Goal: Task Accomplishment & Management: Manage account settings

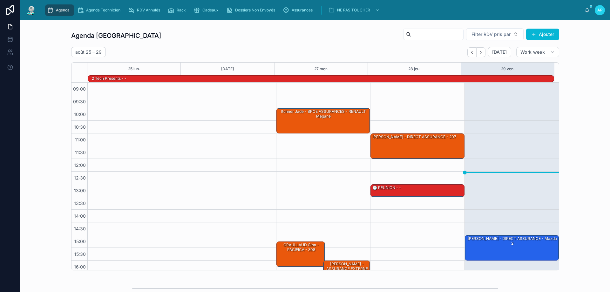
scroll to position [41, 0]
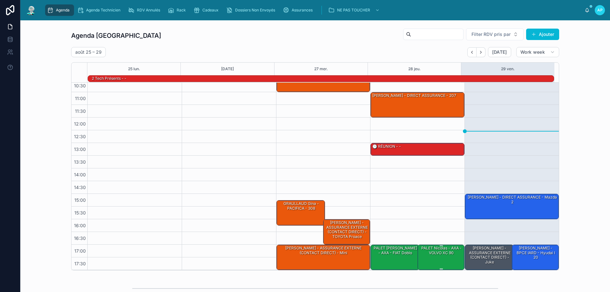
click at [438, 247] on div "PALET Nicolas - AXA - VOLVO XC 90" at bounding box center [441, 250] width 45 height 10
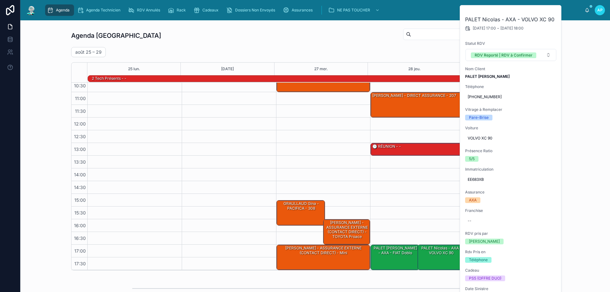
drag, startPoint x: 549, startPoint y: 13, endPoint x: 549, endPoint y: 9, distance: 3.8
click at [0, 0] on button at bounding box center [0, 0] width 0 height 0
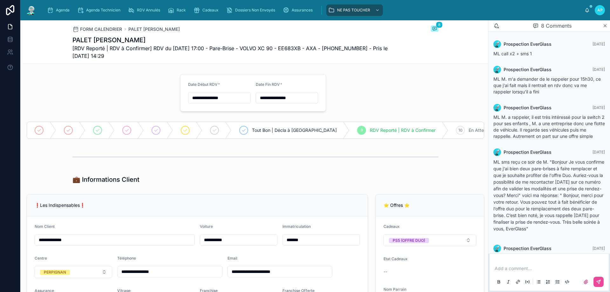
scroll to position [157, 0]
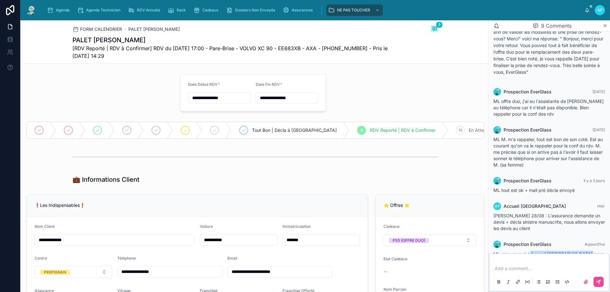
click at [519, 267] on p at bounding box center [551, 268] width 112 height 6
click at [598, 286] on button at bounding box center [599, 282] width 10 height 10
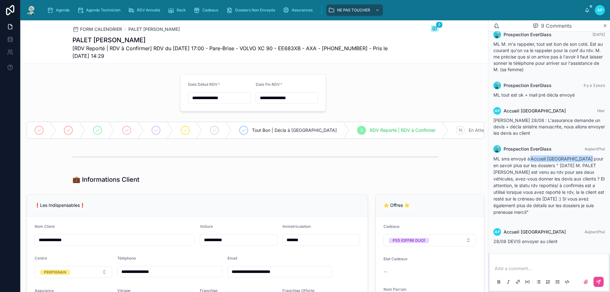
scroll to position [265, 0]
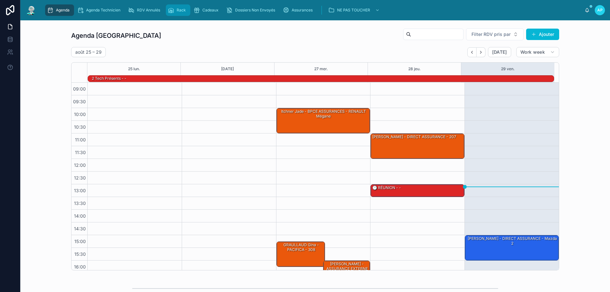
click at [183, 15] on div "Rack" at bounding box center [178, 10] width 21 height 10
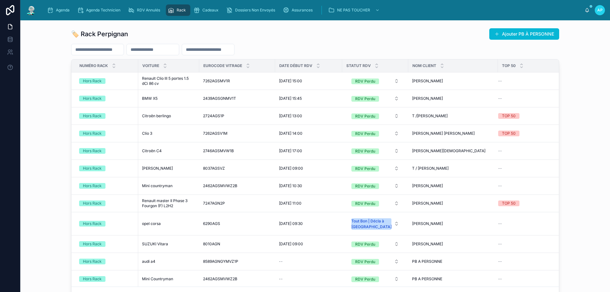
click at [210, 3] on div "Agenda Agenda Technicien RDV Annulés Rack Cadeaux Dossiers Non Envoyés Assuranc…" at bounding box center [313, 10] width 543 height 14
click at [210, 6] on div "Cadeaux" at bounding box center [208, 10] width 28 height 10
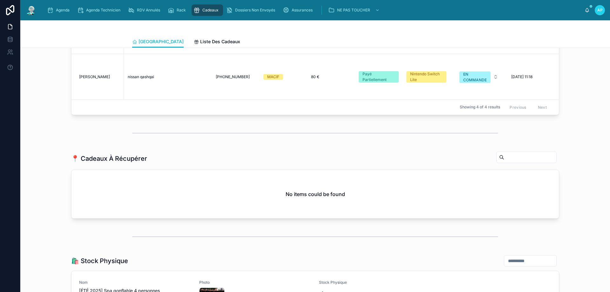
scroll to position [572, 0]
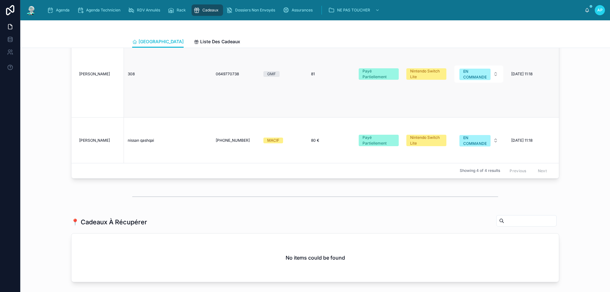
click at [402, 169] on div "Showing 4 of 4 results Previous Next" at bounding box center [316, 170] width 488 height 15
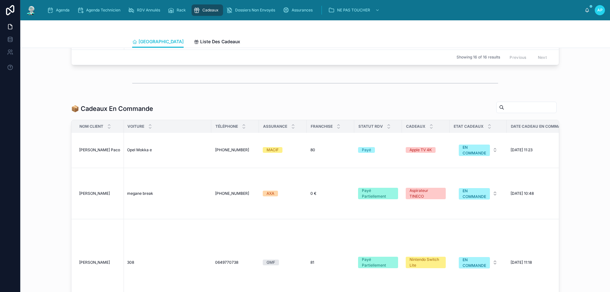
scroll to position [382, 0]
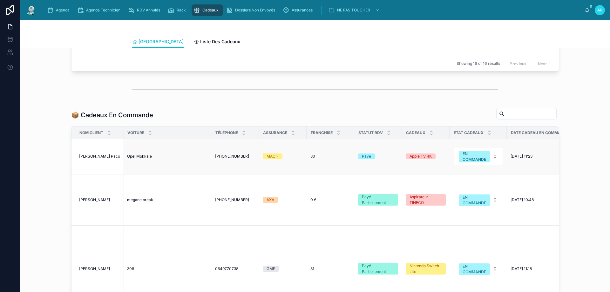
click at [142, 159] on span "Opel Mokka e" at bounding box center [139, 156] width 25 height 5
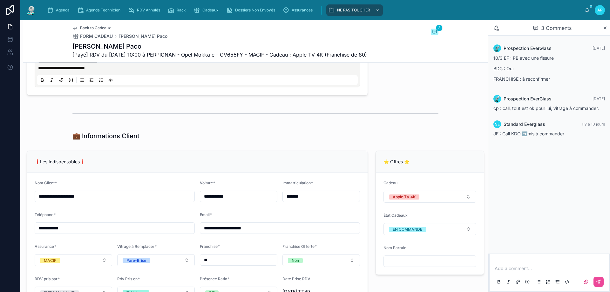
scroll to position [382, 0]
click at [532, 265] on div "Add a comment..." at bounding box center [550, 275] width 112 height 27
click at [529, 267] on p at bounding box center [551, 268] width 112 height 6
click at [597, 284] on icon at bounding box center [598, 281] width 5 height 5
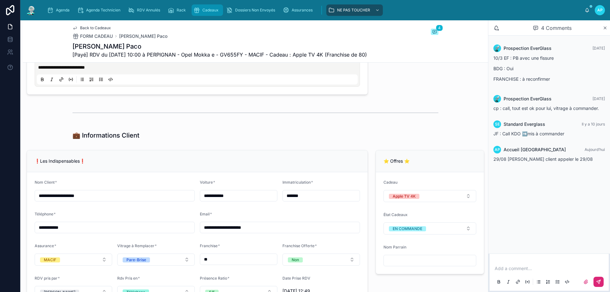
click at [199, 11] on icon "scrollable content" at bounding box center [197, 10] width 6 height 6
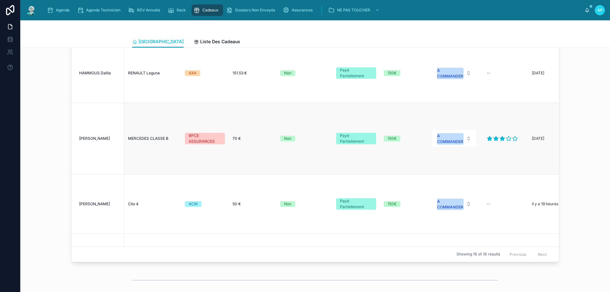
click at [169, 141] on div "MERCEDES CLASSE B MERCEDES CLASSE B" at bounding box center [152, 138] width 49 height 5
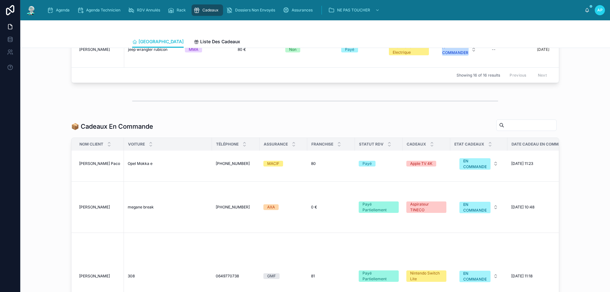
scroll to position [365, 0]
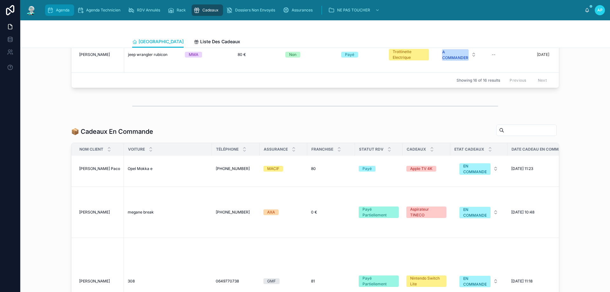
click at [51, 10] on icon "scrollable content" at bounding box center [50, 10] width 6 height 6
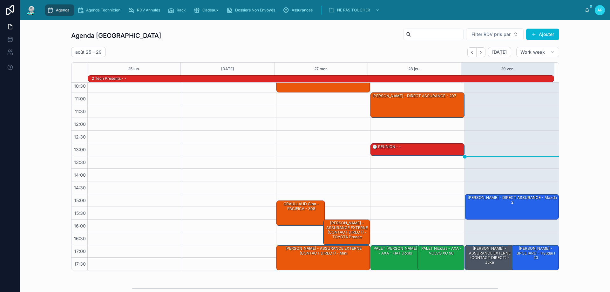
scroll to position [41, 0]
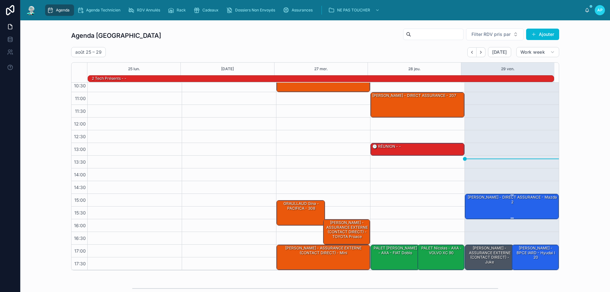
click at [524, 204] on div "Bertrand alexandre - DIRECT ASSURANCE - Mazda 2" at bounding box center [512, 200] width 92 height 10
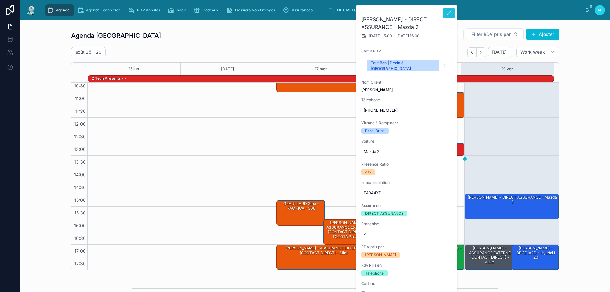
click at [449, 16] on button at bounding box center [449, 13] width 13 height 10
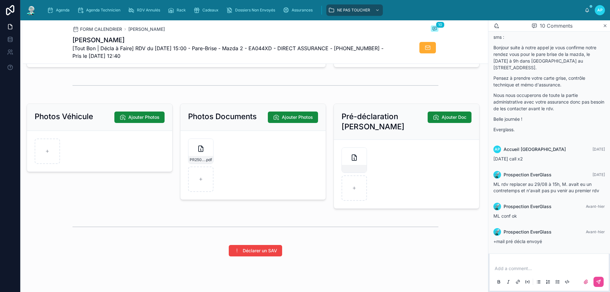
scroll to position [887, 0]
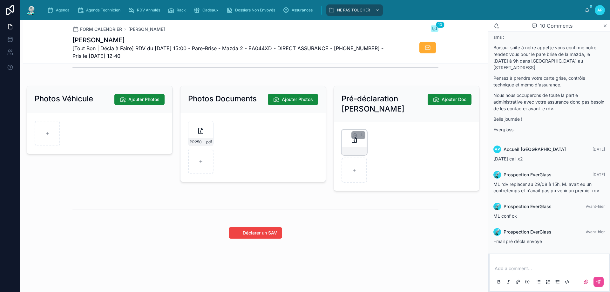
click at [342, 141] on div at bounding box center [354, 142] width 25 height 25
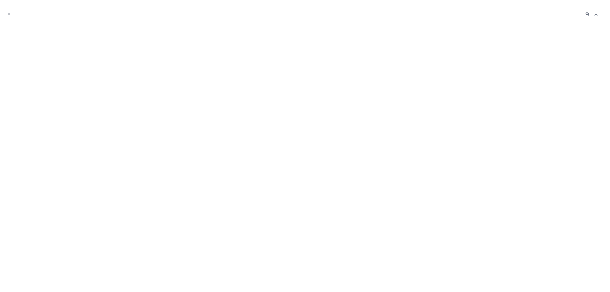
drag, startPoint x: 8, startPoint y: 14, endPoint x: 179, endPoint y: 100, distance: 191.4
click at [8, 11] on button "Close modal" at bounding box center [8, 13] width 7 height 7
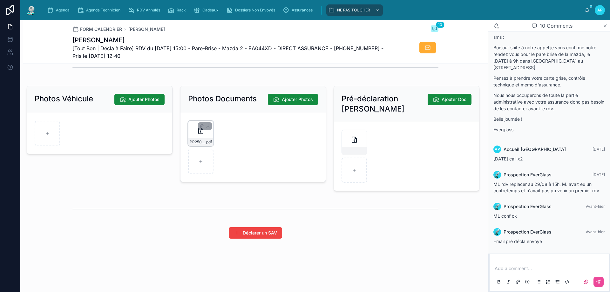
click at [197, 139] on div "PR2507-1535 .pdf" at bounding box center [201, 142] width 25 height 8
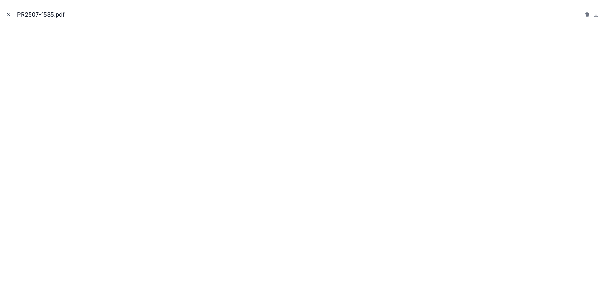
click at [6, 11] on button "Close modal" at bounding box center [8, 14] width 7 height 7
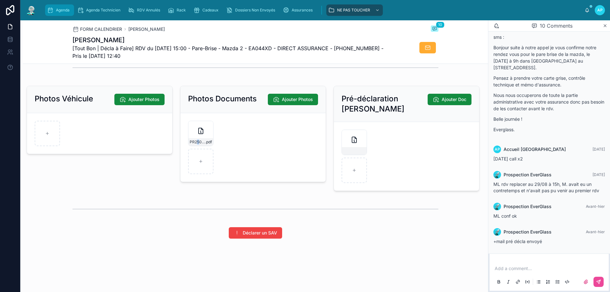
click at [57, 12] on span "Agenda" at bounding box center [63, 10] width 14 height 5
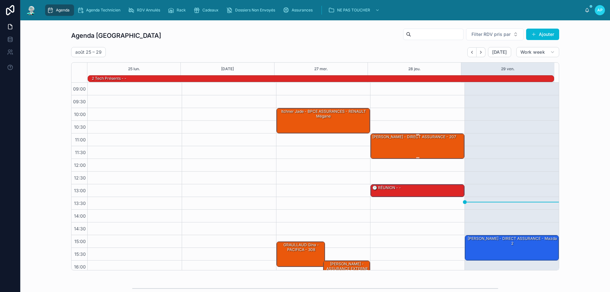
scroll to position [42, 0]
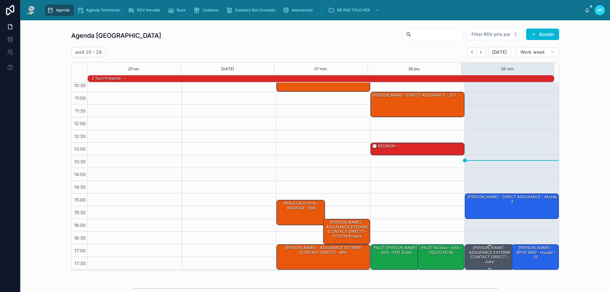
click at [480, 252] on div "[PERSON_NAME] - ASSURANCE EXTERNE (CONTACT DIRECT) - juke" at bounding box center [489, 255] width 47 height 20
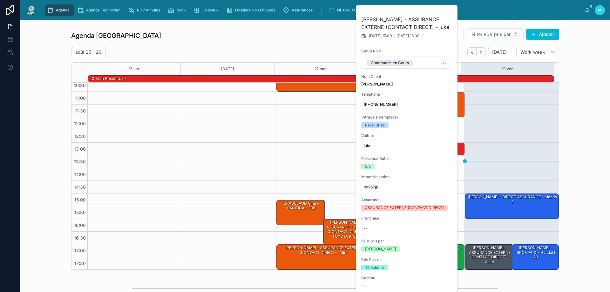
drag, startPoint x: 331, startPoint y: 169, endPoint x: 327, endPoint y: 167, distance: 4.9
click at [330, 169] on div "10:00 – 11:00 Itchner Jade - BPCE ASSURANCES - RENAULT Mégane 15:15 – 16:15 GRA…" at bounding box center [323, 155] width 94 height 229
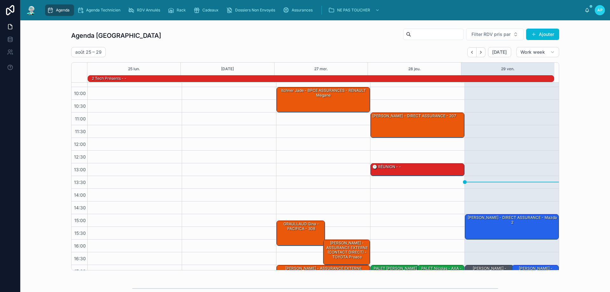
scroll to position [32, 0]
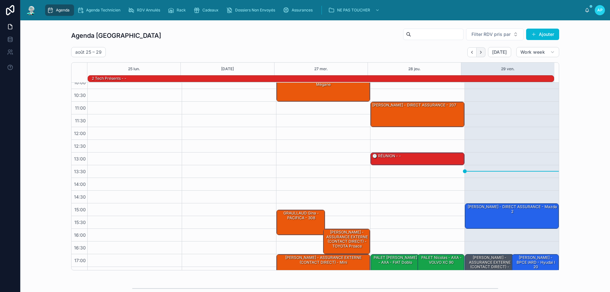
click at [482, 52] on icon "Next" at bounding box center [481, 52] width 5 height 5
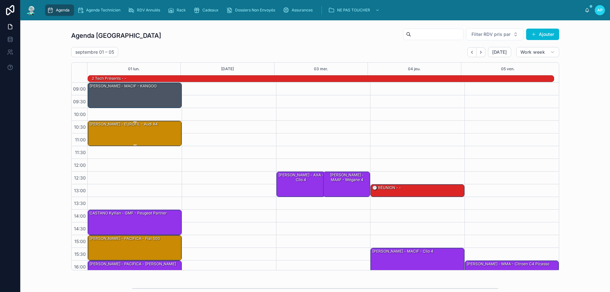
click at [126, 138] on div "[PERSON_NAME] - EUROFIL - Audi A4" at bounding box center [135, 133] width 92 height 24
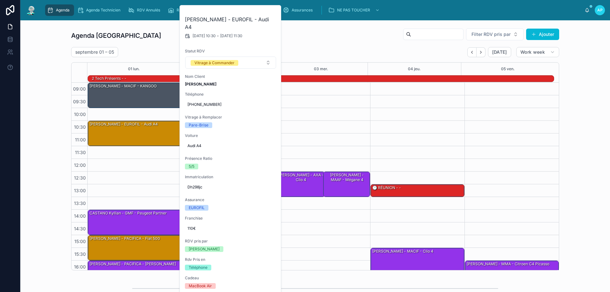
click at [355, 93] on div "12:30 – 13:30 DAILLE Lois - AXA - Clio 4 12:30 – 13:30 Arthur Torrent - MAAF - …" at bounding box center [323, 197] width 94 height 229
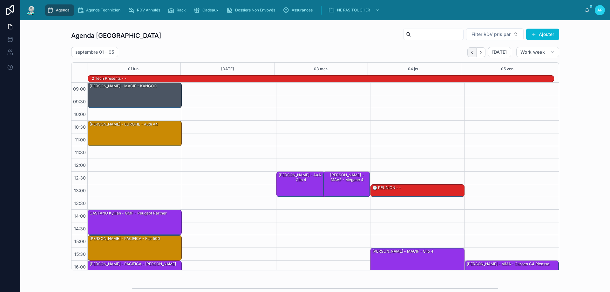
click at [473, 52] on icon "Back" at bounding box center [472, 52] width 5 height 5
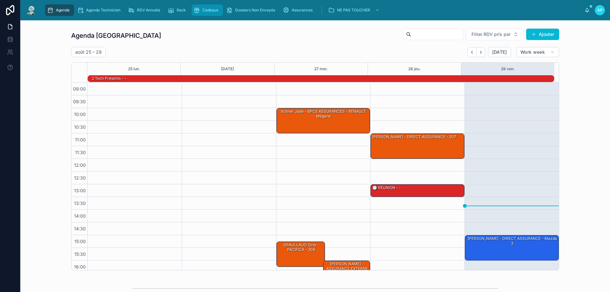
click at [212, 8] on span "Cadeaux" at bounding box center [211, 10] width 16 height 5
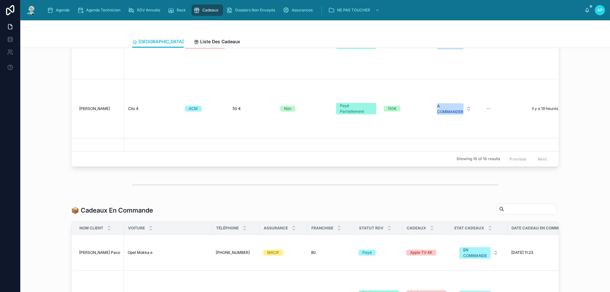
scroll to position [350, 0]
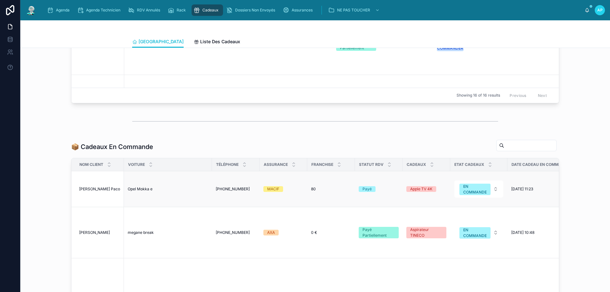
click at [204, 185] on td "Opel Mokka e Opel Mokka e" at bounding box center [168, 189] width 88 height 36
click at [140, 192] on span "Opel Mokka e" at bounding box center [140, 189] width 25 height 5
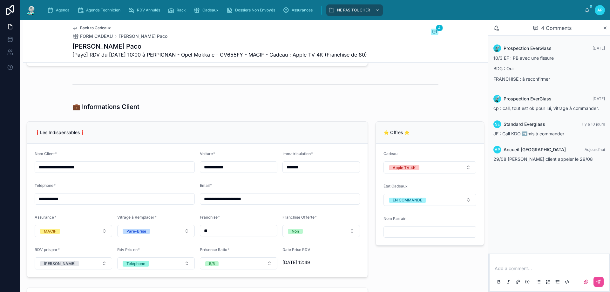
scroll to position [477, 0]
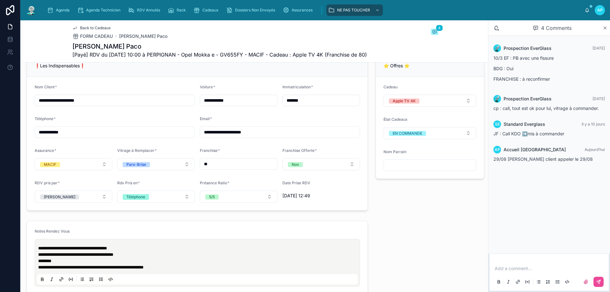
click at [503, 268] on p at bounding box center [551, 268] width 112 height 6
click at [601, 283] on icon at bounding box center [598, 281] width 5 height 5
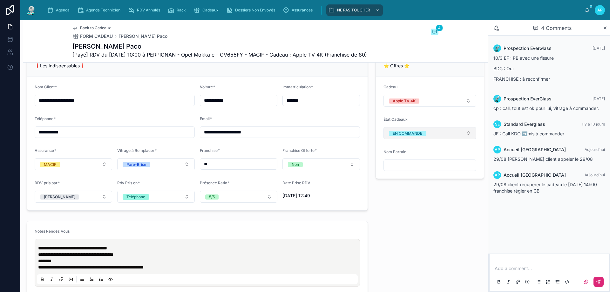
click at [424, 135] on button "EN COMMANDE" at bounding box center [430, 133] width 93 height 12
click at [431, 192] on div "OFFERT" at bounding box center [426, 194] width 88 height 9
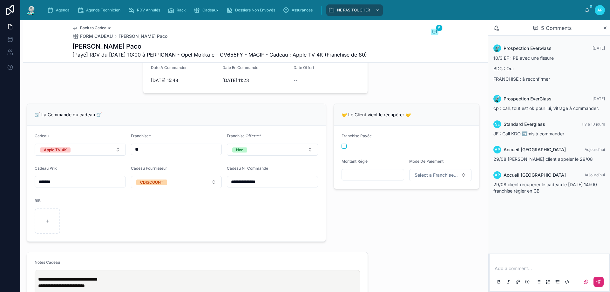
scroll to position [127, 0]
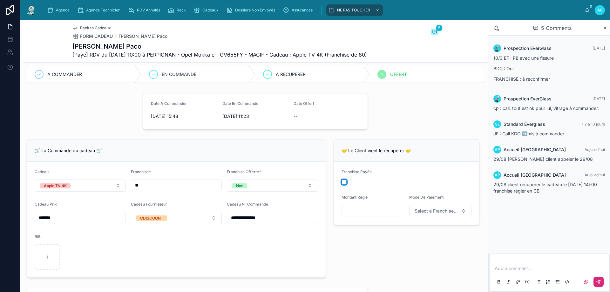
click at [342, 184] on button "button" at bounding box center [344, 182] width 5 height 5
click at [378, 212] on input "text" at bounding box center [373, 210] width 62 height 9
type input "******"
click at [415, 213] on span "Select a Franchise Mode De Paiement" at bounding box center [437, 211] width 44 height 6
click at [422, 254] on div "Carte Bancaire" at bounding box center [417, 256] width 27 height 6
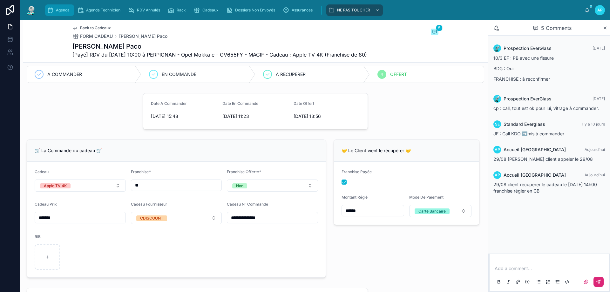
click at [60, 7] on div "Agenda" at bounding box center [59, 10] width 25 height 10
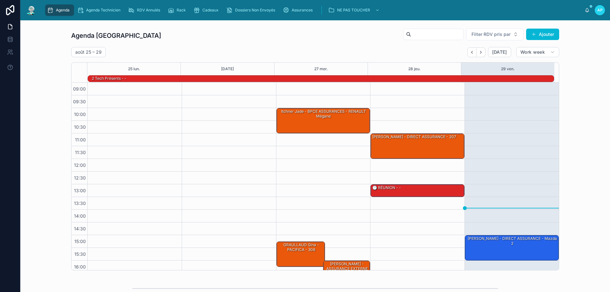
scroll to position [42, 0]
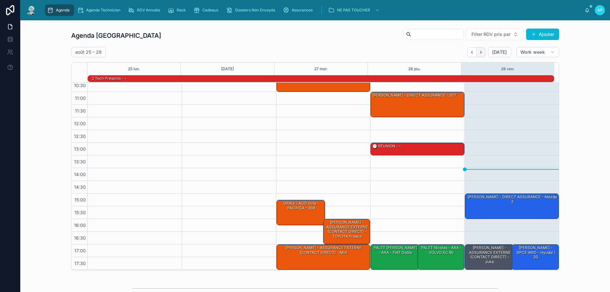
click at [482, 52] on icon "Next" at bounding box center [481, 52] width 5 height 5
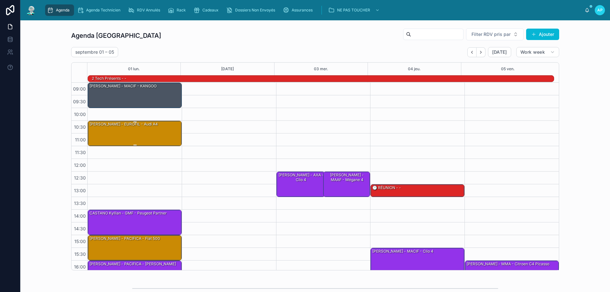
click at [140, 126] on div "[PERSON_NAME] - EUROFIL - Audi A4" at bounding box center [124, 124] width 70 height 6
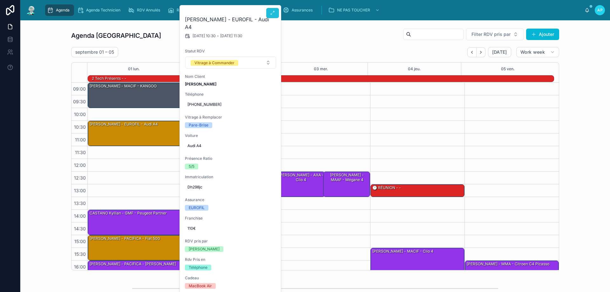
click at [274, 10] on icon at bounding box center [272, 12] width 5 height 5
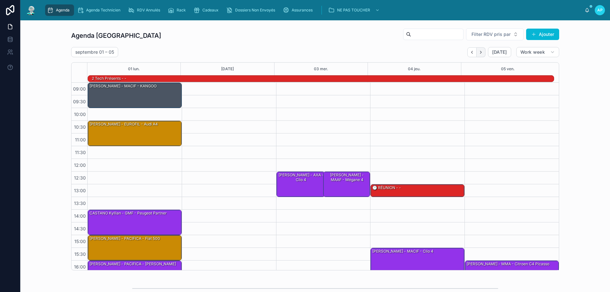
click at [480, 55] on button "Next" at bounding box center [481, 52] width 9 height 10
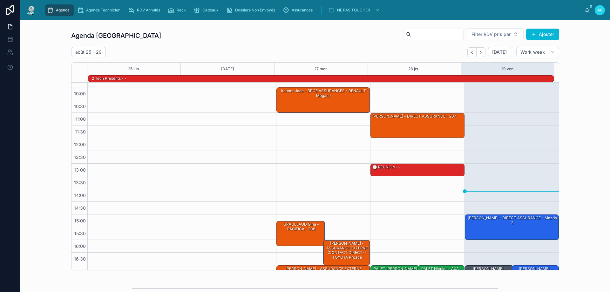
scroll to position [41, 0]
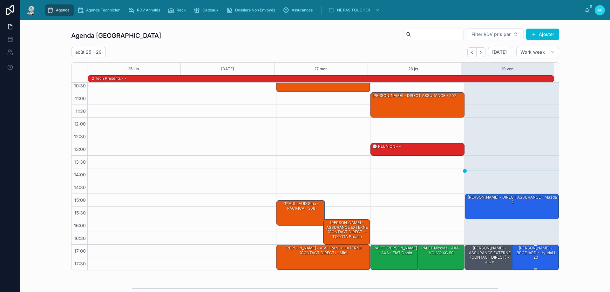
click at [521, 256] on div "[PERSON_NAME] - BPCE IARD - hyudai i 20" at bounding box center [536, 252] width 45 height 15
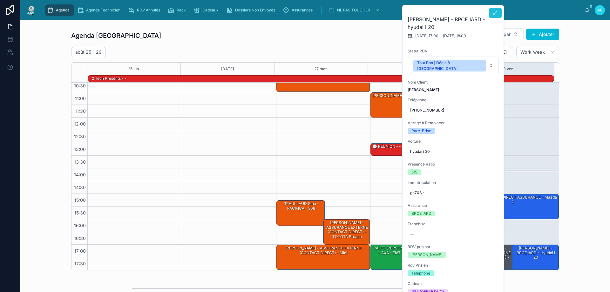
click at [494, 14] on icon at bounding box center [495, 12] width 5 height 5
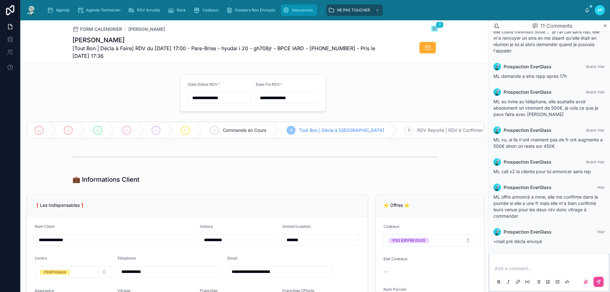
click at [290, 6] on div "Assurances" at bounding box center [299, 10] width 32 height 10
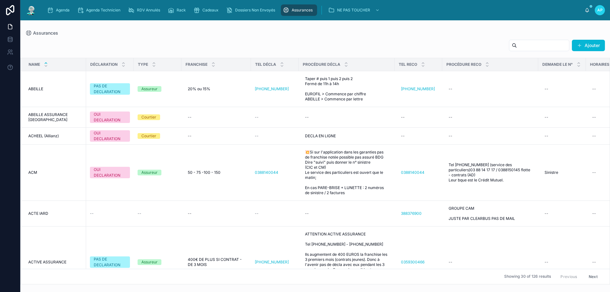
click at [549, 44] on input "text" at bounding box center [543, 45] width 52 height 9
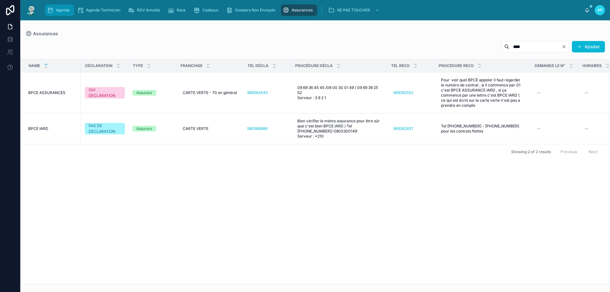
type input "****"
click at [69, 7] on div "Agenda" at bounding box center [59, 10] width 25 height 10
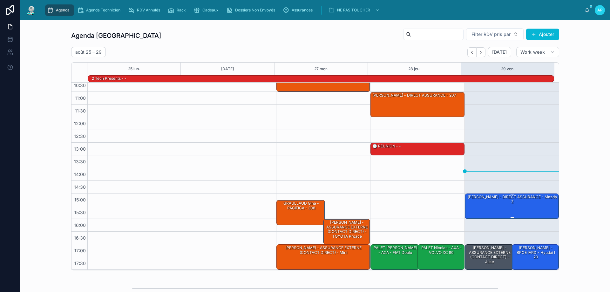
scroll to position [41, 0]
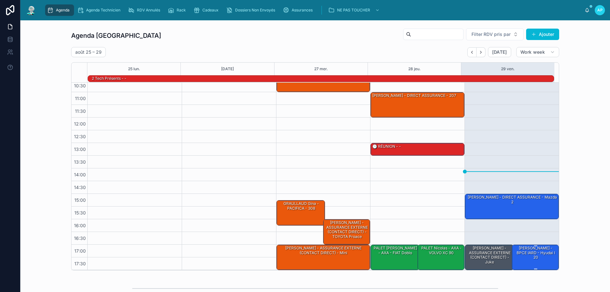
click at [520, 251] on div "[PERSON_NAME] - BPCE IARD - hyudai i 20" at bounding box center [536, 252] width 45 height 15
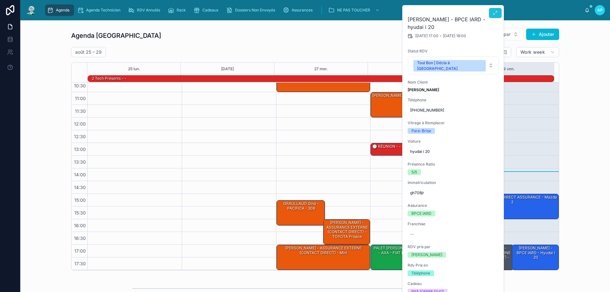
click at [499, 15] on button at bounding box center [495, 13] width 13 height 10
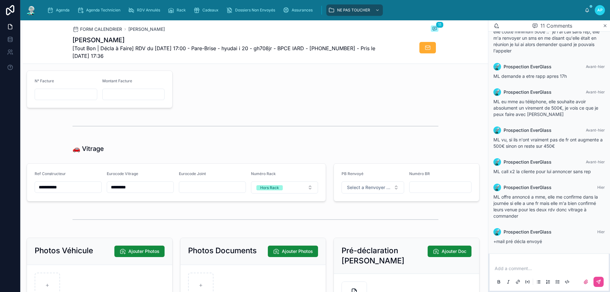
scroll to position [700, 0]
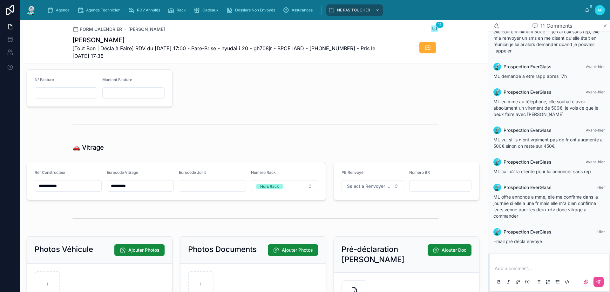
drag, startPoint x: 113, startPoint y: 196, endPoint x: 97, endPoint y: 196, distance: 16.2
click at [96, 196] on form "**********" at bounding box center [176, 181] width 299 height 38
click at [67, 9] on span "Agenda" at bounding box center [63, 10] width 14 height 5
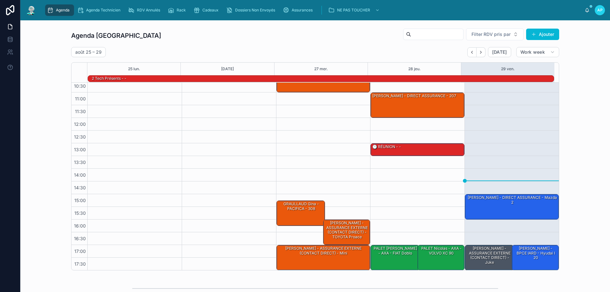
scroll to position [41, 0]
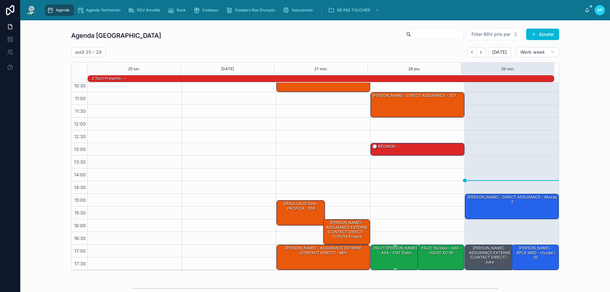
click at [396, 259] on div "PALET Nicolas - AXA - FIAT Doblo" at bounding box center [395, 257] width 47 height 24
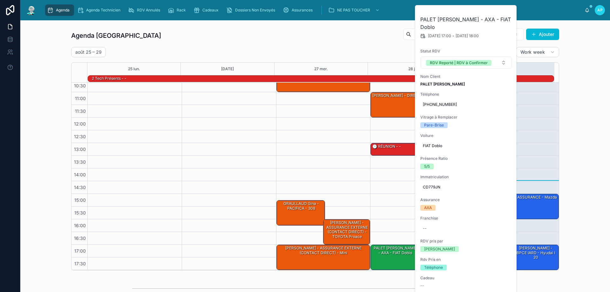
click at [262, 146] on div at bounding box center [229, 155] width 94 height 229
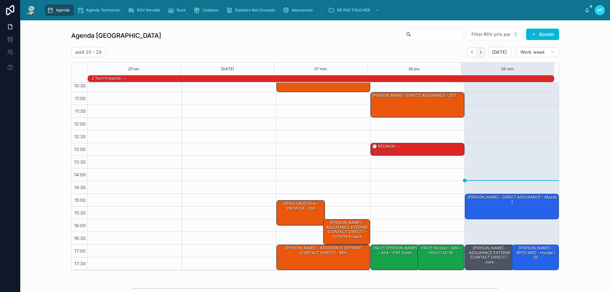
click at [481, 55] on button "Next" at bounding box center [481, 52] width 9 height 10
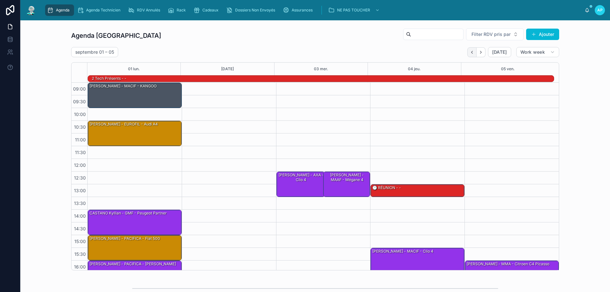
click at [468, 51] on button "Back" at bounding box center [472, 52] width 9 height 10
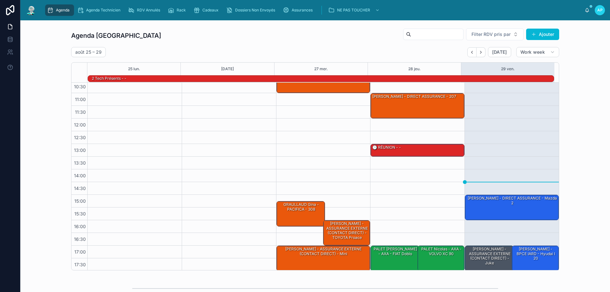
scroll to position [41, 0]
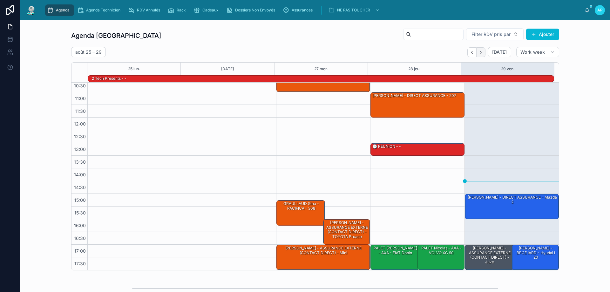
click at [479, 54] on icon "Next" at bounding box center [481, 52] width 5 height 5
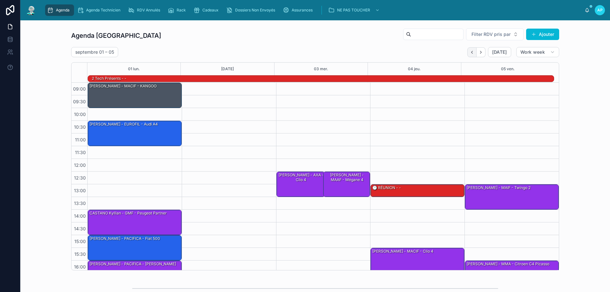
click at [473, 49] on button "Back" at bounding box center [472, 52] width 9 height 10
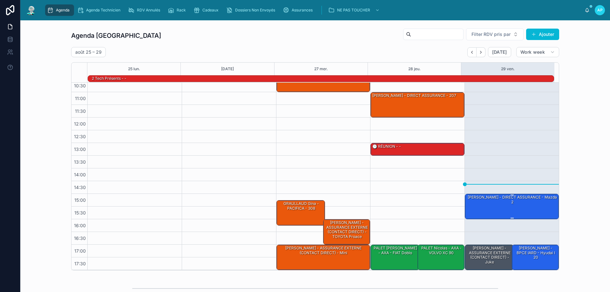
scroll to position [95, 0]
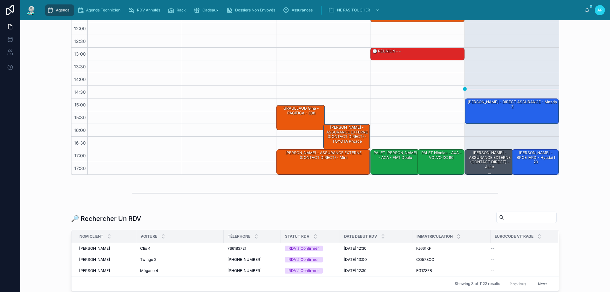
click at [496, 166] on div "[PERSON_NAME] - ASSURANCE EXTERNE (CONTACT DIRECT) - juke" at bounding box center [489, 160] width 47 height 20
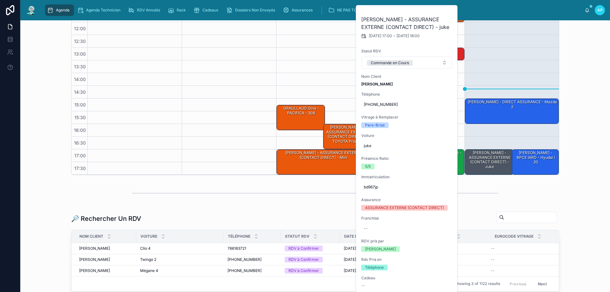
drag, startPoint x: 453, startPoint y: 15, endPoint x: 453, endPoint y: 18, distance: 3.2
click at [0, 0] on button at bounding box center [0, 0] width 0 height 0
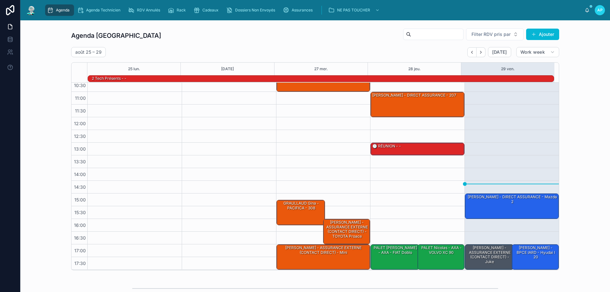
scroll to position [41, 0]
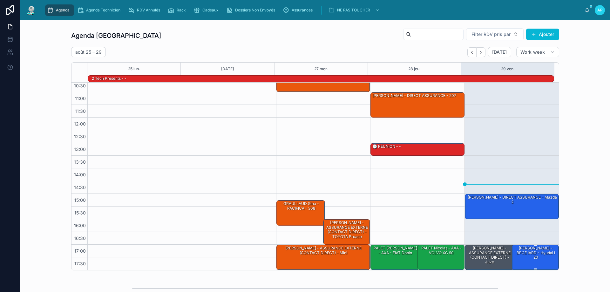
click at [516, 249] on div "[PERSON_NAME] - BPCE IARD - hyudai i 20" at bounding box center [536, 252] width 45 height 15
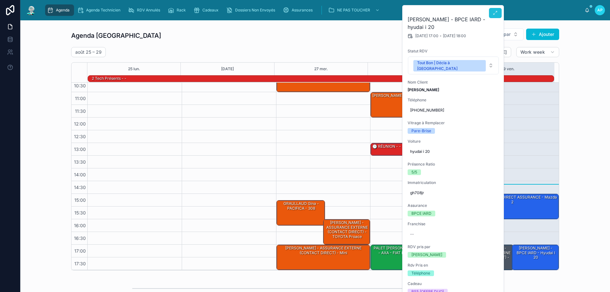
click at [497, 11] on icon at bounding box center [495, 12] width 5 height 5
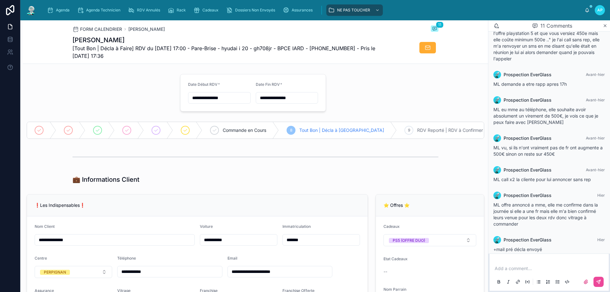
scroll to position [174, 0]
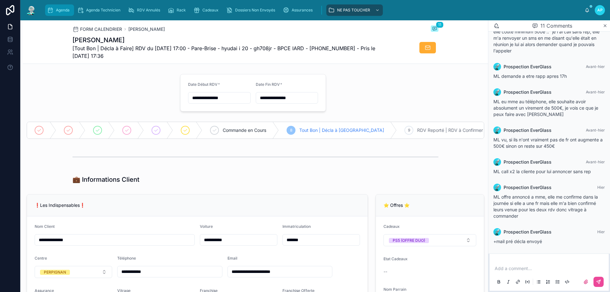
click at [67, 12] on span "Agenda" at bounding box center [63, 10] width 14 height 5
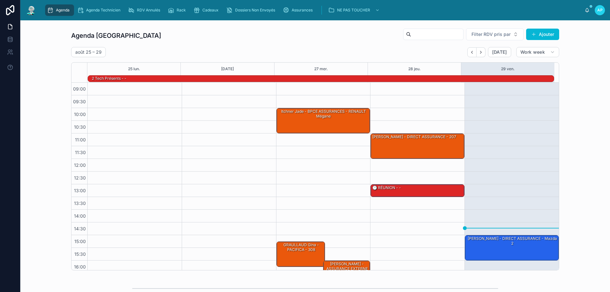
scroll to position [42, 0]
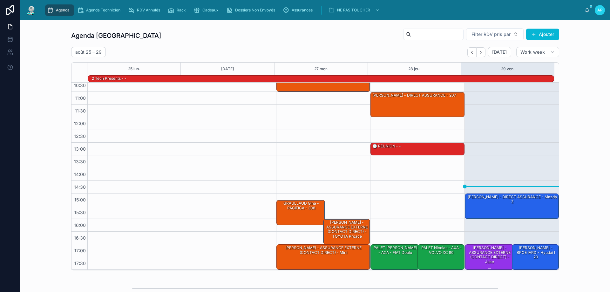
click at [484, 251] on div "[PERSON_NAME] - ASSURANCE EXTERNE (CONTACT DIRECT) - juke" at bounding box center [489, 255] width 47 height 20
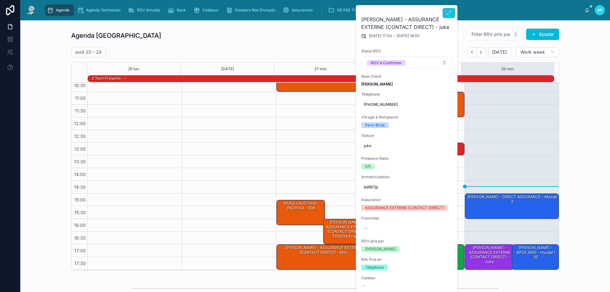
click at [449, 13] on icon at bounding box center [449, 12] width 5 height 5
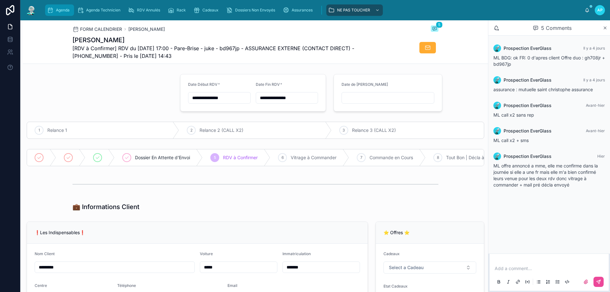
click at [60, 6] on div "Agenda" at bounding box center [59, 10] width 25 height 10
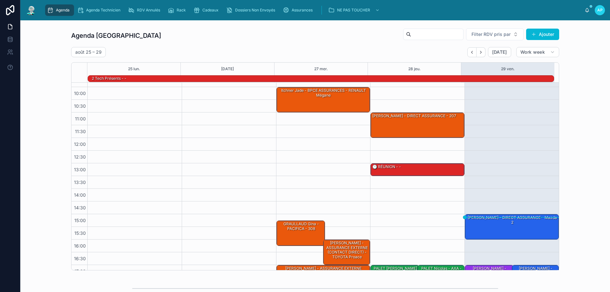
scroll to position [41, 0]
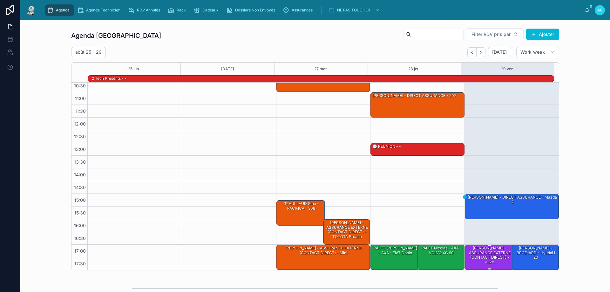
click at [490, 255] on div "[PERSON_NAME] - ASSURANCE EXTERNE (CONTACT DIRECT) - juke" at bounding box center [489, 255] width 47 height 20
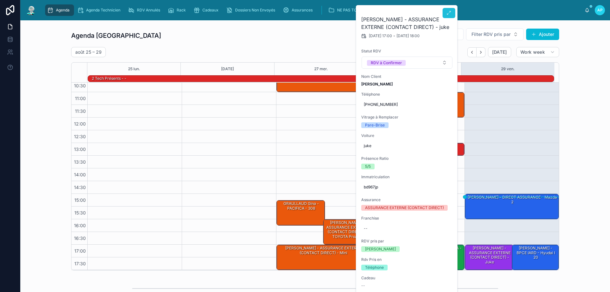
click at [449, 15] on icon at bounding box center [449, 12] width 5 height 5
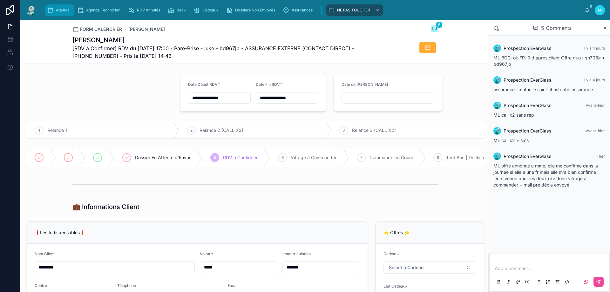
click at [54, 5] on div "Agenda" at bounding box center [59, 10] width 25 height 10
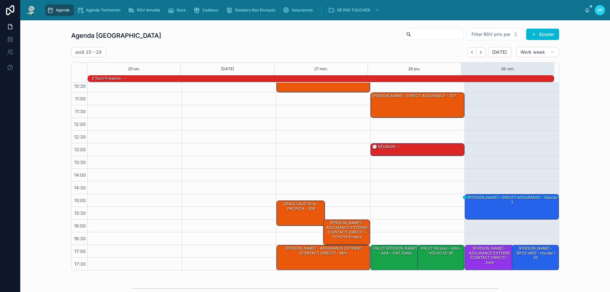
scroll to position [41, 0]
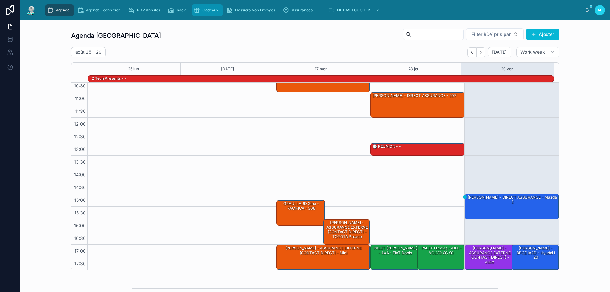
click at [217, 11] on span "Cadeaux" at bounding box center [211, 10] width 16 height 5
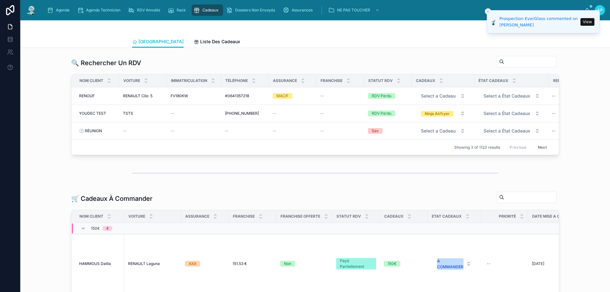
click at [59, 3] on div "Agenda Agenda Technicien RDV Annulés Rack Cadeaux Dossiers Non Envoyés Assuranc…" at bounding box center [315, 10] width 590 height 20
click at [61, 8] on span "Agenda" at bounding box center [63, 10] width 14 height 5
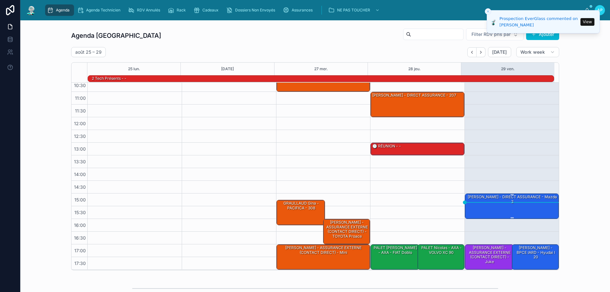
scroll to position [41, 0]
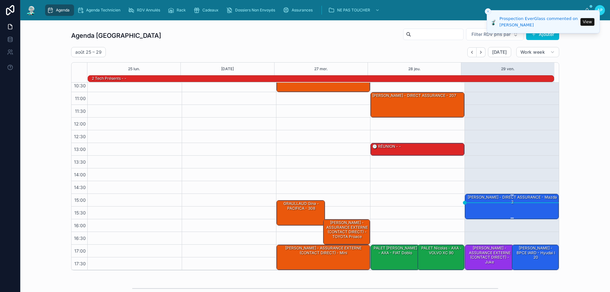
click at [484, 205] on div "Bertrand alexandre - DIRECT ASSURANCE - Mazda 2" at bounding box center [512, 200] width 92 height 10
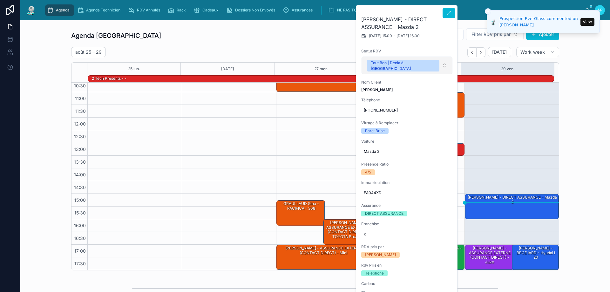
click at [405, 61] on div "Tout Bon | Décla à [GEOGRAPHIC_DATA]" at bounding box center [403, 65] width 65 height 11
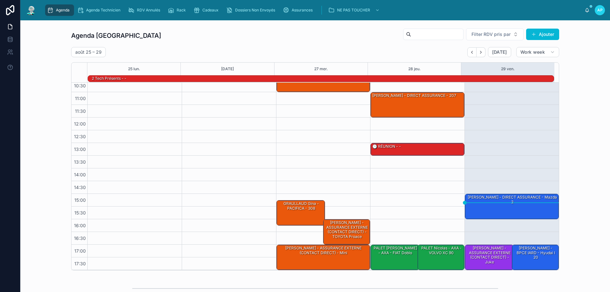
click at [400, 114] on div "GARCIA ANTOINE - DIRECT ASSURANCE - 207" at bounding box center [418, 105] width 92 height 24
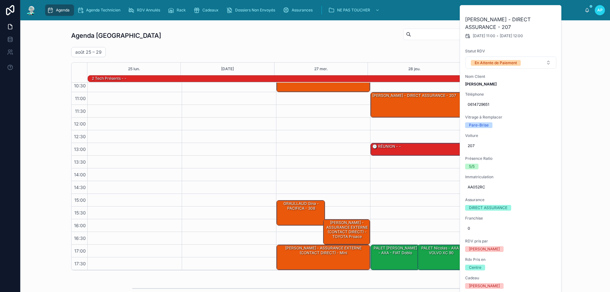
click at [403, 212] on div "11:00 – 12:00 GARCIA ANTOINE - DIRECT ASSURANCE - 207 13:00 – 13:30 🕒 RÉUNION -…" at bounding box center [417, 155] width 94 height 229
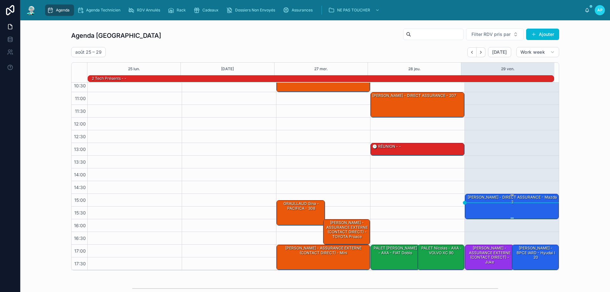
click at [470, 208] on div "Bertrand alexandre - DIRECT ASSURANCE - Mazda 2" at bounding box center [512, 206] width 92 height 24
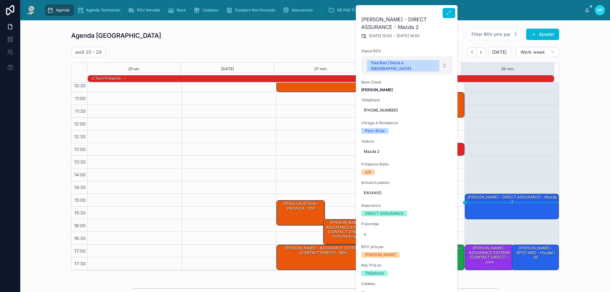
click at [411, 66] on button "Tout Bon | Décla à [GEOGRAPHIC_DATA]" at bounding box center [407, 66] width 91 height 18
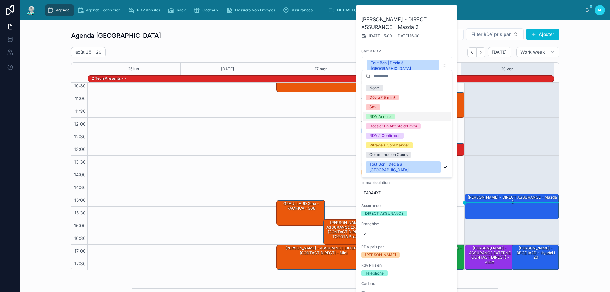
click at [405, 117] on div "RDV Annulé" at bounding box center [407, 117] width 88 height 10
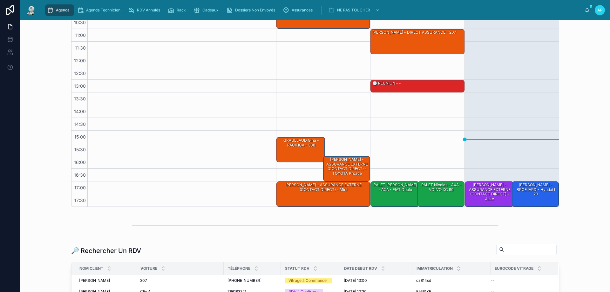
scroll to position [0, 0]
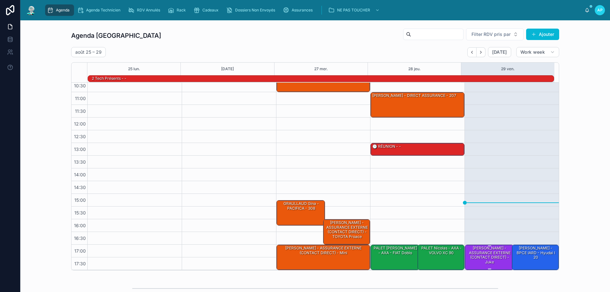
drag, startPoint x: 474, startPoint y: 255, endPoint x: 481, endPoint y: 256, distance: 7.1
click at [475, 255] on div "[PERSON_NAME] - ASSURANCE EXTERNE (CONTACT DIRECT) - juke" at bounding box center [489, 255] width 47 height 20
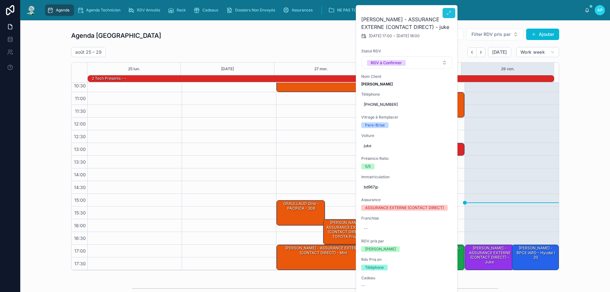
click at [446, 16] on button at bounding box center [449, 13] width 13 height 10
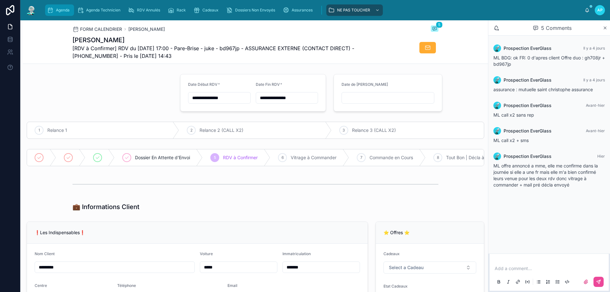
click at [52, 10] on icon "scrollable content" at bounding box center [50, 10] width 6 height 6
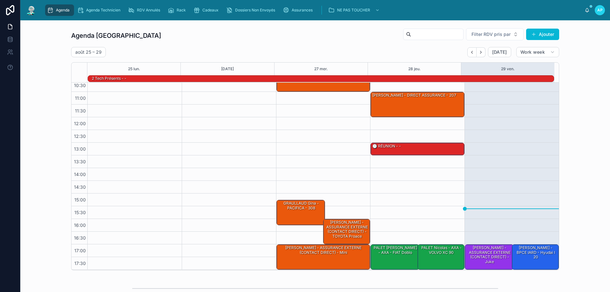
scroll to position [41, 0]
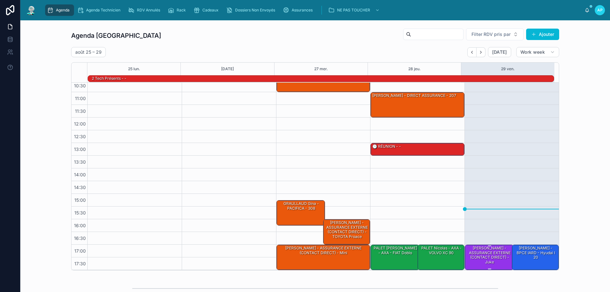
click at [481, 250] on div "[PERSON_NAME] - ASSURANCE EXTERNE (CONTACT DIRECT) - juke" at bounding box center [489, 255] width 47 height 20
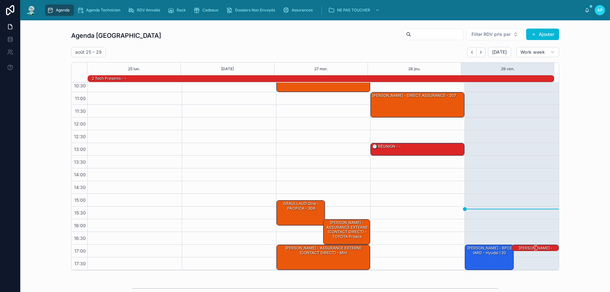
click at [534, 247] on div "[PERSON_NAME] - ASSURANCE EXTERNE (CONTACT DIRECT) - juke" at bounding box center [536, 255] width 45 height 20
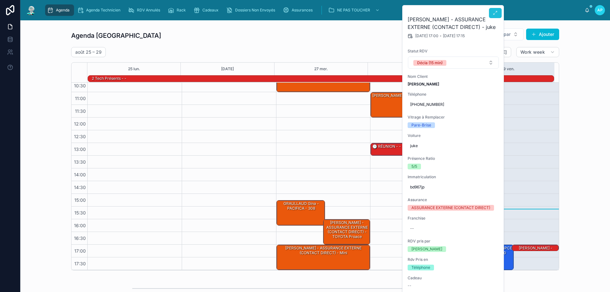
click at [498, 11] on button at bounding box center [495, 13] width 13 height 10
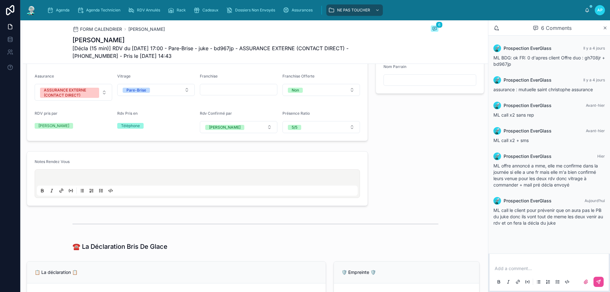
scroll to position [254, 0]
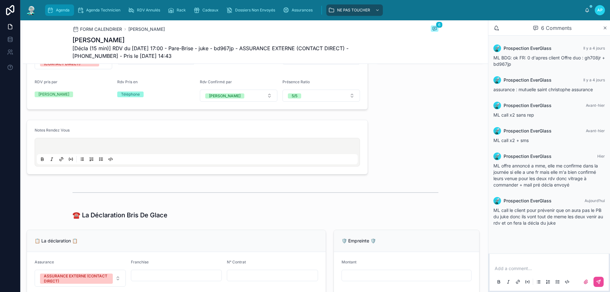
click at [71, 9] on div "Agenda" at bounding box center [59, 10] width 25 height 10
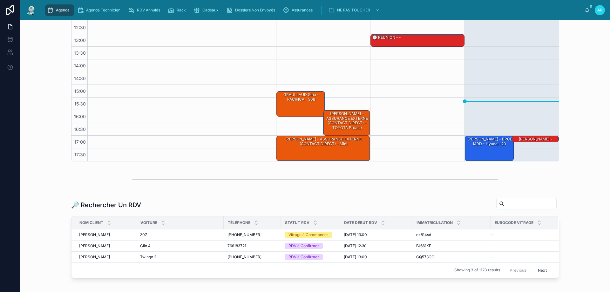
scroll to position [127, 0]
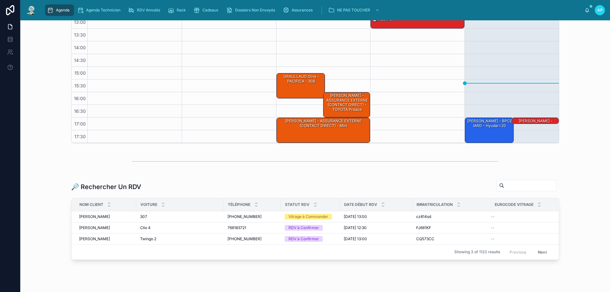
click at [507, 190] on input "text" at bounding box center [531, 185] width 52 height 9
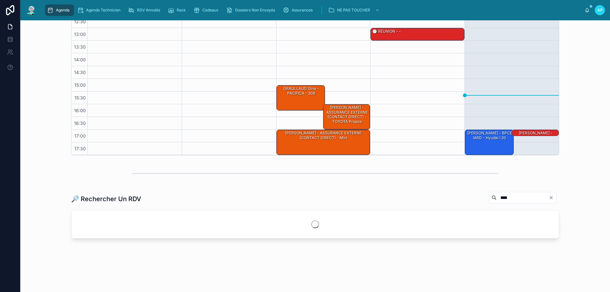
scroll to position [126, 0]
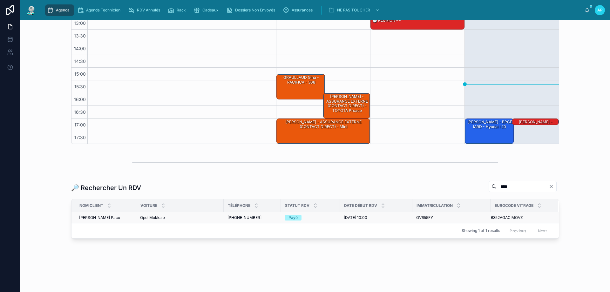
type input "****"
click at [219, 219] on td "Opel Mokka e Opel Mokka e" at bounding box center [179, 217] width 87 height 11
click at [224, 220] on td "+33684960573 +33684960573" at bounding box center [252, 217] width 57 height 11
click at [193, 216] on div "Opel Mokka e Opel Mokka e" at bounding box center [180, 217] width 80 height 5
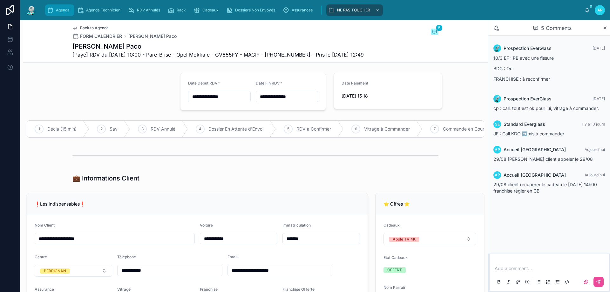
click at [48, 11] on icon "scrollable content" at bounding box center [50, 10] width 6 height 6
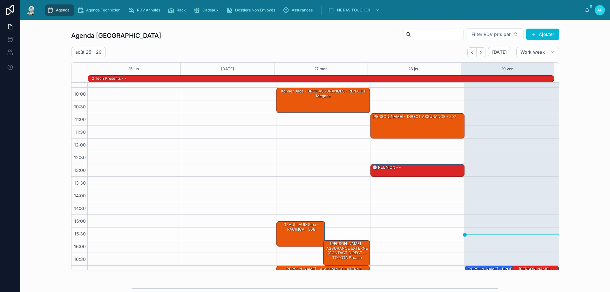
scroll to position [41, 0]
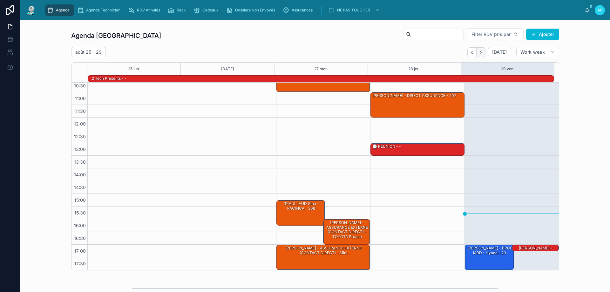
click at [483, 54] on button "Next" at bounding box center [481, 52] width 9 height 10
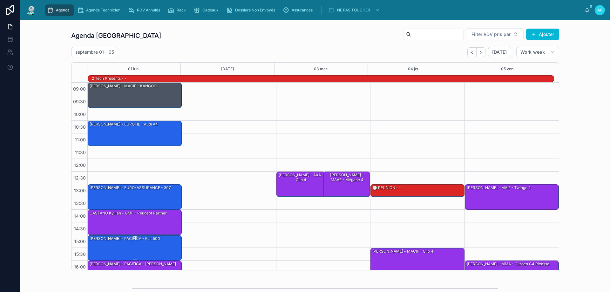
scroll to position [32, 0]
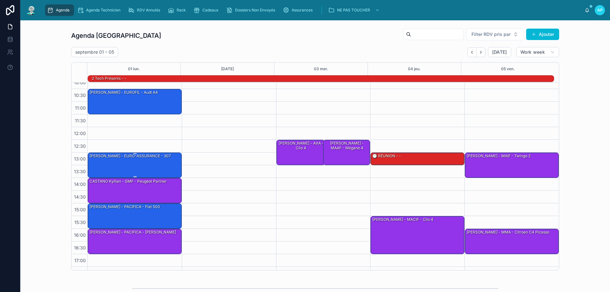
click at [132, 165] on div "[PERSON_NAME] - EURO-ASSURANCE - 307" at bounding box center [135, 165] width 92 height 24
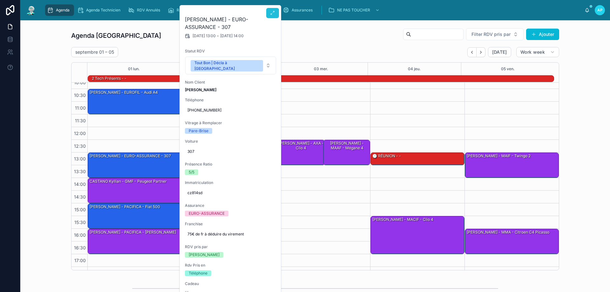
click at [273, 8] on button at bounding box center [272, 13] width 13 height 10
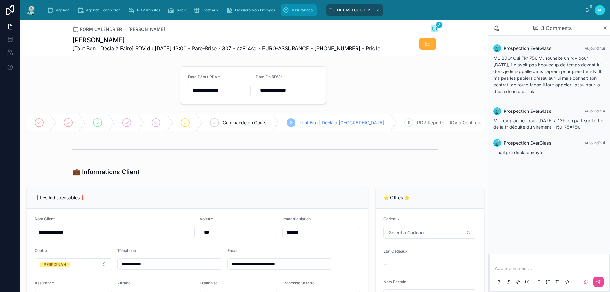
click at [296, 8] on span "Assurances" at bounding box center [302, 10] width 21 height 5
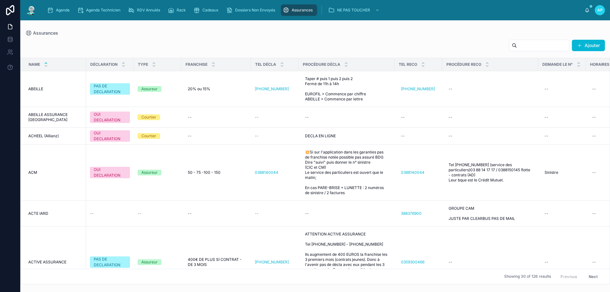
click at [517, 48] on input "text" at bounding box center [543, 45] width 52 height 9
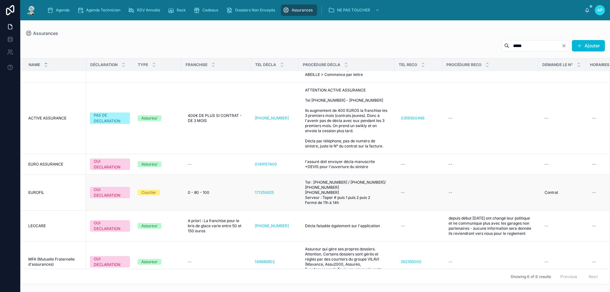
scroll to position [32, 0]
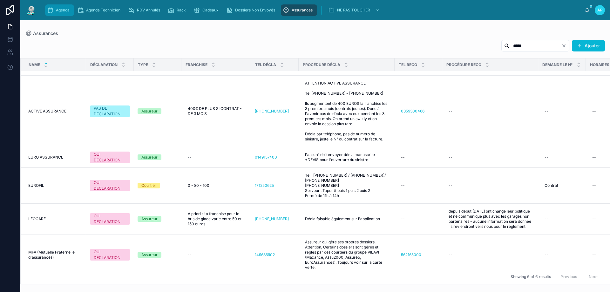
type input "****"
click at [60, 13] on div "Agenda" at bounding box center [59, 10] width 25 height 10
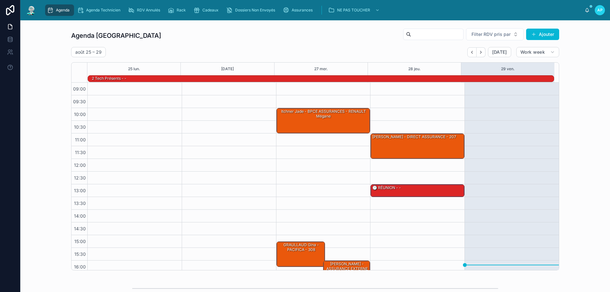
scroll to position [42, 0]
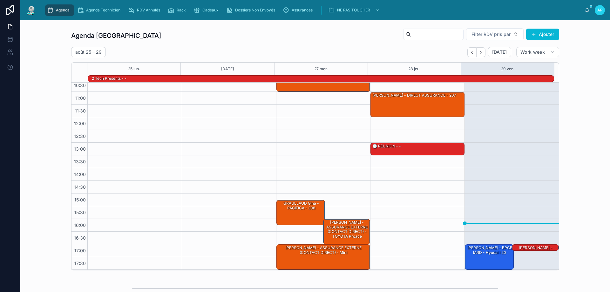
drag, startPoint x: 482, startPoint y: 49, endPoint x: 353, endPoint y: 111, distance: 143.6
click at [482, 48] on button "Next" at bounding box center [481, 52] width 9 height 10
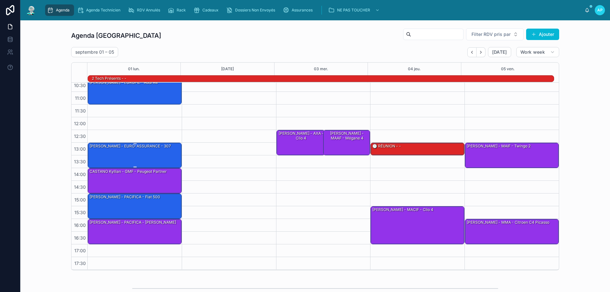
click at [149, 156] on div "[PERSON_NAME] - EURO-ASSURANCE - 307" at bounding box center [135, 155] width 92 height 24
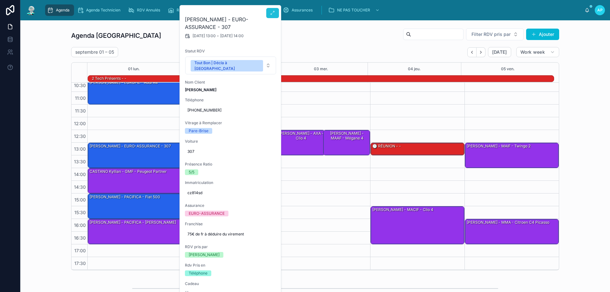
click at [277, 10] on button at bounding box center [272, 13] width 13 height 10
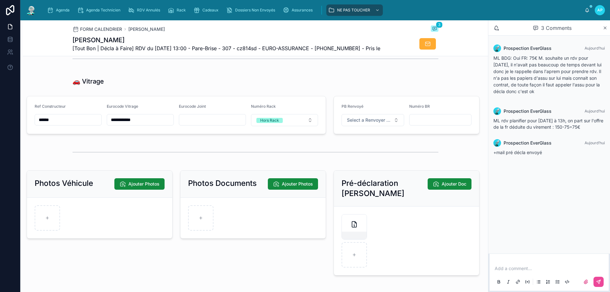
scroll to position [763, 0]
click at [342, 225] on div at bounding box center [354, 226] width 25 height 25
click at [70, 8] on div "Agenda" at bounding box center [59, 10] width 25 height 10
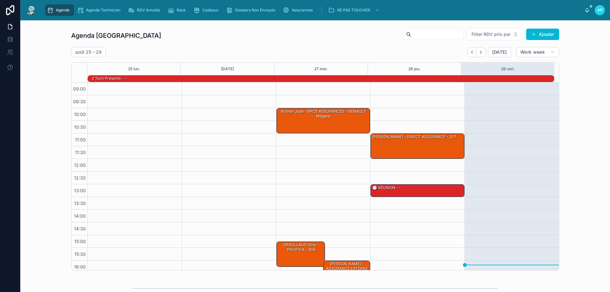
scroll to position [42, 0]
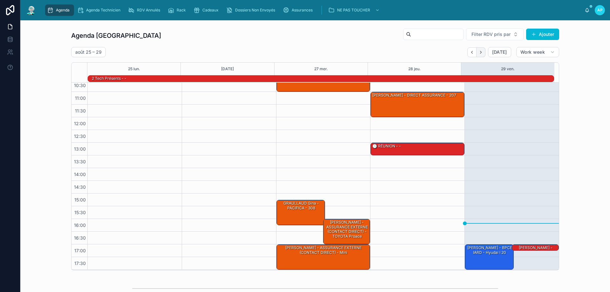
click at [482, 51] on button "Next" at bounding box center [481, 52] width 9 height 10
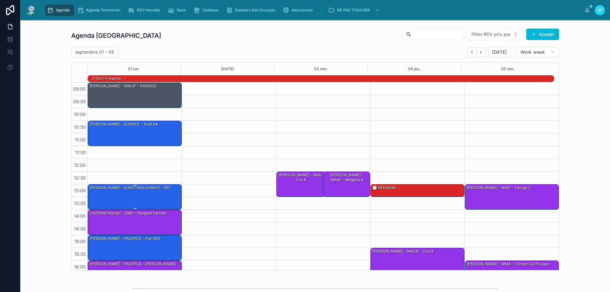
click at [137, 196] on div "[PERSON_NAME] - EURO-ASSURANCE - 307" at bounding box center [135, 197] width 92 height 24
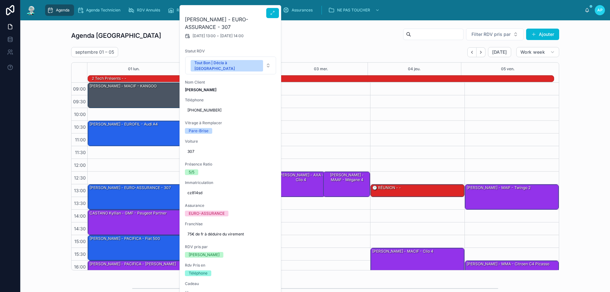
click at [278, 91] on div "Olivier Letouzé - EURO-ASSURANCE - 307 01/09/2025 13:00 - 01/09/2025 14:00 Stat…" at bounding box center [231, 277] width 102 height 545
click at [293, 31] on div "Agenda Perpignan Filter RDV pris par Ajouter" at bounding box center [315, 35] width 488 height 15
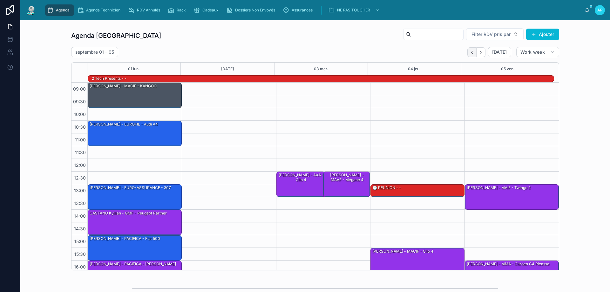
click at [470, 50] on icon "Back" at bounding box center [472, 52] width 5 height 5
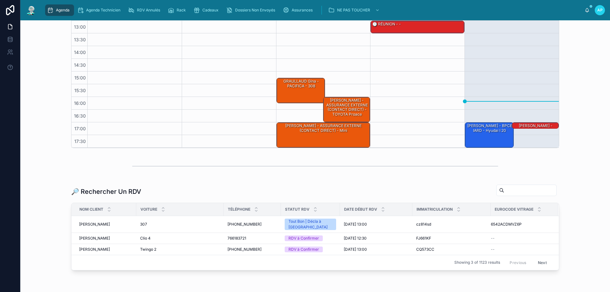
scroll to position [127, 0]
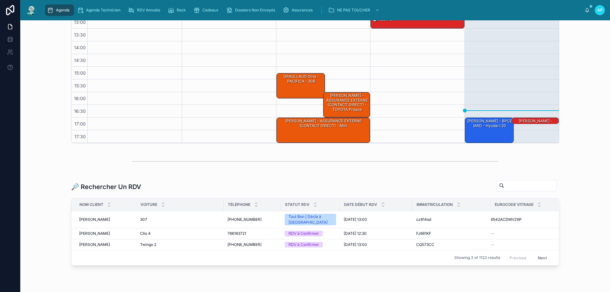
drag, startPoint x: 217, startPoint y: 83, endPoint x: 228, endPoint y: 87, distance: 11.2
drag, startPoint x: 228, startPoint y: 87, endPoint x: 36, endPoint y: 111, distance: 192.9
click at [36, 111] on div "Agenda Perpignan Filter RDV pris par Ajouter août 25 – 29 Today Work week 25 lu…" at bounding box center [315, 22] width 580 height 248
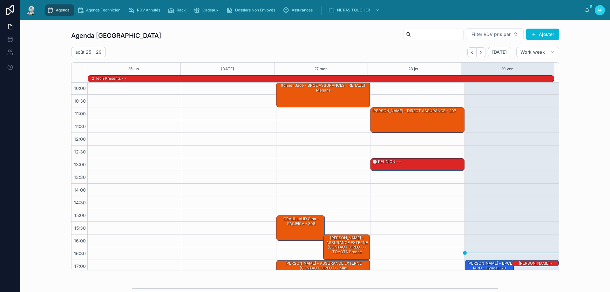
scroll to position [0, 0]
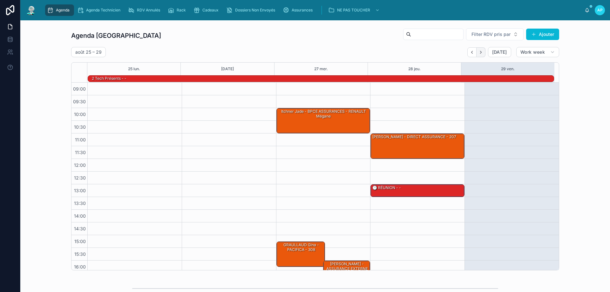
click at [479, 56] on button "Next" at bounding box center [481, 52] width 9 height 10
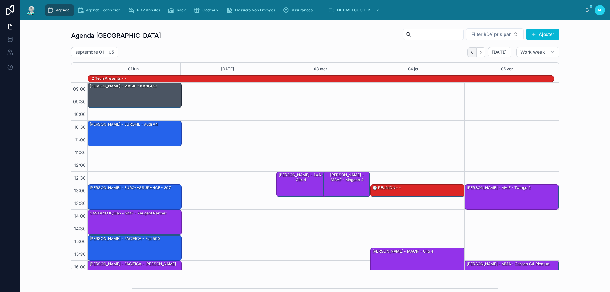
click at [470, 55] on button "Back" at bounding box center [472, 52] width 9 height 10
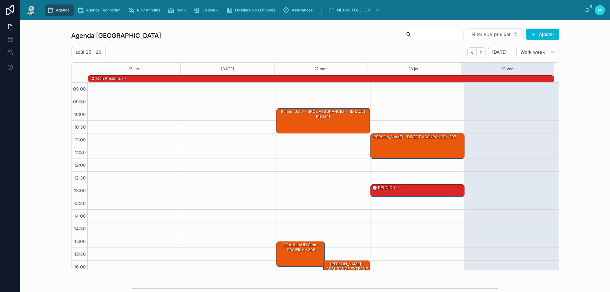
click at [66, 7] on div "Agenda" at bounding box center [59, 10] width 25 height 10
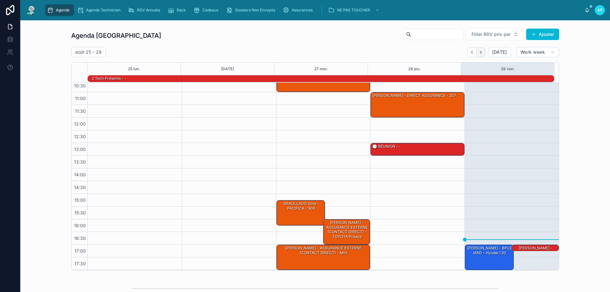
click at [479, 54] on icon "Next" at bounding box center [481, 52] width 5 height 5
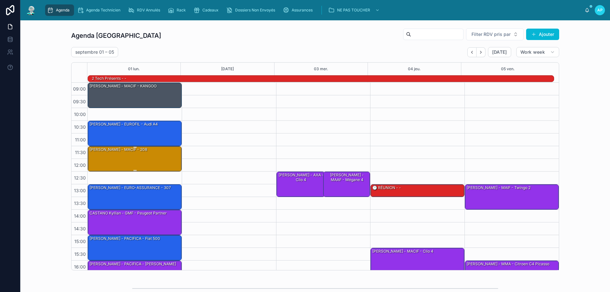
click at [149, 161] on div "[PERSON_NAME] - MACIF - 208" at bounding box center [135, 159] width 92 height 24
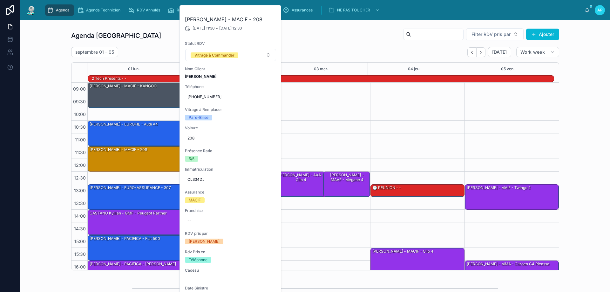
click at [304, 93] on div "12:30 – 13:30 DAILLE Lois - AXA - Clio 4 12:30 – 13:30 Arthur Torrent - MAAF - …" at bounding box center [323, 197] width 94 height 229
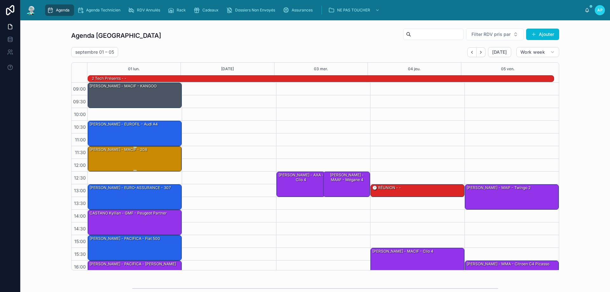
click at [110, 151] on div "[PERSON_NAME] - MACIF - 208" at bounding box center [118, 150] width 59 height 6
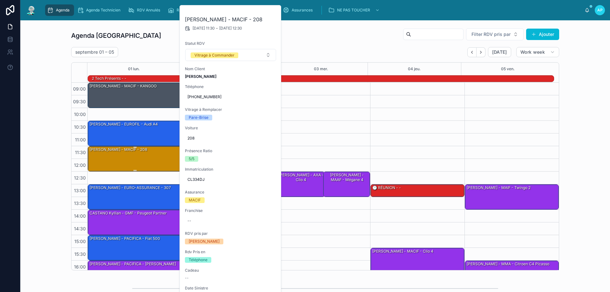
click at [93, 150] on div "[PERSON_NAME] - MACIF - 208" at bounding box center [118, 150] width 59 height 6
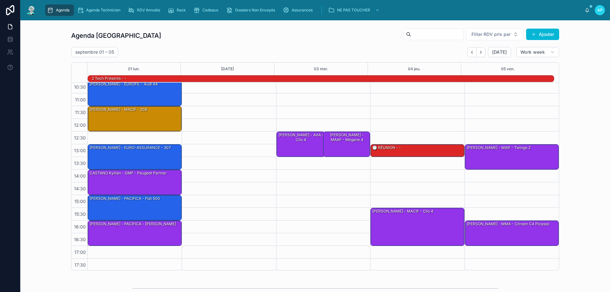
scroll to position [41, 0]
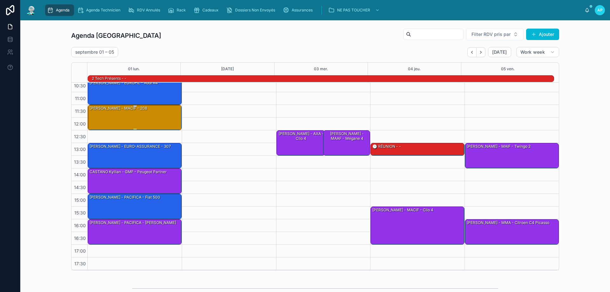
click at [104, 114] on div "[PERSON_NAME] - MACIF - 208" at bounding box center [135, 117] width 92 height 24
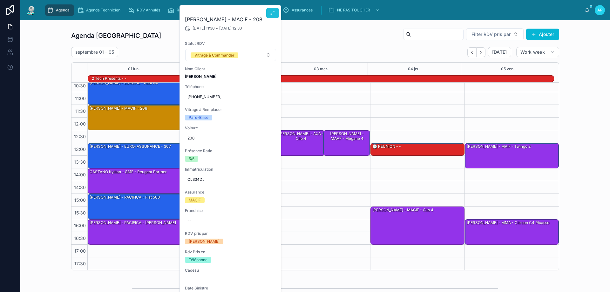
click at [267, 15] on button at bounding box center [272, 13] width 13 height 10
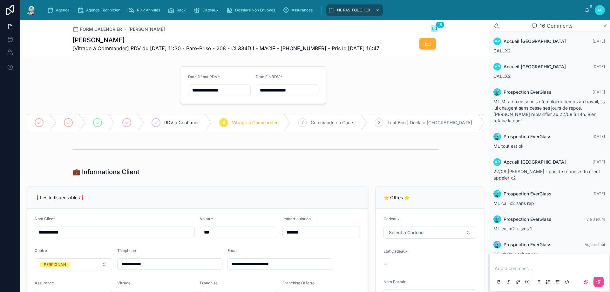
scroll to position [239, 0]
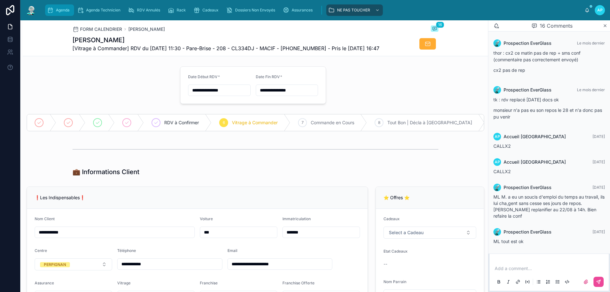
click at [55, 12] on div "Agenda" at bounding box center [59, 10] width 25 height 10
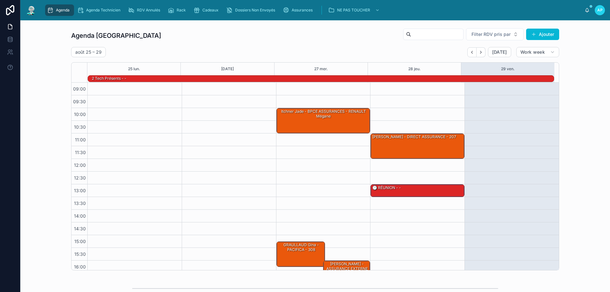
scroll to position [42, 0]
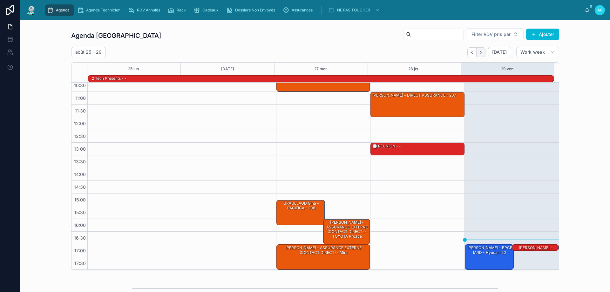
click at [482, 50] on button "Next" at bounding box center [481, 52] width 9 height 10
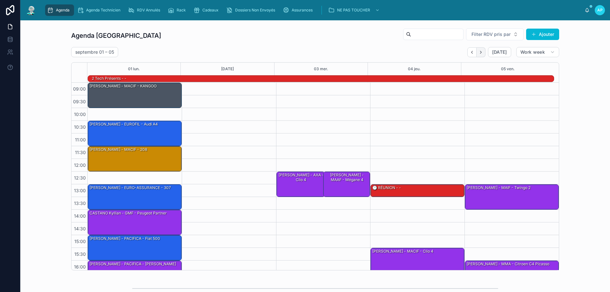
click at [479, 52] on icon "Next" at bounding box center [481, 52] width 5 height 5
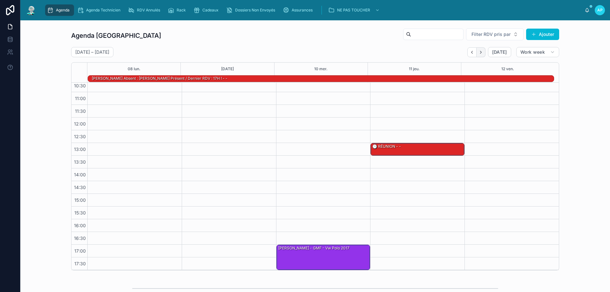
click at [479, 51] on icon "Next" at bounding box center [481, 52] width 5 height 5
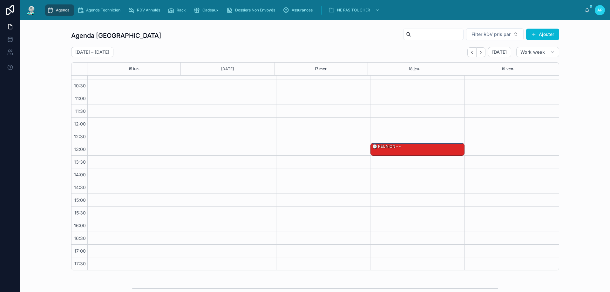
scroll to position [34, 0]
click at [479, 50] on icon "Next" at bounding box center [481, 52] width 5 height 5
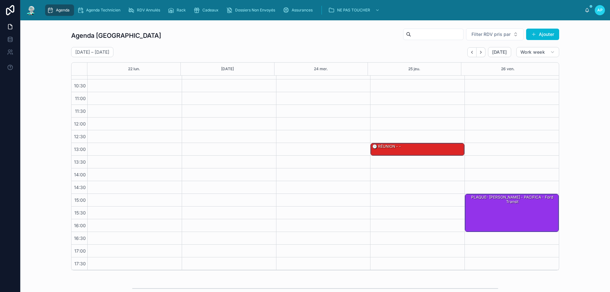
click at [479, 50] on icon "Next" at bounding box center [481, 52] width 5 height 5
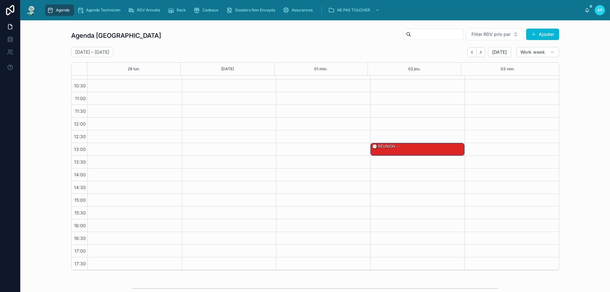
click at [479, 50] on icon "Next" at bounding box center [481, 52] width 5 height 5
click at [468, 52] on button "Back" at bounding box center [472, 52] width 9 height 10
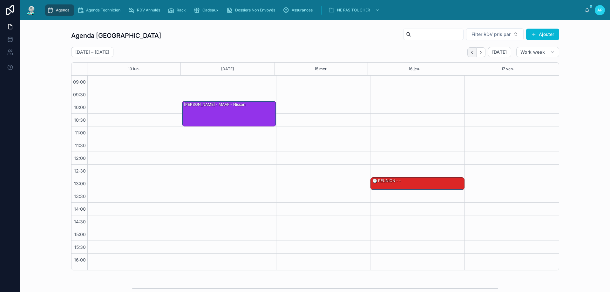
click at [468, 53] on button "Back" at bounding box center [472, 52] width 9 height 10
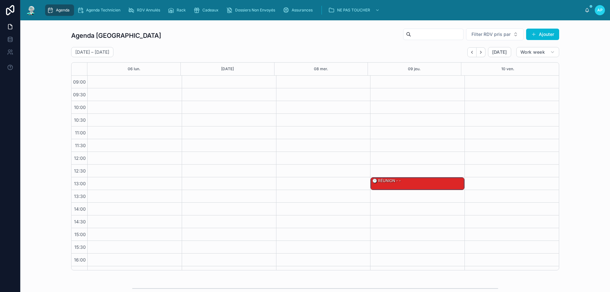
click at [468, 53] on button "Back" at bounding box center [472, 52] width 9 height 10
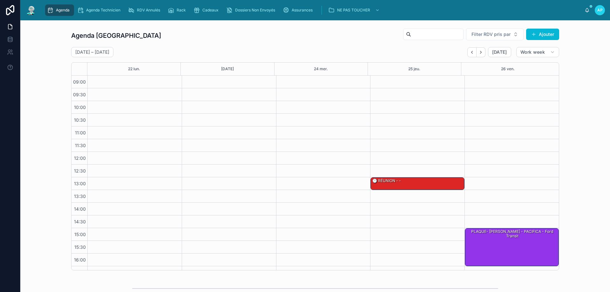
click at [468, 53] on button "Back" at bounding box center [472, 52] width 9 height 10
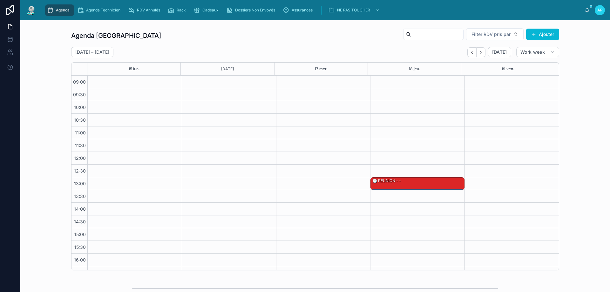
click at [468, 53] on button "Back" at bounding box center [472, 52] width 9 height 10
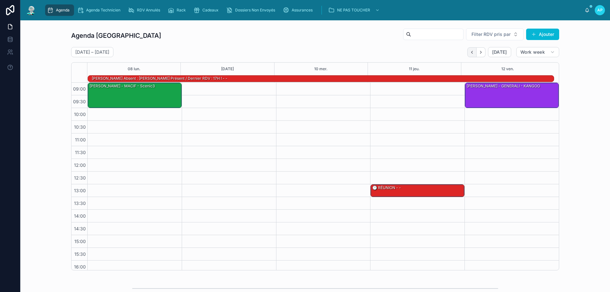
click at [468, 53] on button "Back" at bounding box center [472, 52] width 9 height 10
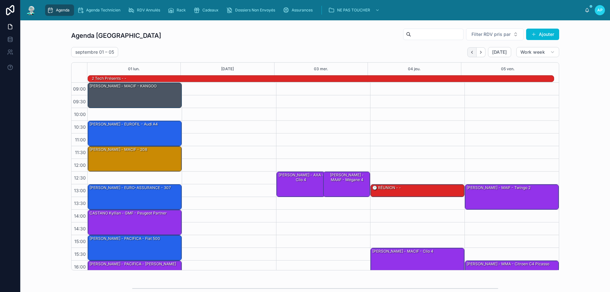
click at [473, 56] on button "Back" at bounding box center [472, 52] width 9 height 10
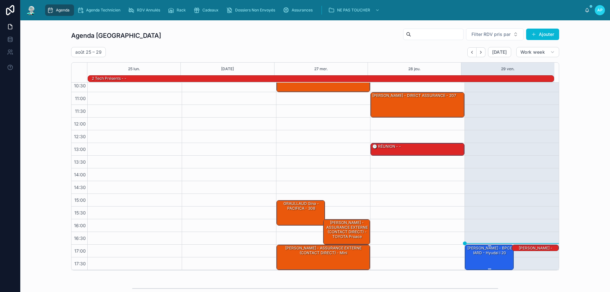
click at [472, 248] on div "[PERSON_NAME] - BPCE IARD - hyudai i 20" at bounding box center [489, 250] width 47 height 10
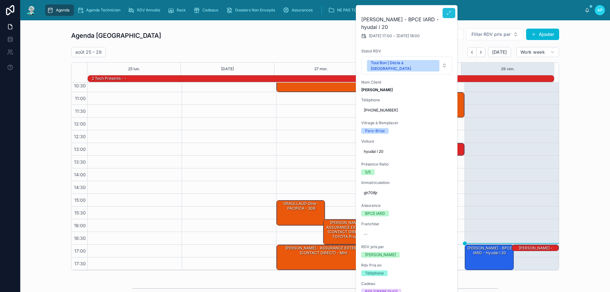
click at [449, 12] on icon at bounding box center [449, 12] width 5 height 5
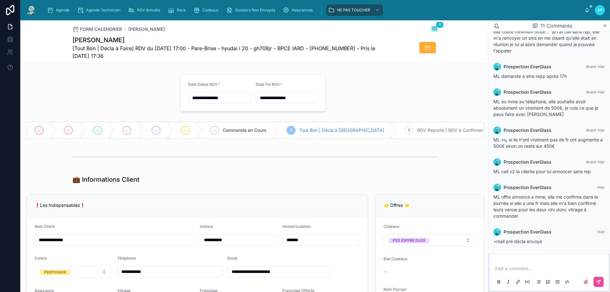
click at [298, 46] on span "[Tout Bon | Décla à Faire] RDV du 29/08/2025 17:00 - Pare-Brise - hyudai i 20 -…" at bounding box center [231, 52] width 319 height 15
click at [295, 47] on span "[Tout Bon | Décla à Faire] RDV du 29/08/2025 17:00 - Pare-Brise - hyudai i 20 -…" at bounding box center [231, 52] width 319 height 15
drag, startPoint x: 286, startPoint y: 48, endPoint x: 311, endPoint y: 49, distance: 24.8
click at [311, 49] on span "[Tout Bon | Décla à Faire] RDV du 29/08/2025 17:00 - Pare-Brise - hyudai i 20 -…" at bounding box center [231, 52] width 319 height 15
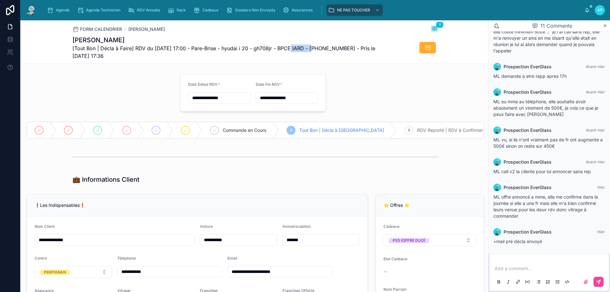
copy span "BPCE IARD"
click at [52, 11] on icon "scrollable content" at bounding box center [50, 10] width 6 height 6
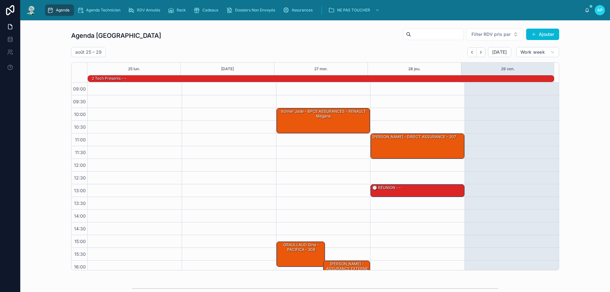
scroll to position [42, 0]
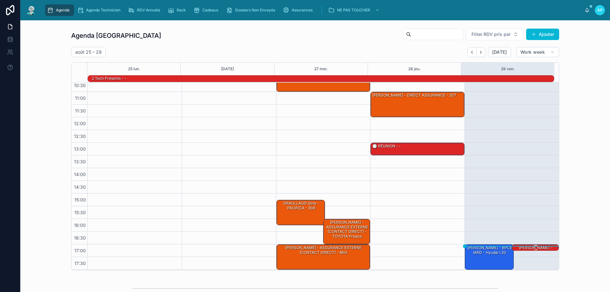
click at [522, 247] on div "[PERSON_NAME] - ASSURANCE EXTERNE (CONTACT DIRECT) - juke" at bounding box center [536, 255] width 45 height 20
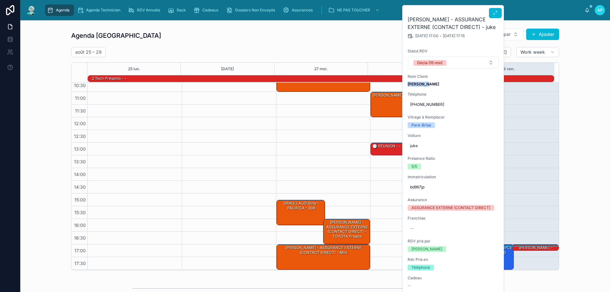
drag, startPoint x: 437, startPoint y: 83, endPoint x: 408, endPoint y: 86, distance: 29.7
click at [408, 86] on div "GHYS Rémy - ASSURANCE EXTERNE (CONTACT DIRECT) - juke 29/08/2025 17:00 - 29/08/…" at bounding box center [454, 274] width 102 height 539
click at [451, 92] on span "Téléphone" at bounding box center [454, 94] width 92 height 5
click at [571, 120] on div "Agenda Perpignan Filter RDV pris par Ajouter août 25 – 29 Today Work week 25 lu…" at bounding box center [315, 149] width 580 height 248
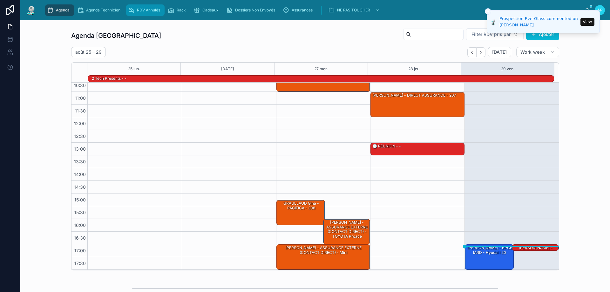
click at [145, 6] on div "RDV Annulés" at bounding box center [145, 10] width 35 height 10
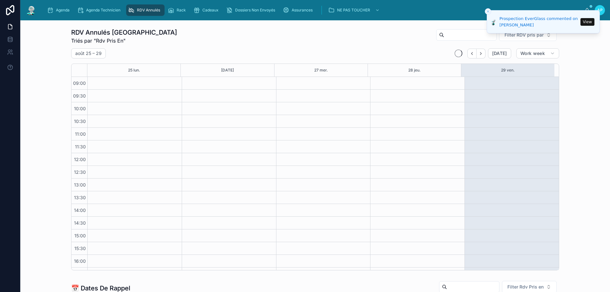
scroll to position [36, 0]
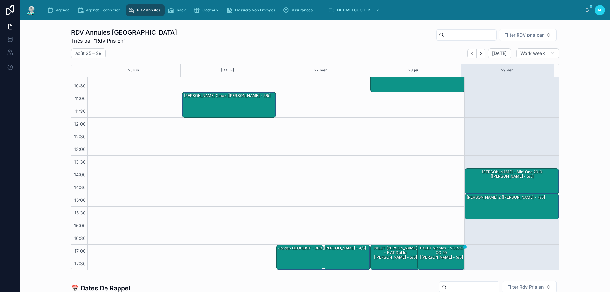
click at [314, 256] on div "Jordan DECHEKIT - 308 [[PERSON_NAME] - 4/5]" at bounding box center [324, 257] width 92 height 24
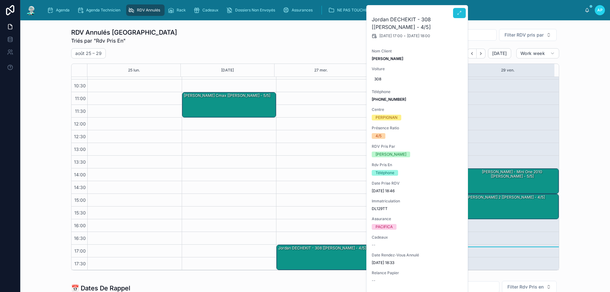
click at [461, 12] on icon at bounding box center [459, 12] width 5 height 5
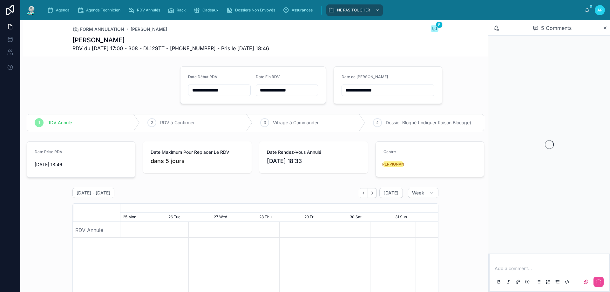
scroll to position [0, 477]
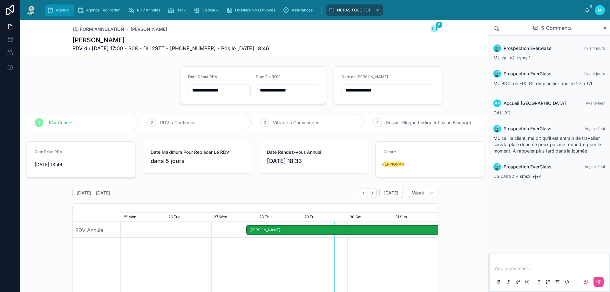
click at [56, 8] on span "Agenda" at bounding box center [63, 10] width 14 height 5
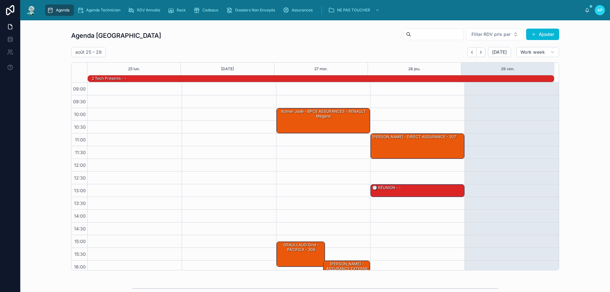
scroll to position [42, 0]
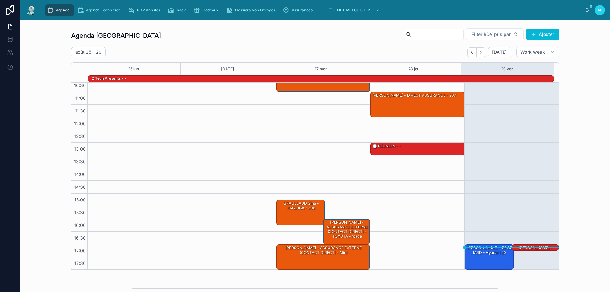
click at [491, 260] on div "[PERSON_NAME] - BPCE IARD - hyudai i 20" at bounding box center [489, 257] width 47 height 24
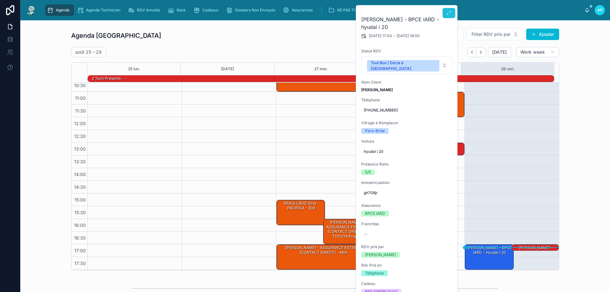
click at [447, 14] on icon at bounding box center [449, 12] width 5 height 5
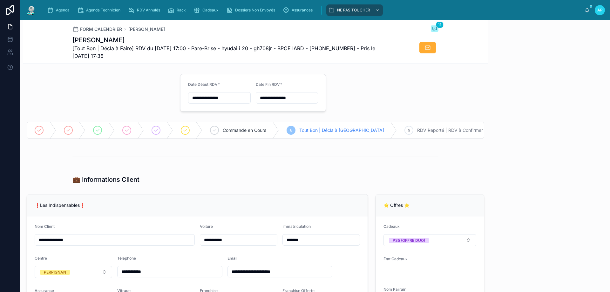
scroll to position [174, 0]
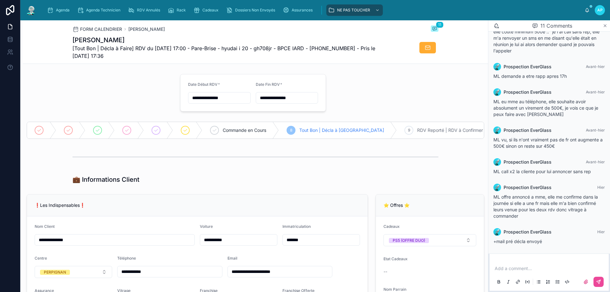
click at [607, 27] on icon at bounding box center [605, 25] width 5 height 5
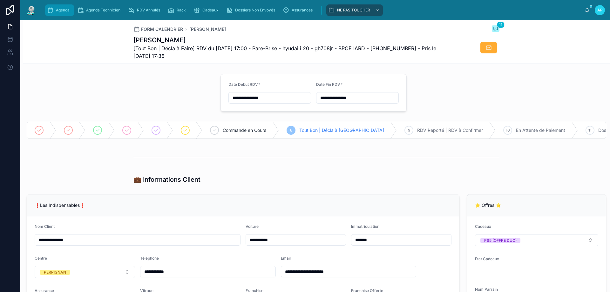
click at [63, 7] on div "Agenda" at bounding box center [59, 10] width 25 height 10
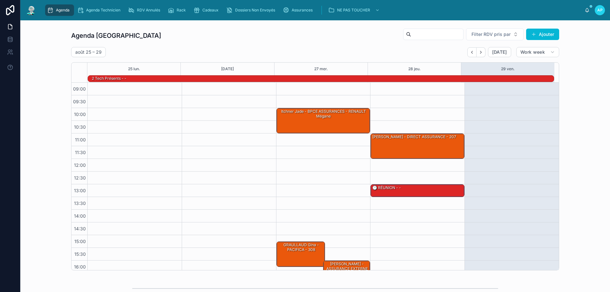
scroll to position [42, 0]
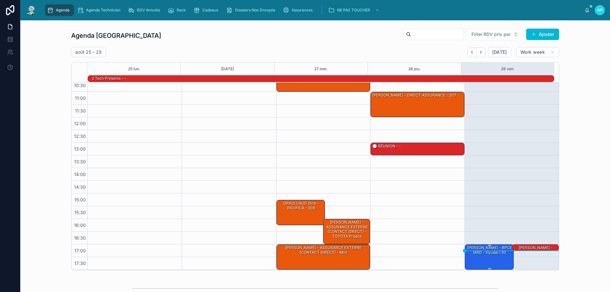
click at [468, 253] on div "[PERSON_NAME] - BPCE IARD - hyudai i 20" at bounding box center [489, 250] width 47 height 10
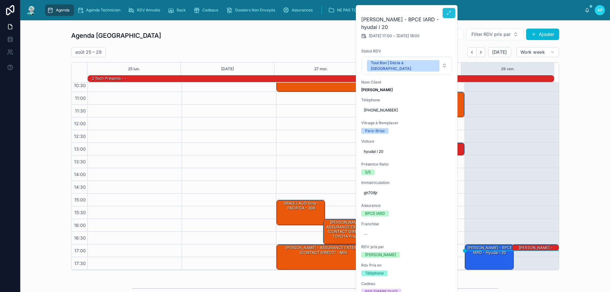
click at [447, 10] on icon at bounding box center [449, 12] width 5 height 5
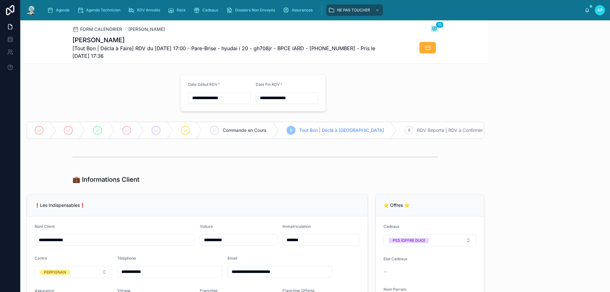
scroll to position [174, 0]
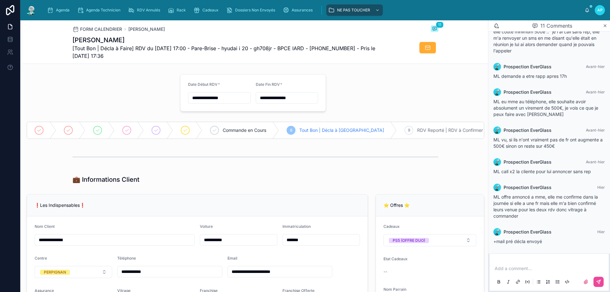
click at [507, 266] on p at bounding box center [551, 268] width 112 height 6
click at [537, 268] on p "**********" at bounding box center [551, 268] width 112 height 6
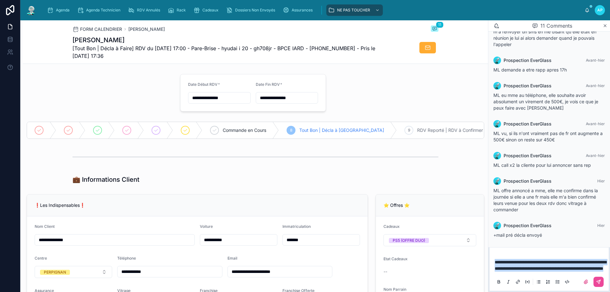
drag, startPoint x: 562, startPoint y: 268, endPoint x: 492, endPoint y: 242, distance: 75.2
click at [403, 225] on div "**********" at bounding box center [315, 156] width 590 height 272
click at [596, 281] on button at bounding box center [599, 282] width 10 height 10
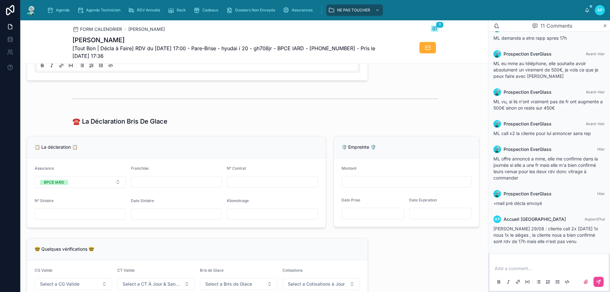
scroll to position [286, 0]
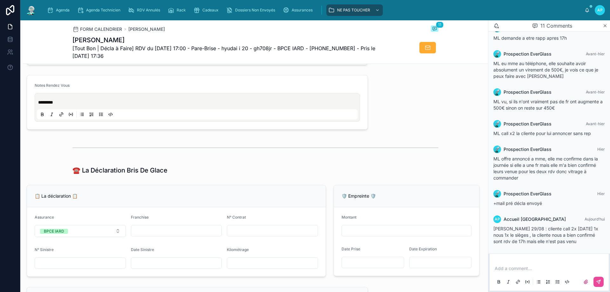
click at [86, 106] on p "*********" at bounding box center [198, 102] width 321 height 6
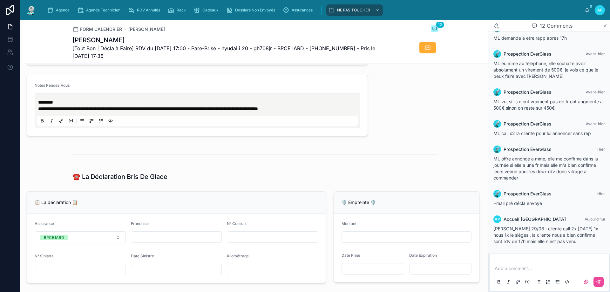
click at [67, 7] on div "Agenda" at bounding box center [59, 10] width 25 height 10
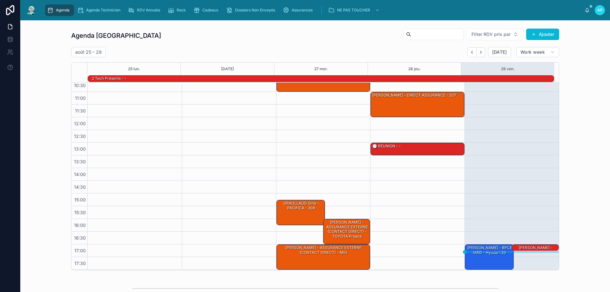
scroll to position [41, 0]
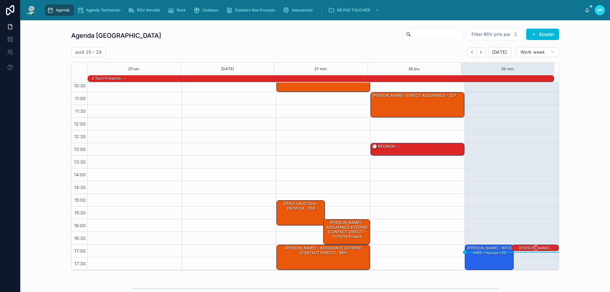
click at [522, 248] on div "[PERSON_NAME] - ASSURANCE EXTERNE (CONTACT DIRECT) - juke" at bounding box center [536, 255] width 45 height 20
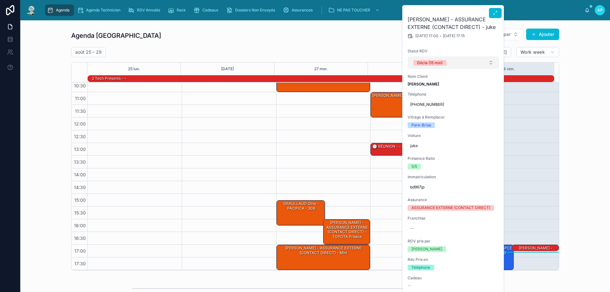
click at [456, 61] on button "Décla (15 min)" at bounding box center [453, 63] width 91 height 12
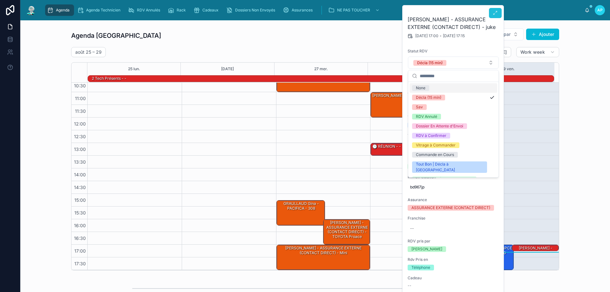
click at [499, 11] on button at bounding box center [495, 13] width 13 height 10
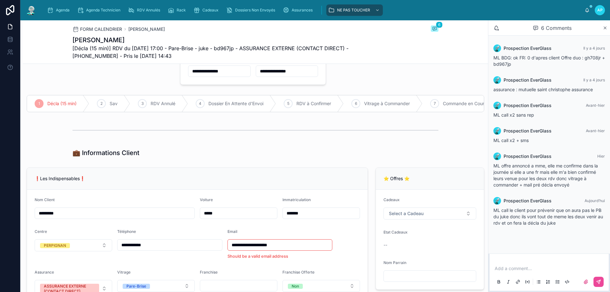
scroll to position [95, 0]
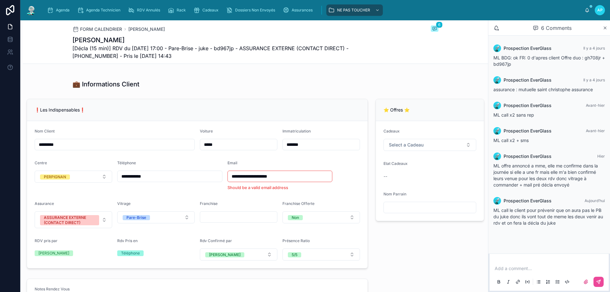
click at [512, 266] on p at bounding box center [551, 268] width 112 height 6
drag, startPoint x: 523, startPoint y: 256, endPoint x: 570, endPoint y: 270, distance: 49.7
click at [570, 270] on p "**********" at bounding box center [551, 265] width 112 height 13
click at [520, 262] on span "**********" at bounding box center [551, 265] width 112 height 11
click at [535, 263] on span "**********" at bounding box center [551, 265] width 112 height 11
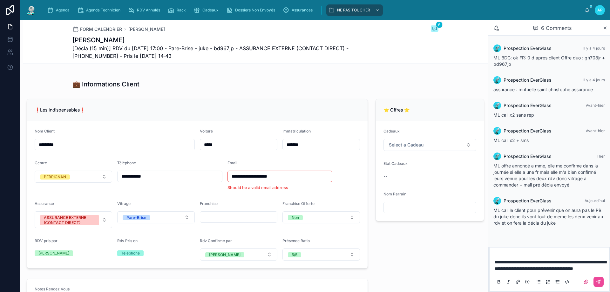
click at [564, 262] on span "**********" at bounding box center [551, 265] width 112 height 11
drag, startPoint x: 574, startPoint y: 262, endPoint x: 579, endPoint y: 279, distance: 17.8
click at [578, 283] on div "**********" at bounding box center [550, 268] width 112 height 39
drag, startPoint x: 576, startPoint y: 271, endPoint x: 491, endPoint y: 249, distance: 87.4
click at [491, 253] on div "**********" at bounding box center [549, 272] width 119 height 38
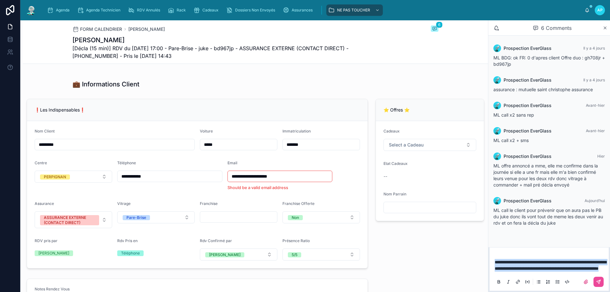
copy span "**********"
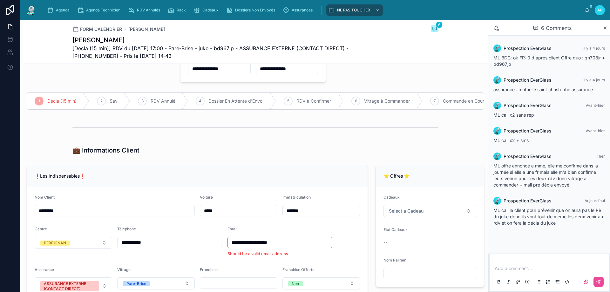
scroll to position [0, 0]
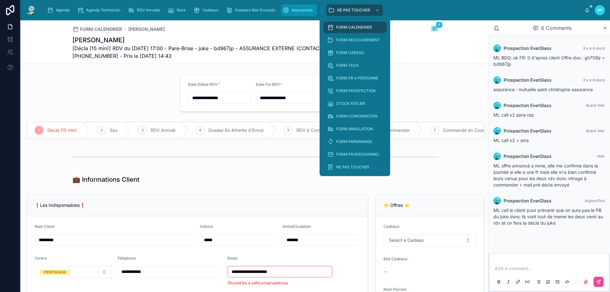
click at [301, 9] on span "Assurances" at bounding box center [302, 10] width 21 height 5
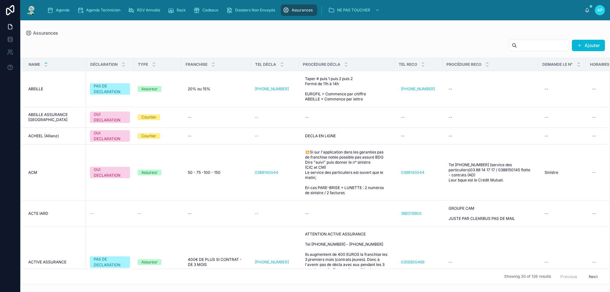
click at [534, 47] on input "text" at bounding box center [543, 45] width 52 height 9
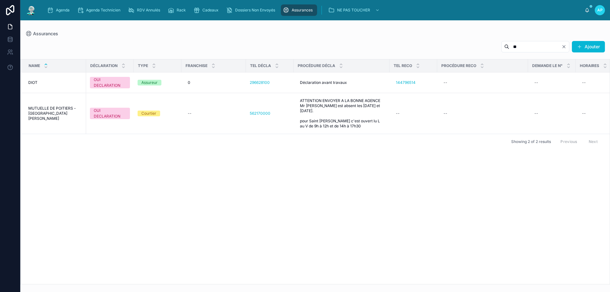
type input "*"
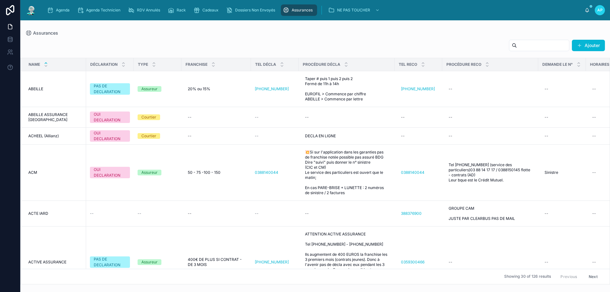
type input "*"
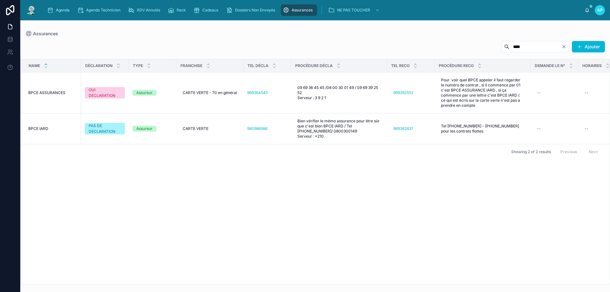
type input "****"
click at [59, 9] on span "Agenda" at bounding box center [63, 10] width 14 height 5
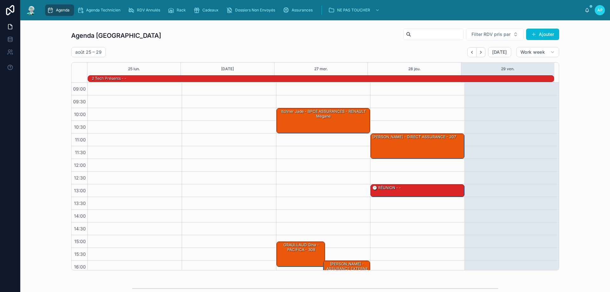
scroll to position [42, 0]
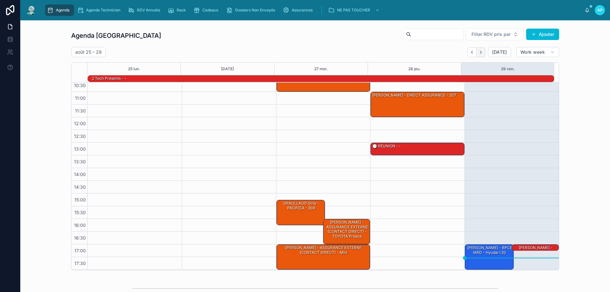
click at [477, 54] on button "Next" at bounding box center [481, 52] width 9 height 10
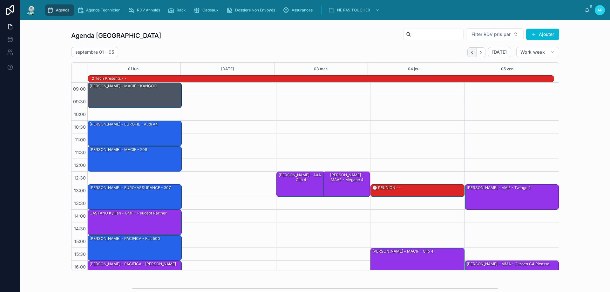
click at [470, 54] on icon "Back" at bounding box center [472, 52] width 5 height 5
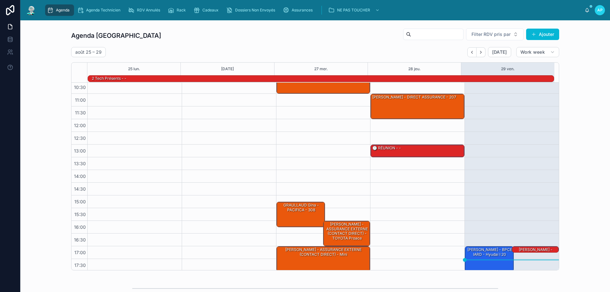
scroll to position [41, 0]
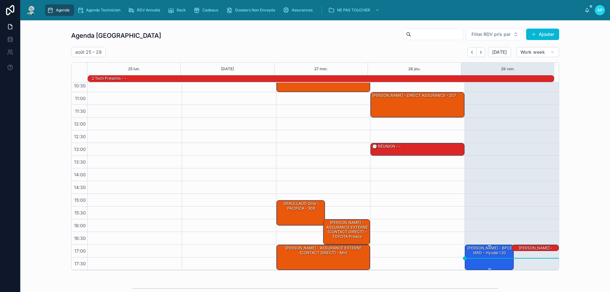
click at [490, 251] on div "[PERSON_NAME] - BPCE IARD - hyudai i 20" at bounding box center [489, 250] width 47 height 10
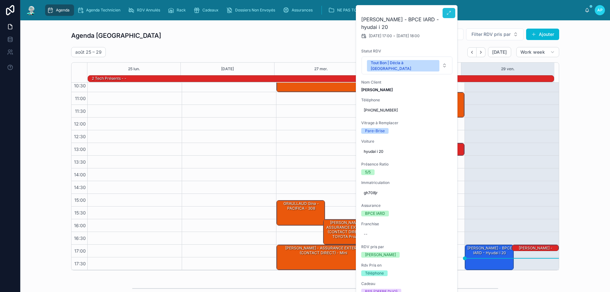
click at [445, 14] on button at bounding box center [449, 13] width 13 height 10
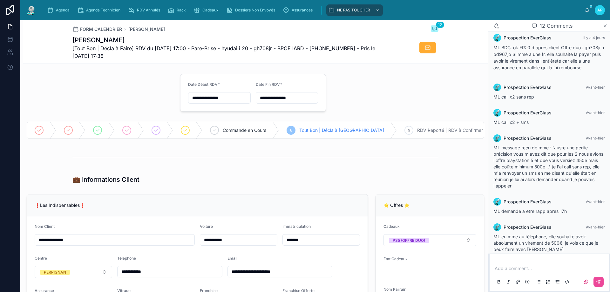
click at [231, 97] on input "**********" at bounding box center [220, 97] width 62 height 9
click at [249, 114] on button at bounding box center [251, 113] width 11 height 11
click at [196, 149] on button "2" at bounding box center [194, 150] width 11 height 11
click at [217, 226] on input "**" at bounding box center [211, 226] width 15 height 9
type input "**********"
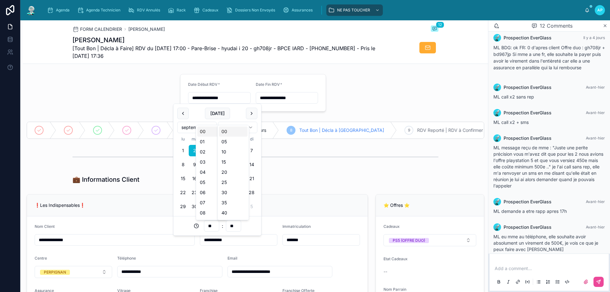
type input "**"
type input "**********"
type input "**"
type input "**********"
type input "**"
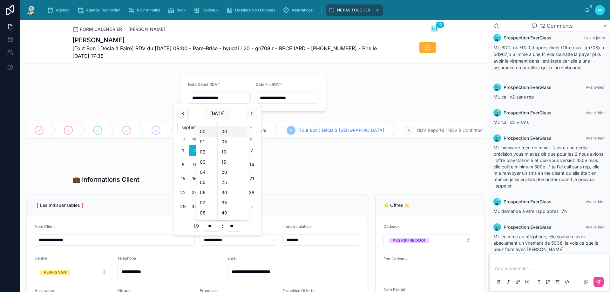
click at [273, 165] on div at bounding box center [255, 157] width 366 height 16
click at [283, 98] on input "**********" at bounding box center [287, 97] width 62 height 9
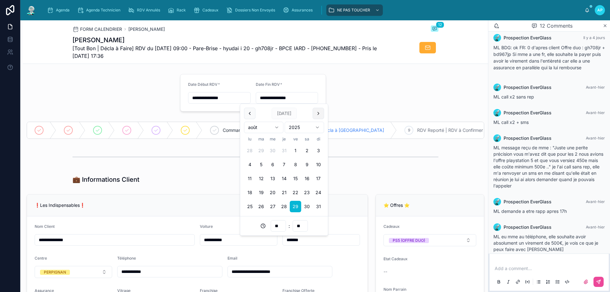
click at [321, 116] on button at bounding box center [318, 113] width 11 height 11
click at [263, 151] on button "2" at bounding box center [261, 150] width 11 height 11
click at [280, 223] on input "**" at bounding box center [278, 226] width 15 height 9
type input "**********"
type input "**"
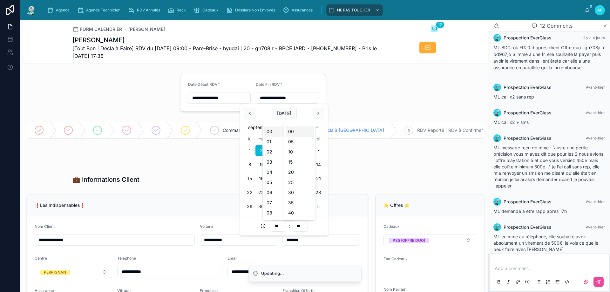
type input "**********"
type input "**"
click at [281, 223] on input "**" at bounding box center [278, 226] width 15 height 9
type input "**********"
type input "**"
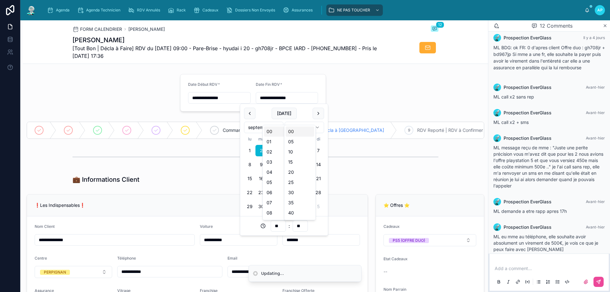
type input "**********"
click at [280, 225] on input "**" at bounding box center [278, 226] width 15 height 9
type input "*"
type input "**********"
type input "**"
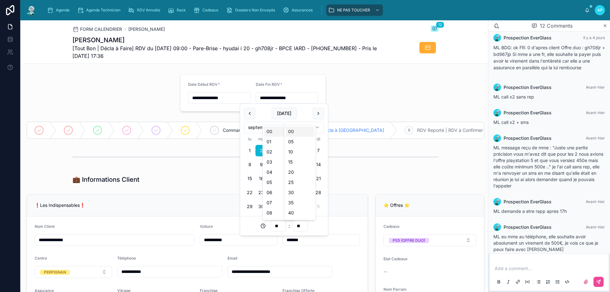
type input "**********"
type input "**"
type input "**********"
type input "**"
drag, startPoint x: 355, startPoint y: 171, endPoint x: 358, endPoint y: 173, distance: 4.1
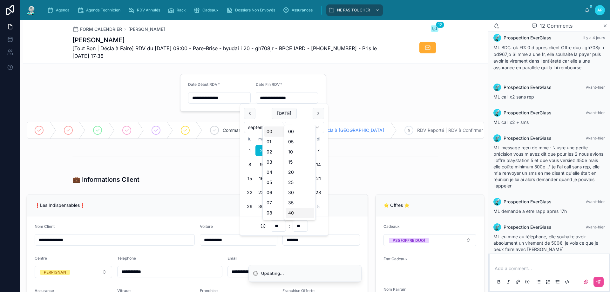
click at [355, 168] on div at bounding box center [255, 157] width 465 height 21
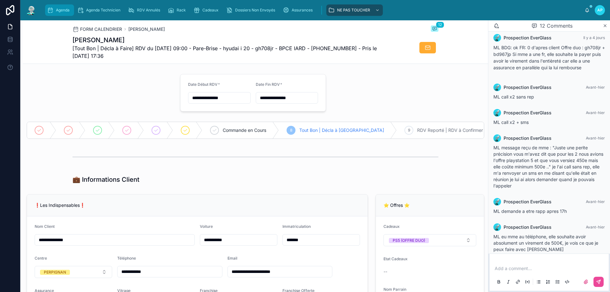
click at [64, 8] on span "Agenda" at bounding box center [63, 10] width 14 height 5
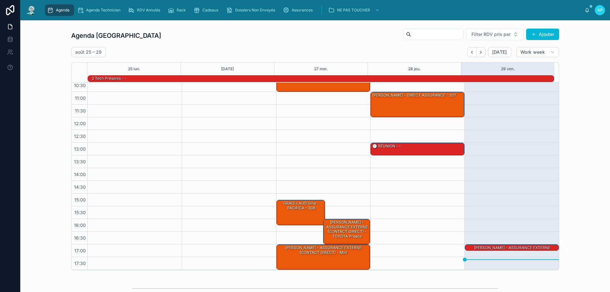
scroll to position [41, 0]
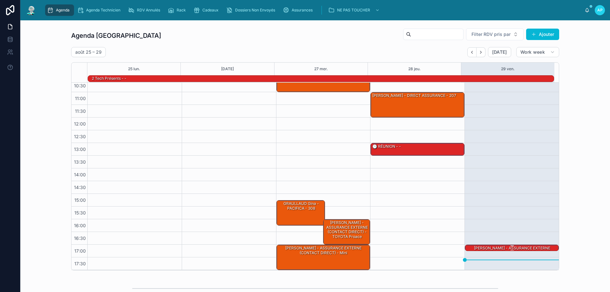
click at [487, 246] on div at bounding box center [512, 245] width 92 height 1
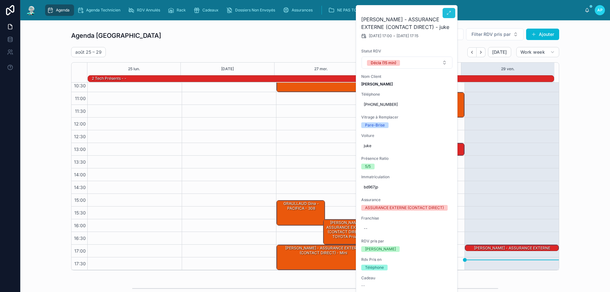
click at [449, 12] on icon at bounding box center [449, 12] width 5 height 5
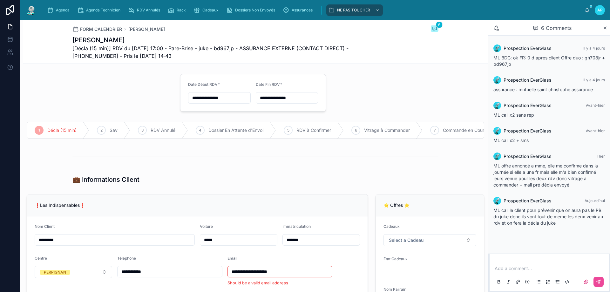
click at [233, 99] on input "**********" at bounding box center [220, 97] width 62 height 9
click at [251, 111] on button at bounding box center [251, 113] width 11 height 11
click at [197, 152] on button "2" at bounding box center [194, 150] width 11 height 11
click at [215, 226] on input "**" at bounding box center [211, 226] width 15 height 9
type input "**********"
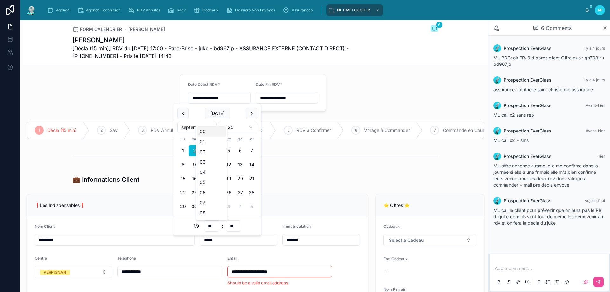
type input "**"
click at [338, 184] on div "💼 Informations Client" at bounding box center [255, 179] width 366 height 9
click at [289, 99] on input "**********" at bounding box center [287, 97] width 62 height 9
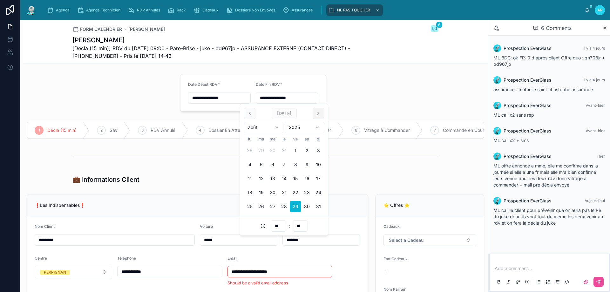
click at [321, 114] on button at bounding box center [318, 113] width 11 height 11
type input "**********"
click at [321, 116] on button at bounding box center [318, 113] width 11 height 11
click at [259, 150] on button "2" at bounding box center [261, 150] width 11 height 11
click at [283, 223] on input "**" at bounding box center [278, 226] width 15 height 9
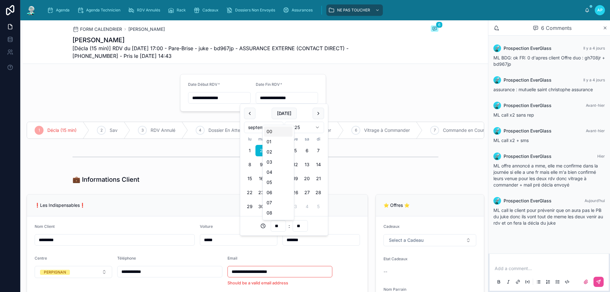
type input "**********"
type input "**"
type input "**********"
type input "**"
type input "**********"
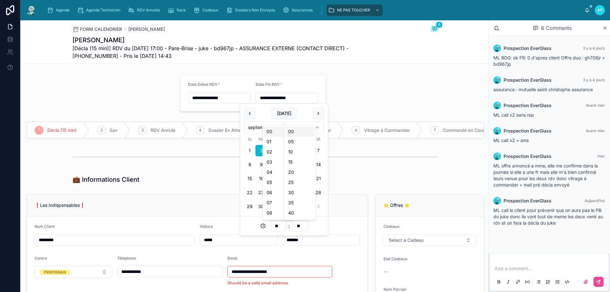
type input "**"
type input "**********"
type input "**"
type input "**********"
type input "**"
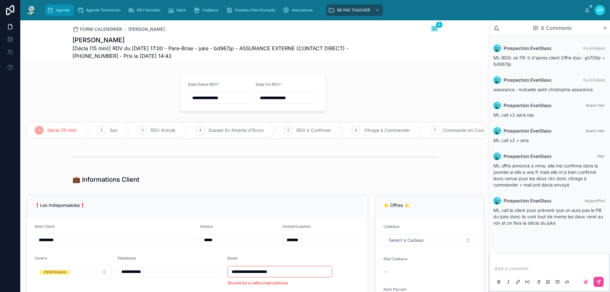
click at [73, 11] on link "Agenda" at bounding box center [59, 9] width 29 height 11
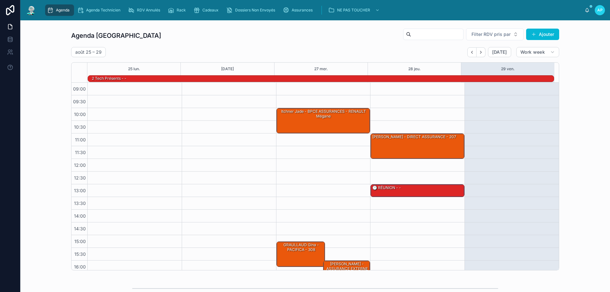
scroll to position [42, 0]
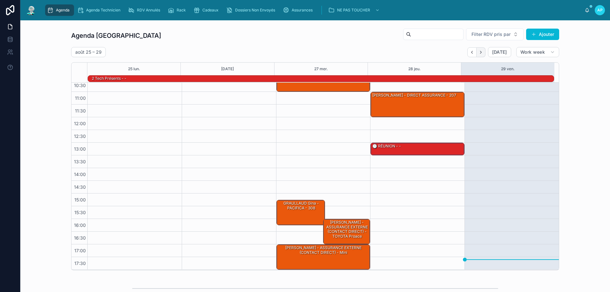
click at [483, 51] on button "Next" at bounding box center [481, 52] width 9 height 10
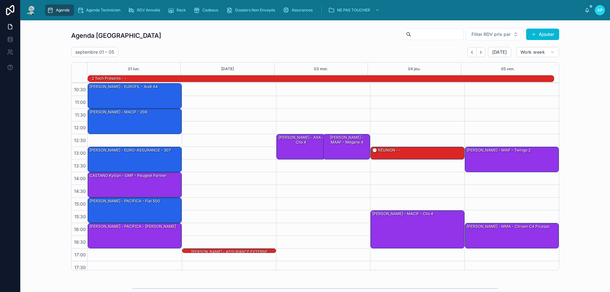
scroll to position [41, 0]
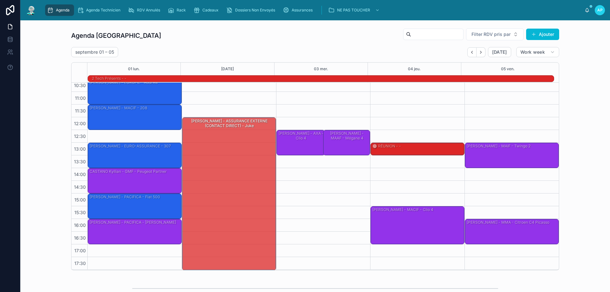
drag, startPoint x: 241, startPoint y: 204, endPoint x: 228, endPoint y: 113, distance: 92.1
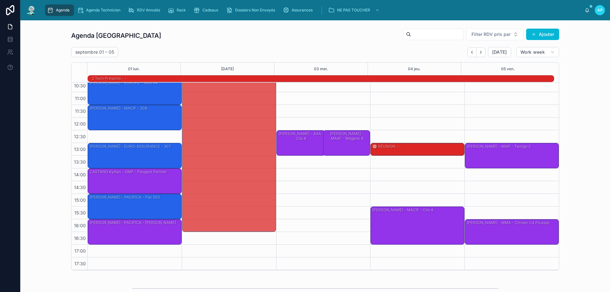
scroll to position [0, 0]
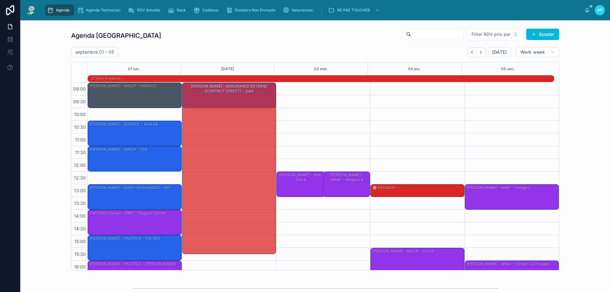
drag, startPoint x: 205, startPoint y: 266, endPoint x: 237, endPoint y: 137, distance: 133.0
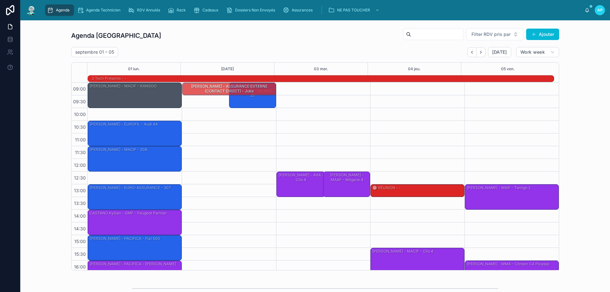
drag, startPoint x: 195, startPoint y: 221, endPoint x: 200, endPoint y: 100, distance: 121.0
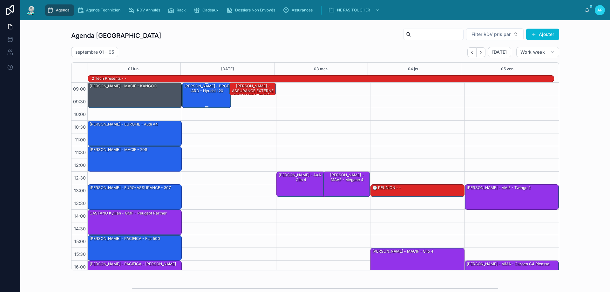
click at [202, 87] on div "[PERSON_NAME] - BPCE IARD - hyudai i 20" at bounding box center [206, 88] width 47 height 10
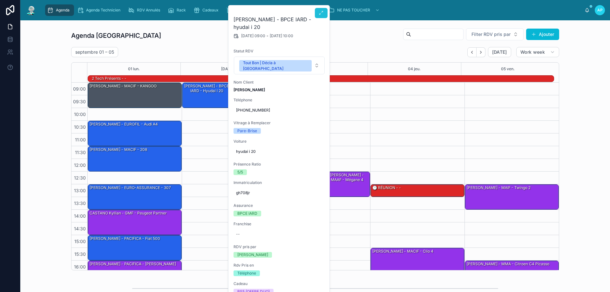
click at [323, 10] on button at bounding box center [321, 13] width 13 height 10
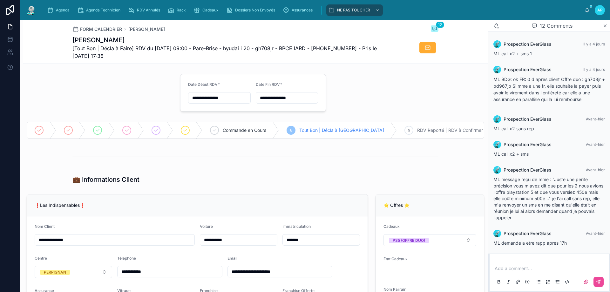
scroll to position [212, 0]
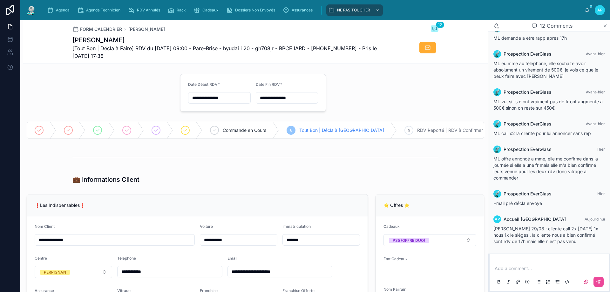
click at [510, 268] on p at bounding box center [551, 268] width 112 height 6
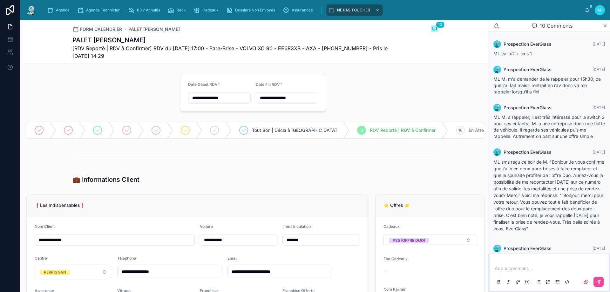
scroll to position [265, 0]
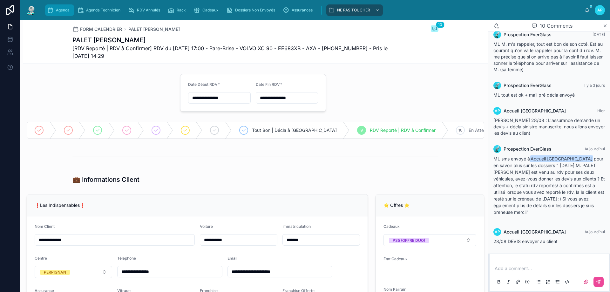
click at [57, 5] on link "Agenda" at bounding box center [59, 9] width 29 height 11
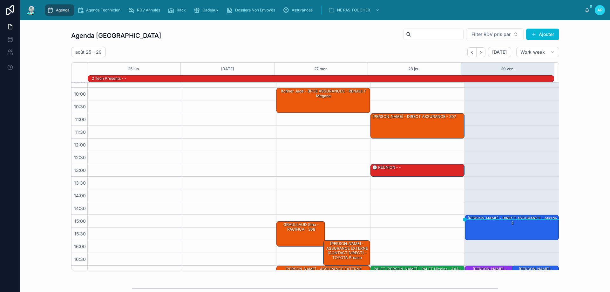
scroll to position [41, 0]
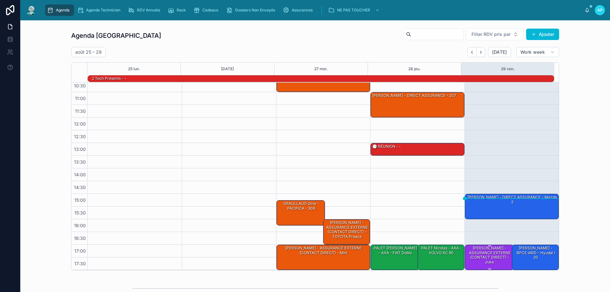
click at [485, 256] on div "[PERSON_NAME] - ASSURANCE EXTERNE (CONTACT DIRECT) - juke" at bounding box center [489, 255] width 47 height 20
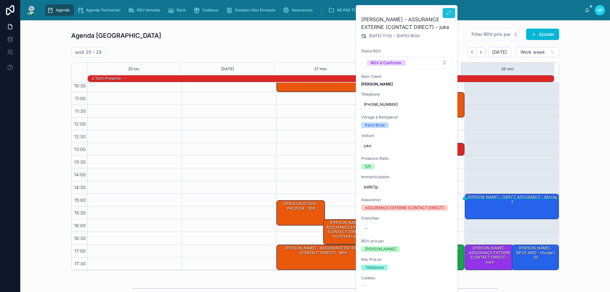
click at [450, 11] on icon at bounding box center [449, 12] width 5 height 5
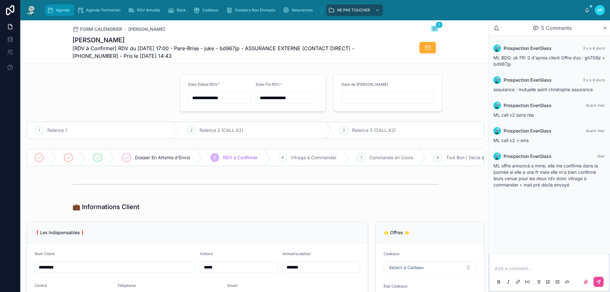
click at [67, 12] on span "Agenda" at bounding box center [63, 10] width 14 height 5
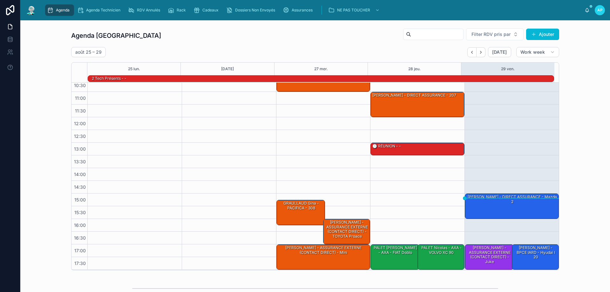
scroll to position [41, 0]
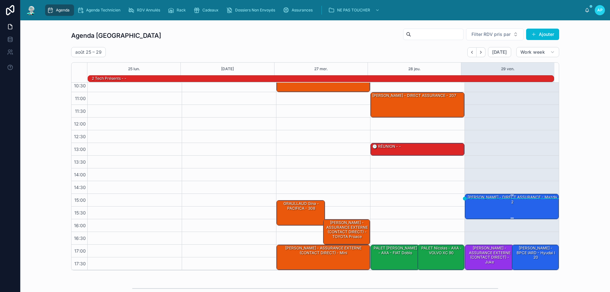
click at [486, 206] on div "Bertrand alexandre - DIRECT ASSURANCE - Mazda 2" at bounding box center [512, 206] width 92 height 24
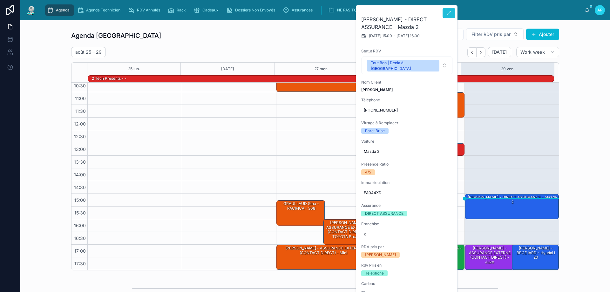
click at [455, 12] on button at bounding box center [449, 13] width 13 height 10
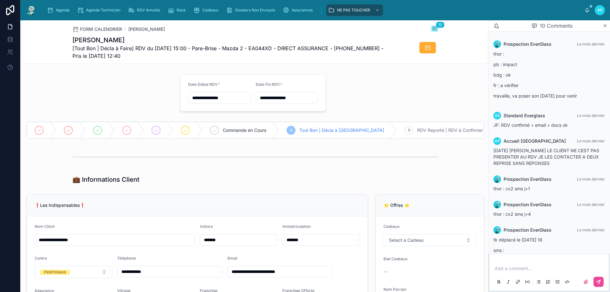
scroll to position [213, 0]
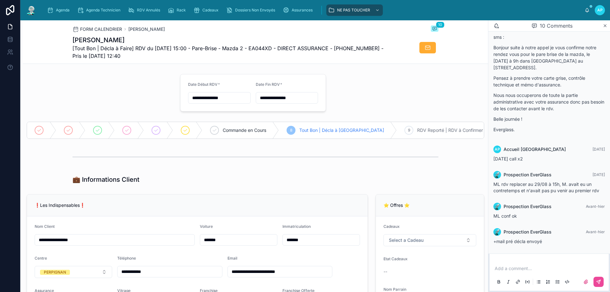
click at [534, 265] on p at bounding box center [551, 268] width 112 height 6
drag, startPoint x: 590, startPoint y: 267, endPoint x: 489, endPoint y: 277, distance: 101.3
click at [489, 277] on div "**********" at bounding box center [550, 273] width 122 height 38
click at [598, 281] on icon at bounding box center [598, 281] width 5 height 5
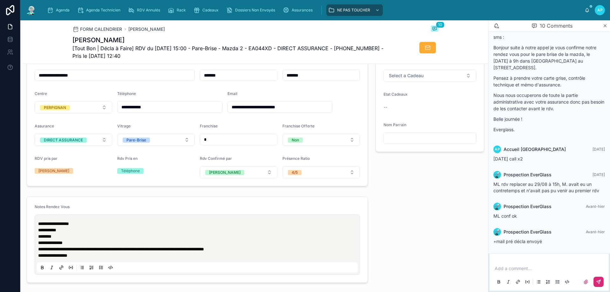
scroll to position [254, 0]
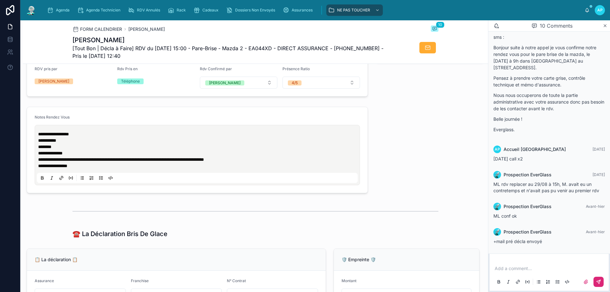
click at [94, 169] on p "**********" at bounding box center [198, 166] width 321 height 6
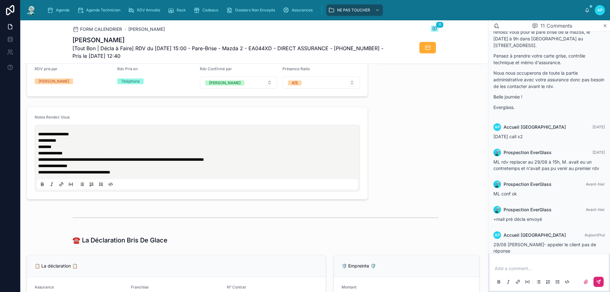
scroll to position [239, 0]
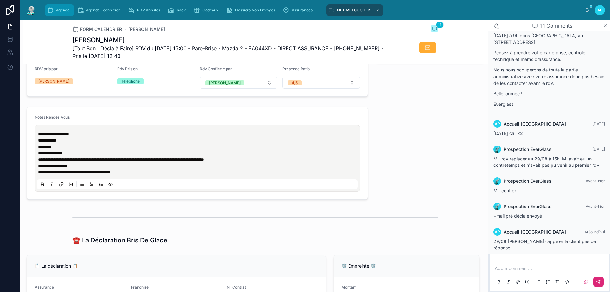
click at [69, 8] on span "Agenda" at bounding box center [63, 10] width 14 height 5
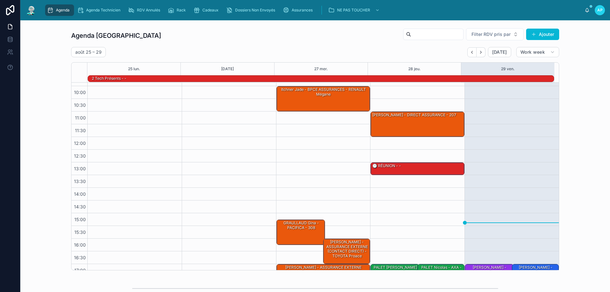
scroll to position [41, 0]
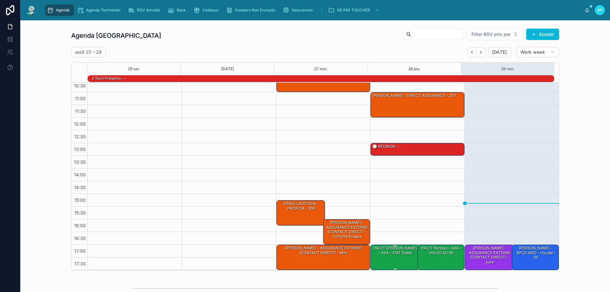
click at [402, 256] on div "PALET Nicolas - AXA - FIAT Doblo" at bounding box center [395, 250] width 47 height 11
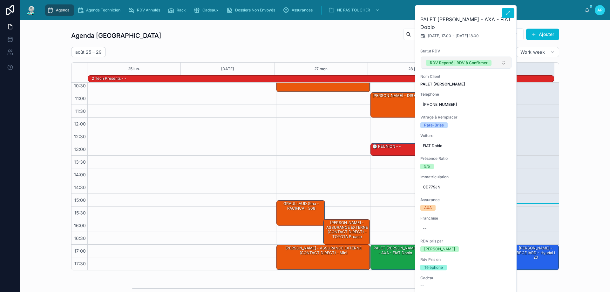
click at [452, 60] on div "RDV Reporté | RDV à Confirmer" at bounding box center [459, 63] width 58 height 6
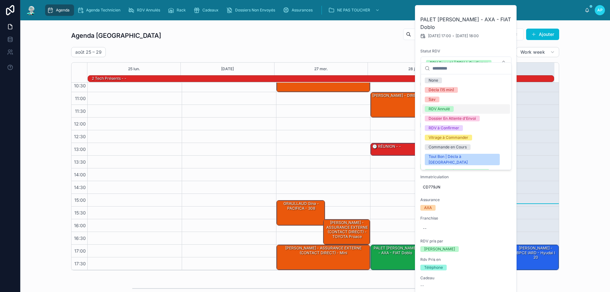
click at [451, 106] on div "RDV Annulé" at bounding box center [467, 109] width 88 height 10
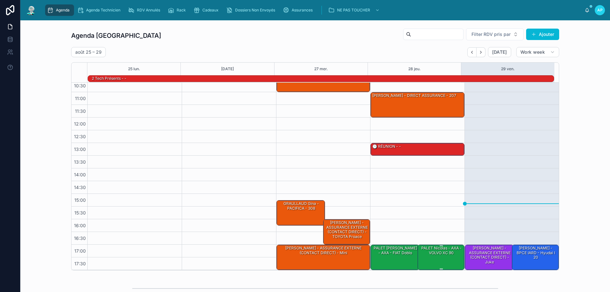
click at [441, 253] on div "PALET Nicolas - AXA - VOLVO XC 90" at bounding box center [441, 250] width 45 height 10
click at [483, 57] on div "[DATE]" at bounding box center [490, 52] width 44 height 10
click at [419, 252] on div "PALET Nicolas - AXA - VOLVO XC 90" at bounding box center [418, 257] width 92 height 24
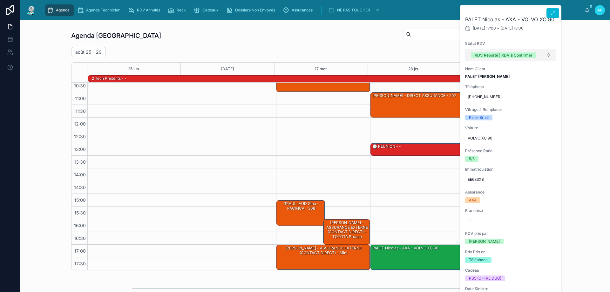
click at [479, 58] on div "RDV Reporté | RDV à Confirmer" at bounding box center [504, 55] width 58 height 6
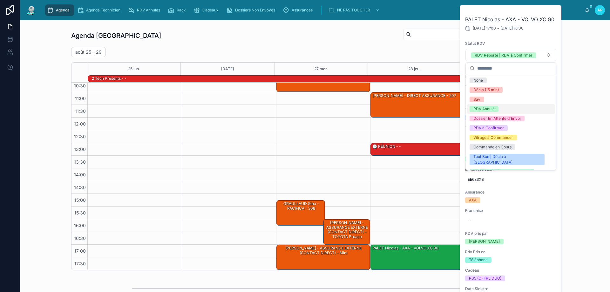
click at [479, 107] on div "RDV Annulé" at bounding box center [484, 109] width 21 height 6
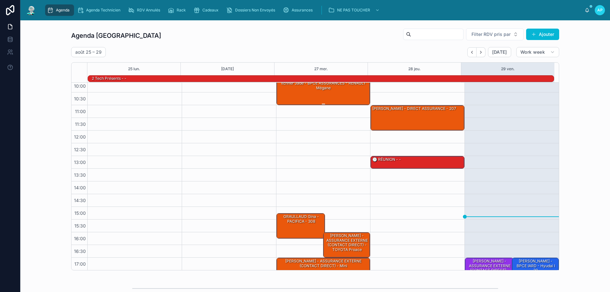
scroll to position [10, 0]
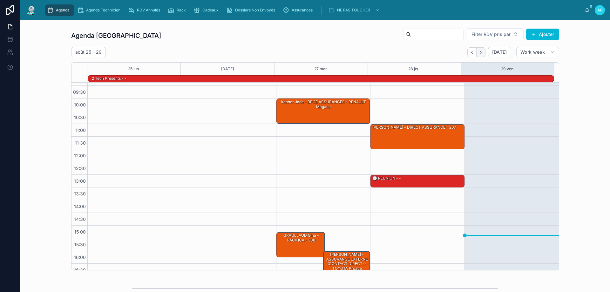
click at [477, 49] on button "Next" at bounding box center [481, 52] width 9 height 10
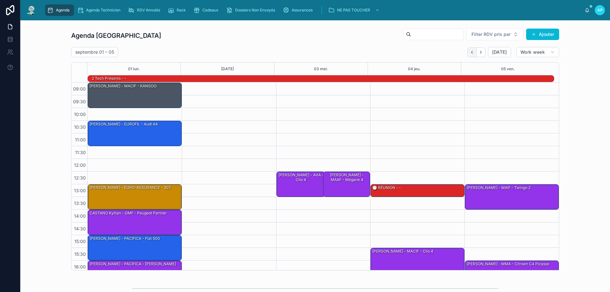
click at [468, 52] on button "Back" at bounding box center [472, 52] width 9 height 10
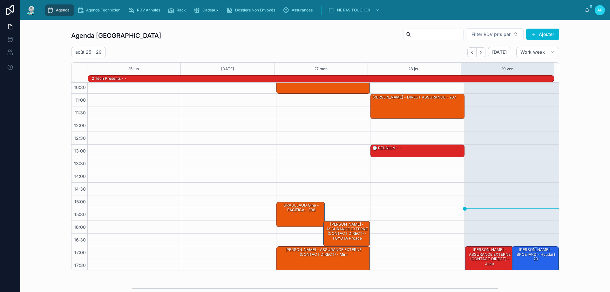
scroll to position [41, 0]
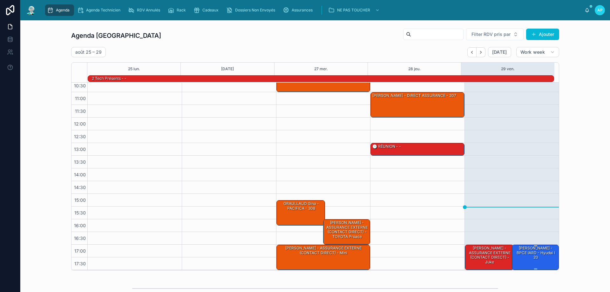
click at [533, 257] on div "[PERSON_NAME] - BPCE IARD - hyudai i 20" at bounding box center [536, 257] width 45 height 24
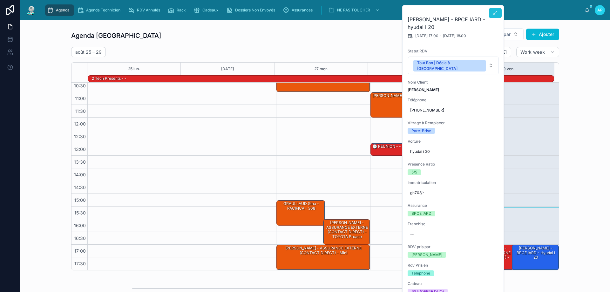
click at [499, 15] on button at bounding box center [495, 13] width 13 height 10
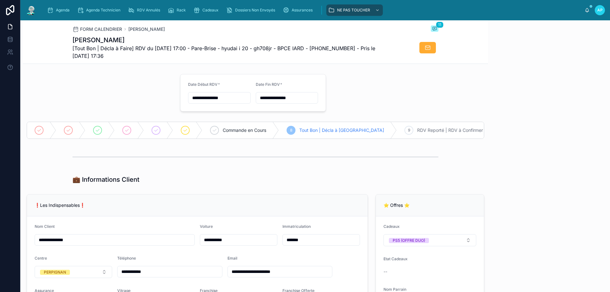
scroll to position [174, 0]
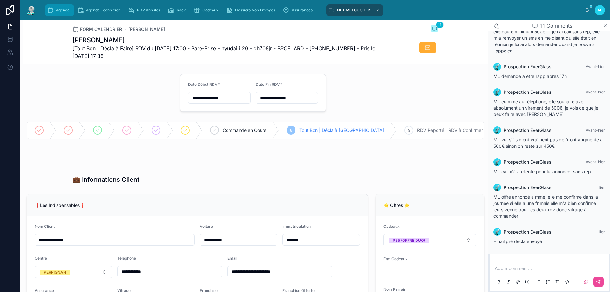
click at [65, 6] on div "Agenda" at bounding box center [59, 10] width 25 height 10
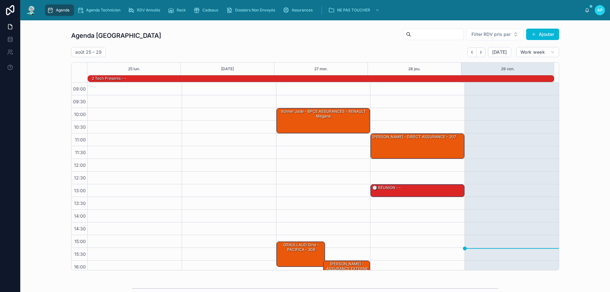
scroll to position [42, 0]
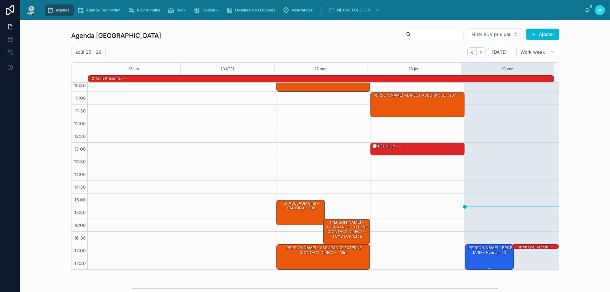
click at [484, 256] on div "[PERSON_NAME] - BPCE IARD - hyudai i 20" at bounding box center [489, 250] width 47 height 10
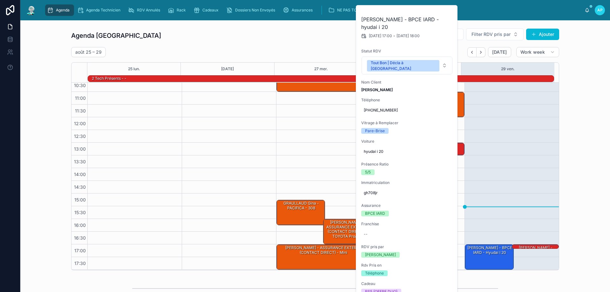
click at [513, 202] on div "17:00 – 18:00 Murielle Solbes - BPCE IARD - hyudai i 20 17:00 – 17:00 GHYS Rémy…" at bounding box center [512, 155] width 94 height 229
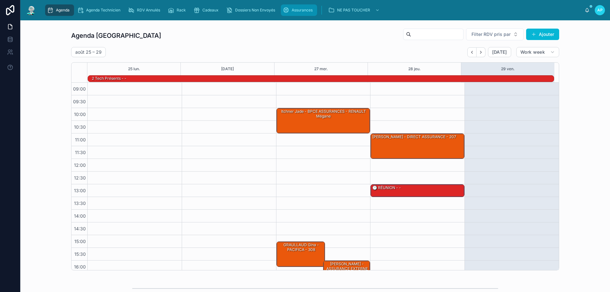
scroll to position [42, 0]
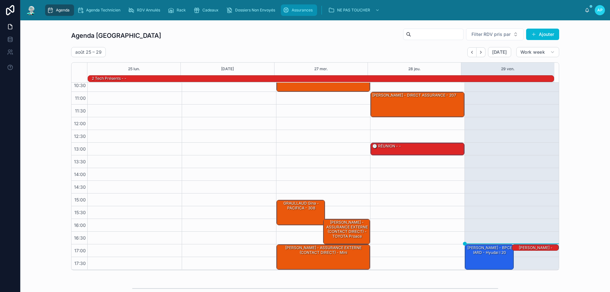
click at [293, 11] on span "Assurances" at bounding box center [302, 10] width 21 height 5
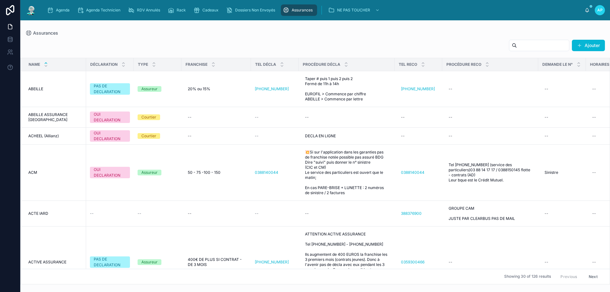
click at [518, 45] on input "text" at bounding box center [543, 45] width 52 height 9
paste input "*********"
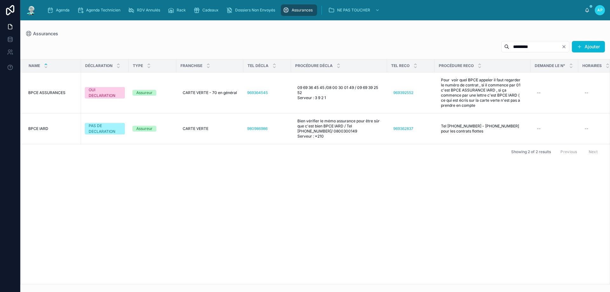
type input "*********"
click at [60, 171] on div "Name DÉCLARATION TYPE FRANCHISE TEL DÉCLA PROCÉDURE DÉCLA TEL RECO PROCÉDURE RE…" at bounding box center [315, 171] width 589 height 225
click at [59, 10] on span "Agenda" at bounding box center [63, 10] width 14 height 5
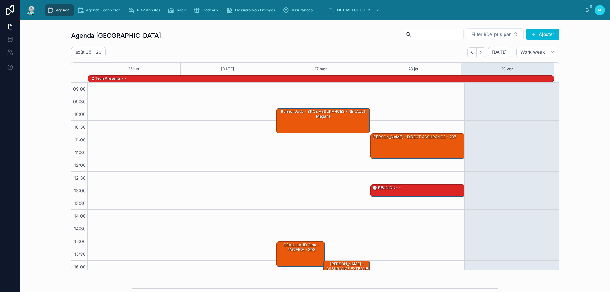
scroll to position [42, 0]
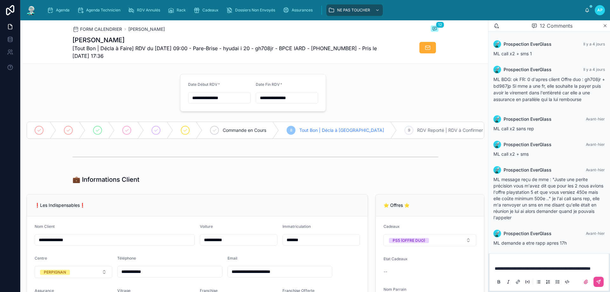
scroll to position [212, 0]
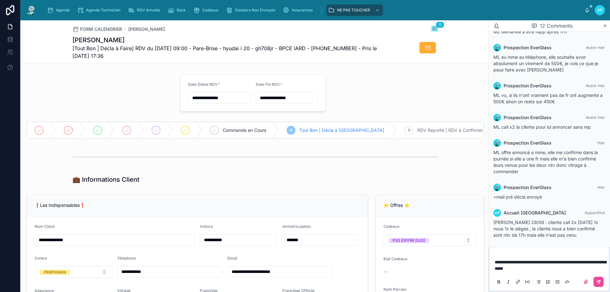
click at [548, 270] on p "**********" at bounding box center [551, 265] width 112 height 13
drag, startPoint x: 547, startPoint y: 268, endPoint x: 493, endPoint y: 264, distance: 54.6
click at [493, 264] on div "**********" at bounding box center [549, 272] width 119 height 38
click at [600, 284] on icon at bounding box center [598, 281] width 5 height 5
click at [397, 134] on div "9 RDV Reporté | RDV à Confirmer" at bounding box center [446, 130] width 99 height 17
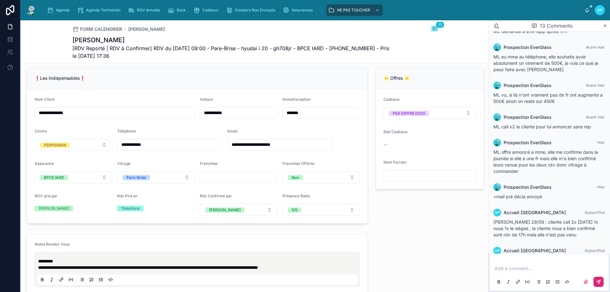
scroll to position [223, 0]
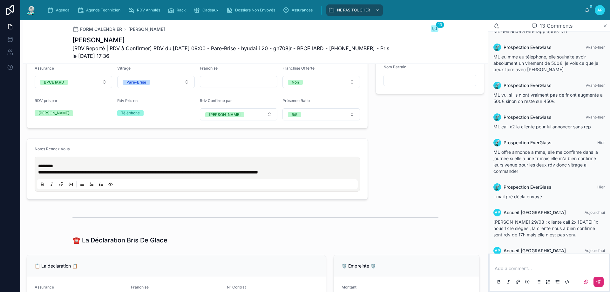
click at [318, 175] on p "**********" at bounding box center [198, 172] width 321 height 6
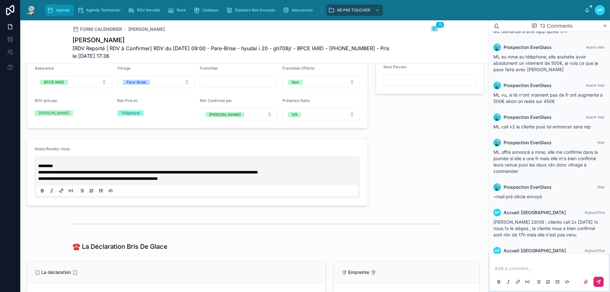
click at [52, 13] on span "scrollable content" at bounding box center [50, 10] width 6 height 6
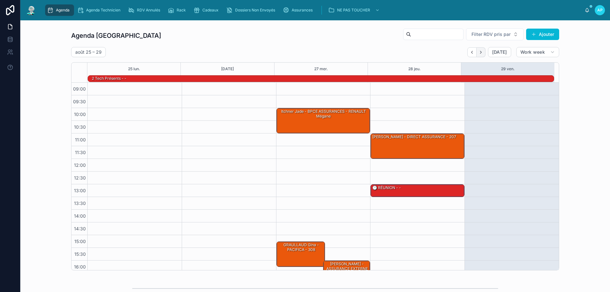
click at [483, 51] on button "Next" at bounding box center [481, 52] width 9 height 10
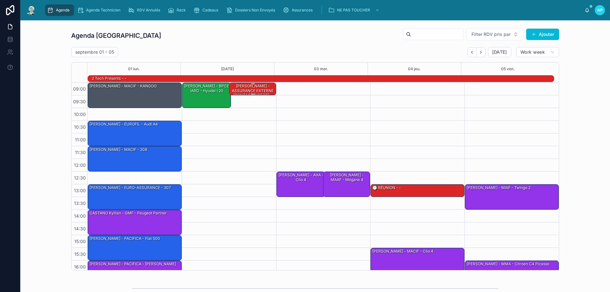
click at [252, 87] on div "[PERSON_NAME] - ASSURANCE EXTERNE (CONTACT DIRECT) - juke" at bounding box center [253, 93] width 45 height 20
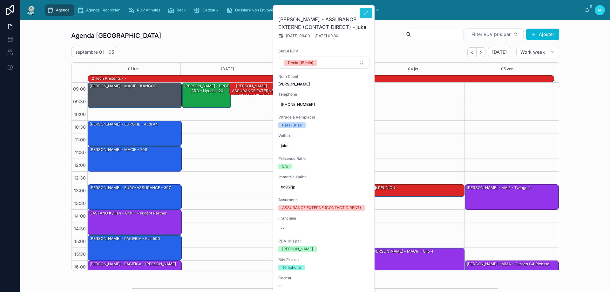
click at [364, 11] on icon at bounding box center [366, 12] width 5 height 5
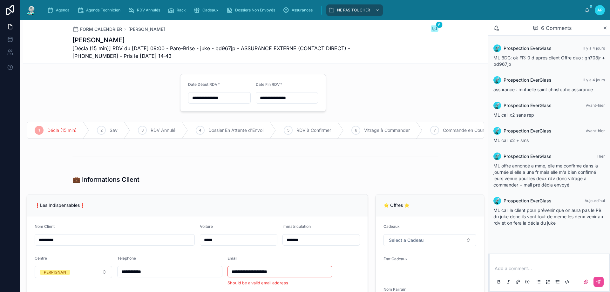
click at [505, 267] on p at bounding box center [551, 268] width 112 height 6
click at [597, 279] on button at bounding box center [599, 282] width 10 height 10
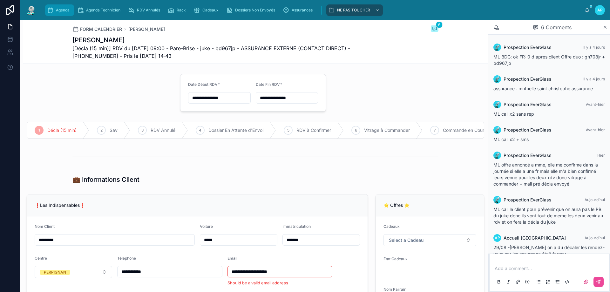
click at [55, 8] on div "Agenda" at bounding box center [59, 10] width 25 height 10
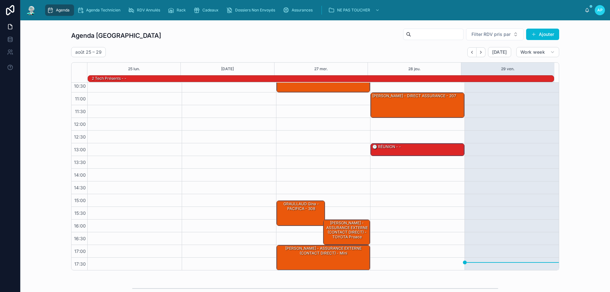
scroll to position [41, 0]
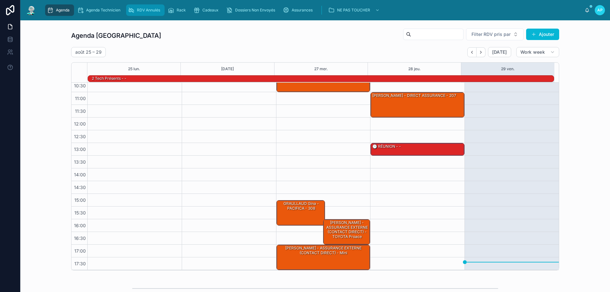
click at [149, 5] on div "RDV Annulés" at bounding box center [145, 10] width 35 height 10
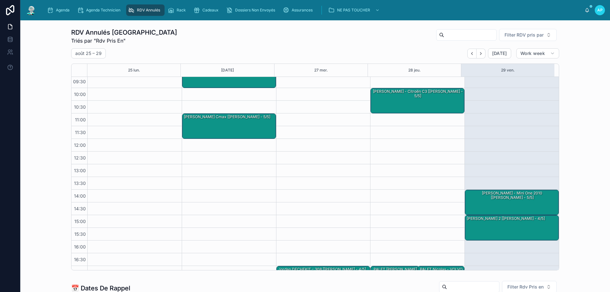
scroll to position [36, 0]
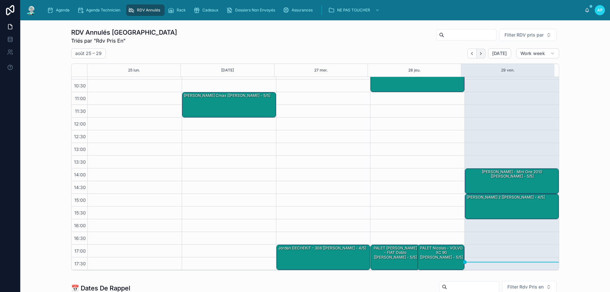
click at [479, 53] on icon "Next" at bounding box center [481, 53] width 5 height 5
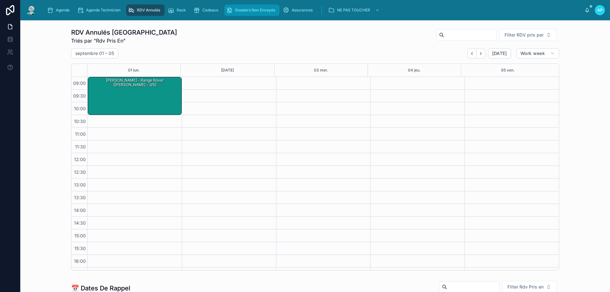
click at [471, 55] on icon "Back" at bounding box center [472, 53] width 5 height 5
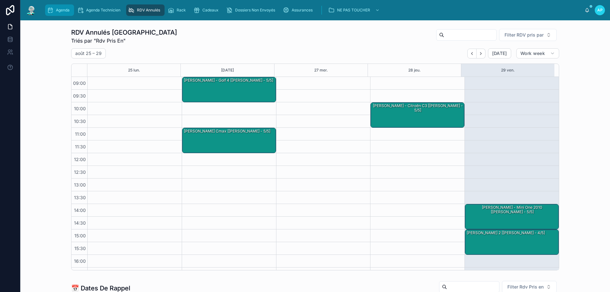
click at [67, 12] on span "Agenda" at bounding box center [63, 10] width 14 height 5
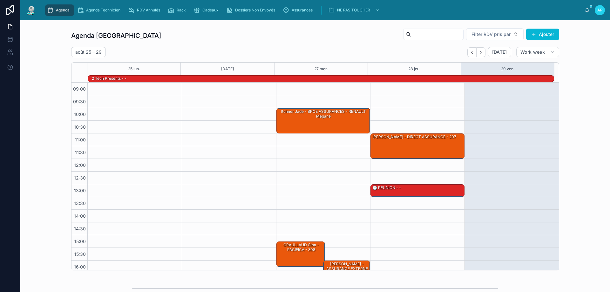
scroll to position [42, 0]
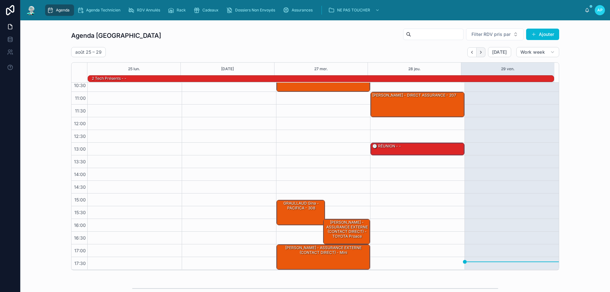
click at [479, 52] on icon "Next" at bounding box center [481, 52] width 5 height 5
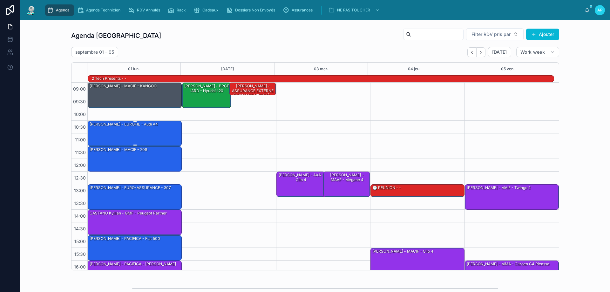
click at [135, 134] on div "[PERSON_NAME] - EUROFIL - Audi A4" at bounding box center [135, 133] width 92 height 24
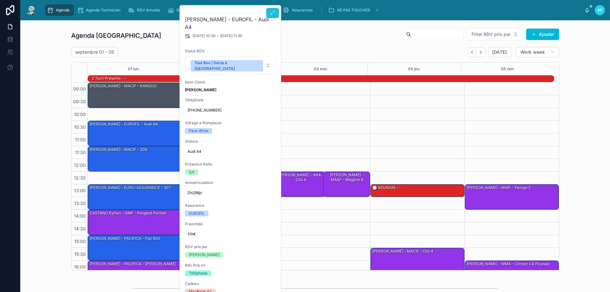
click at [269, 13] on button at bounding box center [272, 13] width 13 height 10
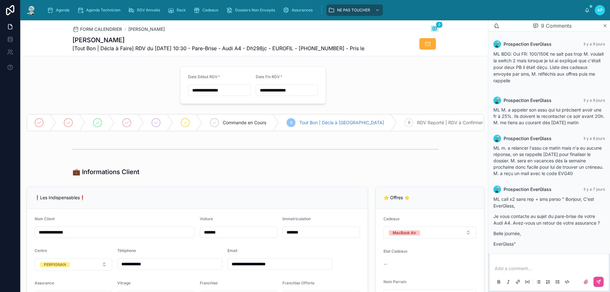
scroll to position [223, 0]
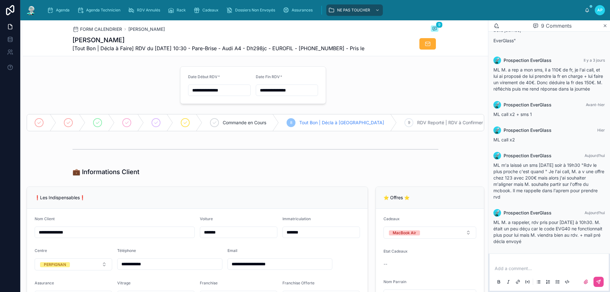
type input "**********"
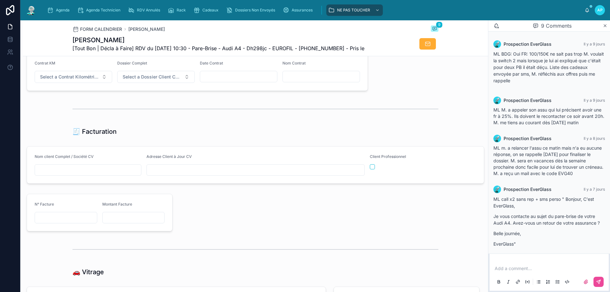
scroll to position [604, 0]
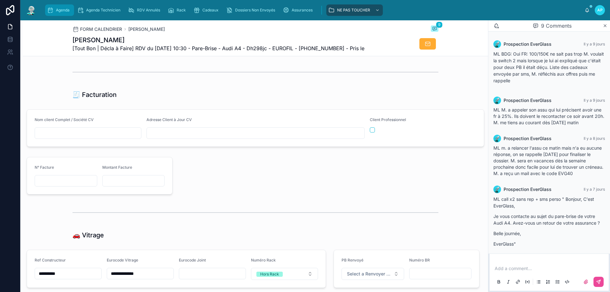
click at [51, 7] on icon "scrollable content" at bounding box center [50, 10] width 6 height 6
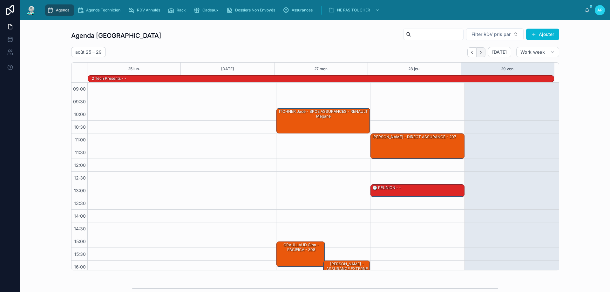
click at [483, 55] on button "Next" at bounding box center [481, 52] width 9 height 10
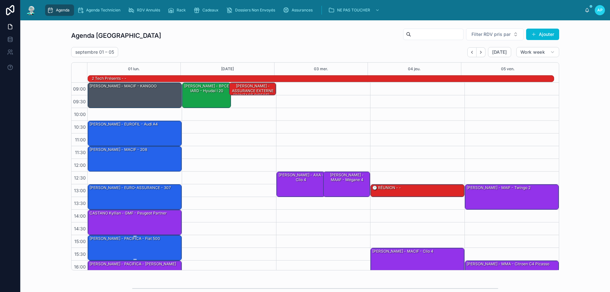
click at [136, 242] on div "[PERSON_NAME] - PACIFICA - Fiat 500" at bounding box center [135, 248] width 92 height 24
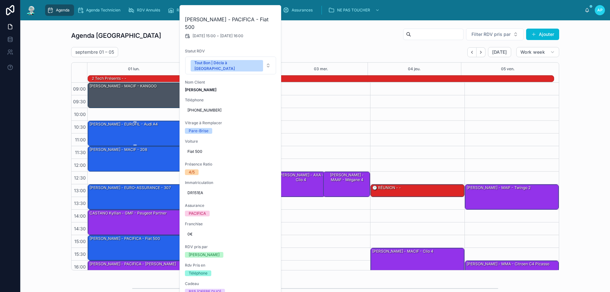
click at [155, 128] on div "[PERSON_NAME] - EUROFIL - Audi A4" at bounding box center [135, 133] width 92 height 24
click at [278, 13] on button at bounding box center [272, 13] width 13 height 10
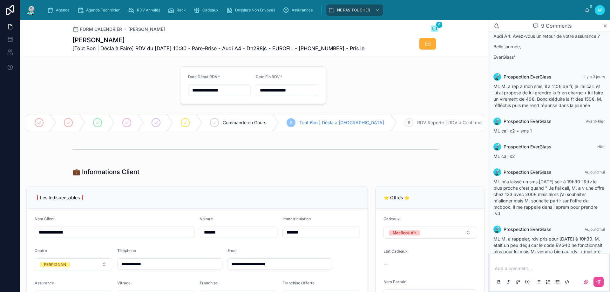
scroll to position [191, 0]
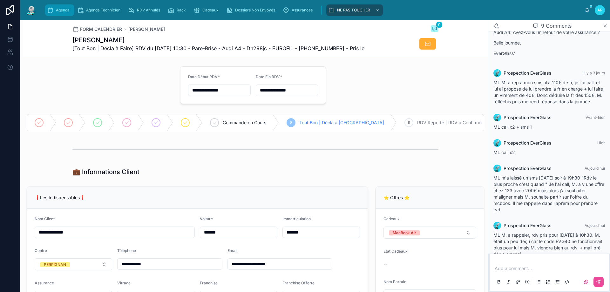
click at [66, 7] on div "Agenda" at bounding box center [59, 10] width 25 height 10
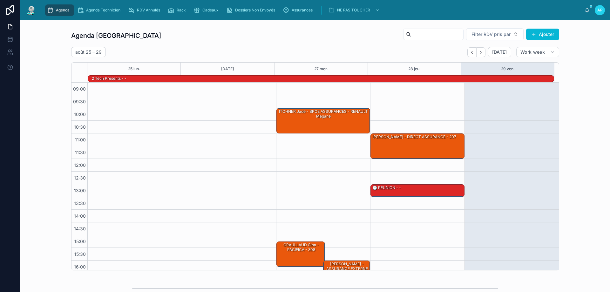
scroll to position [42, 0]
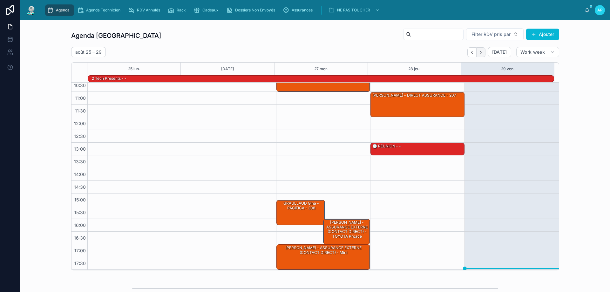
click at [477, 51] on button "Next" at bounding box center [481, 52] width 9 height 10
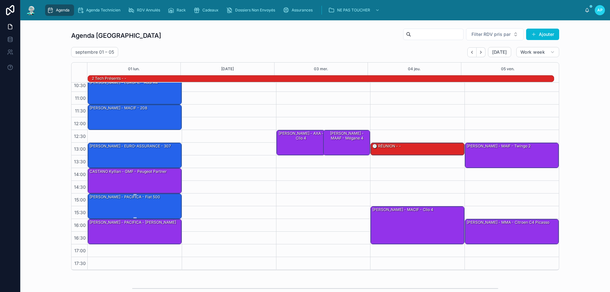
click at [126, 201] on div "[PERSON_NAME] - PACIFICA - Fiat 500" at bounding box center [135, 206] width 92 height 24
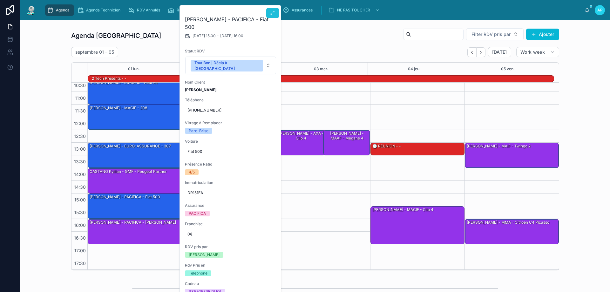
click at [278, 15] on button at bounding box center [272, 13] width 13 height 10
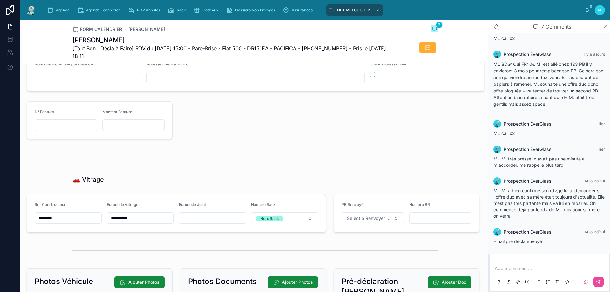
scroll to position [668, 0]
click at [63, 5] on link "Agenda" at bounding box center [59, 9] width 29 height 11
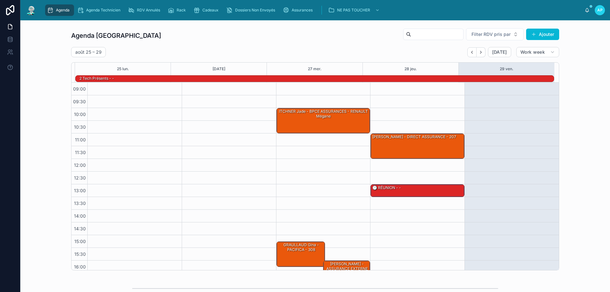
scroll to position [42, 0]
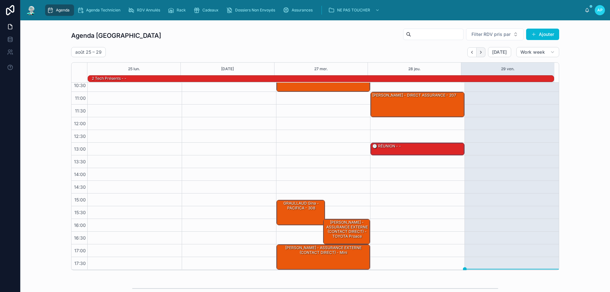
click at [480, 55] on button "Next" at bounding box center [481, 52] width 9 height 10
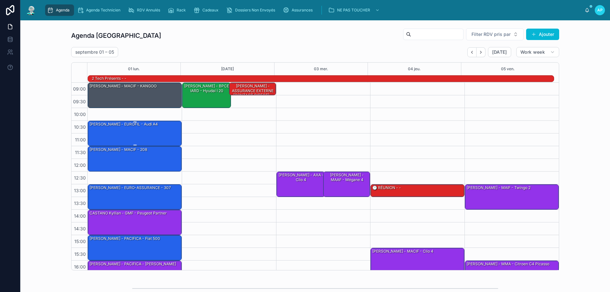
click at [143, 136] on div "[PERSON_NAME] - EUROFIL - Audi A4" at bounding box center [135, 133] width 92 height 24
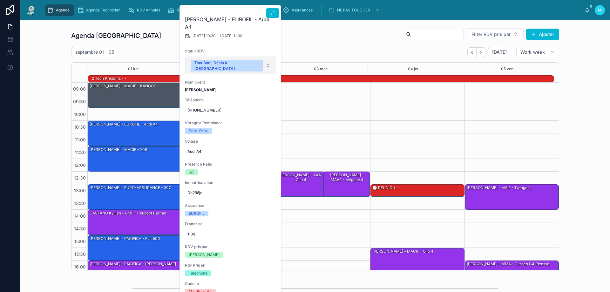
click at [216, 59] on button "Tout Bon | Décla à [GEOGRAPHIC_DATA]" at bounding box center [230, 66] width 91 height 18
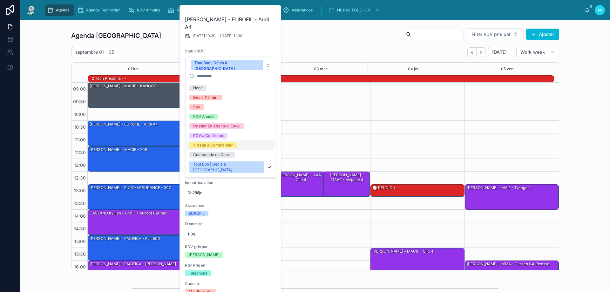
click at [228, 148] on div "Vitrage à Commander" at bounding box center [213, 145] width 40 height 6
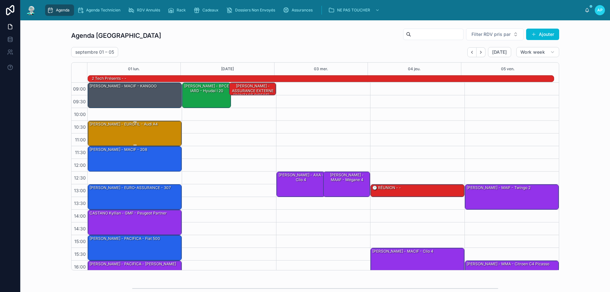
click at [150, 131] on div "[PERSON_NAME] - EUROFIL - Audi A4" at bounding box center [135, 133] width 92 height 24
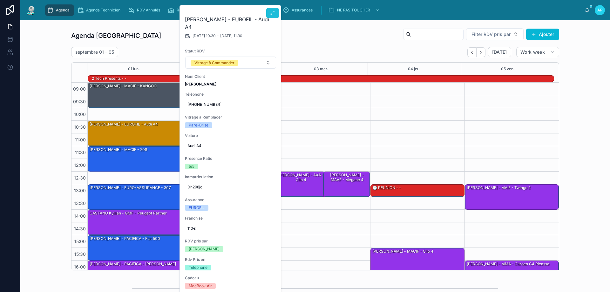
click at [272, 15] on icon at bounding box center [272, 12] width 5 height 5
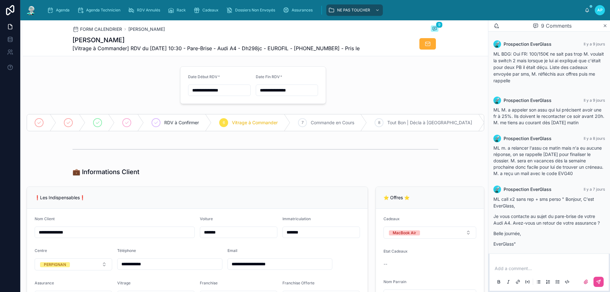
scroll to position [223, 0]
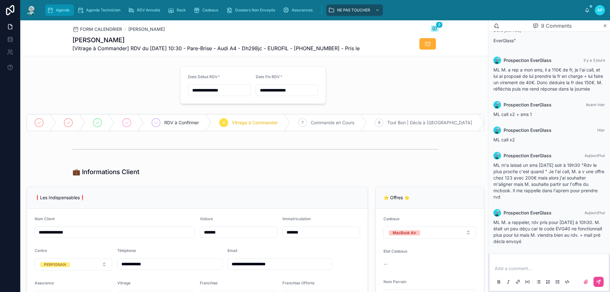
click at [59, 7] on div "Agenda" at bounding box center [59, 10] width 25 height 10
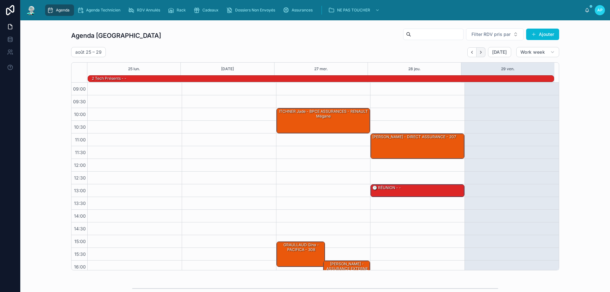
click at [483, 53] on button "Next" at bounding box center [481, 52] width 9 height 10
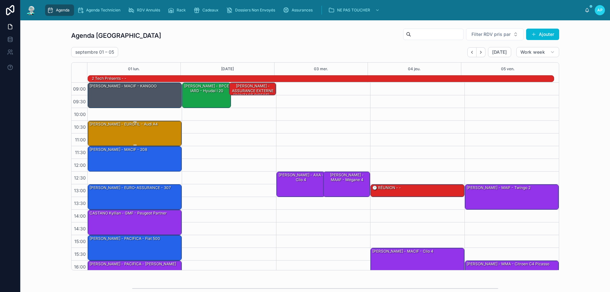
click at [147, 125] on div "[PERSON_NAME] - EUROFIL - Audi A4" at bounding box center [124, 124] width 70 height 6
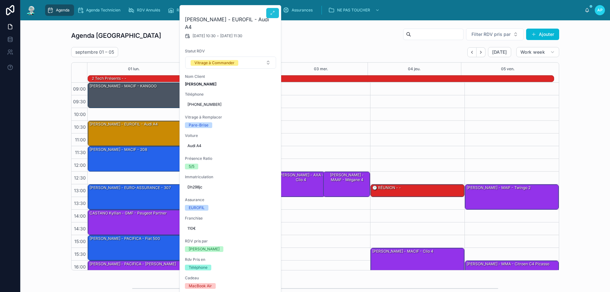
click at [274, 16] on span at bounding box center [272, 12] width 5 height 5
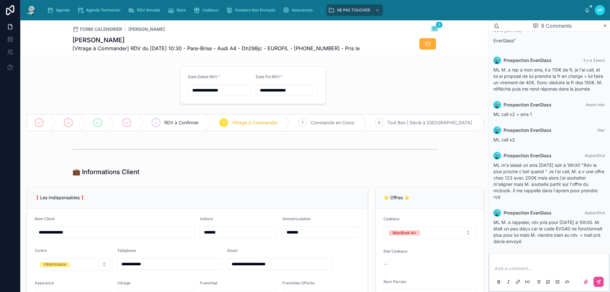
scroll to position [223, 0]
type input "**********"
